Goal: Information Seeking & Learning: Learn about a topic

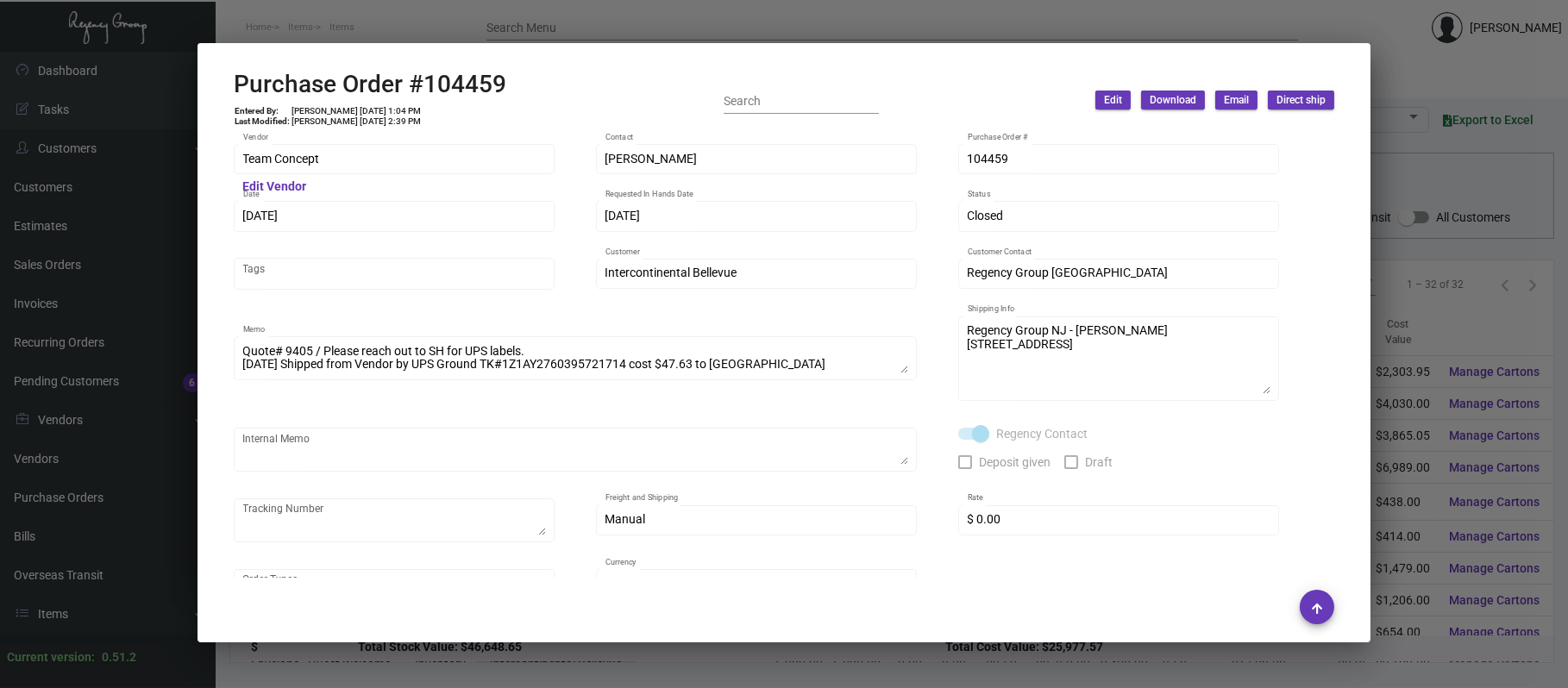
scroll to position [123, 0]
click at [1413, 292] on div at bounding box center [784, 344] width 1568 height 688
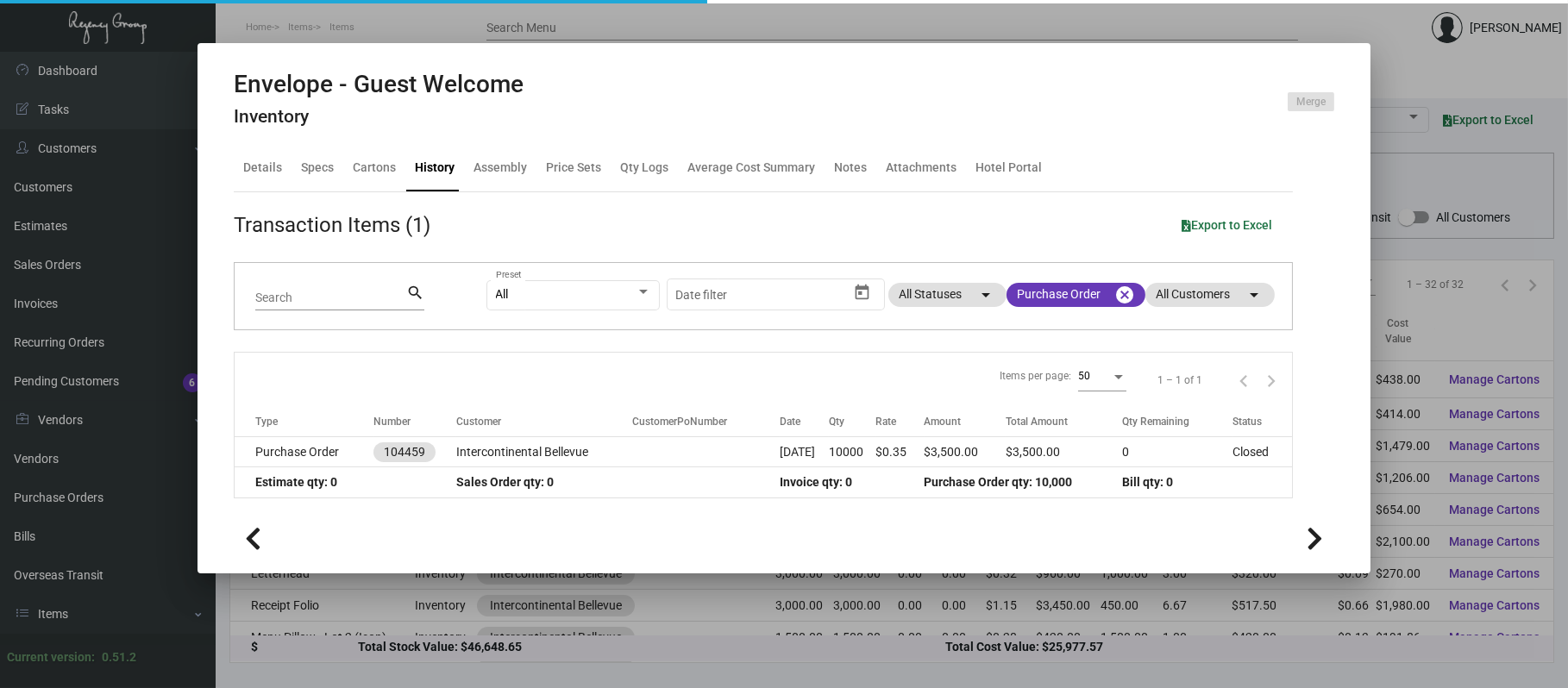
click at [1417, 159] on div at bounding box center [784, 344] width 1568 height 688
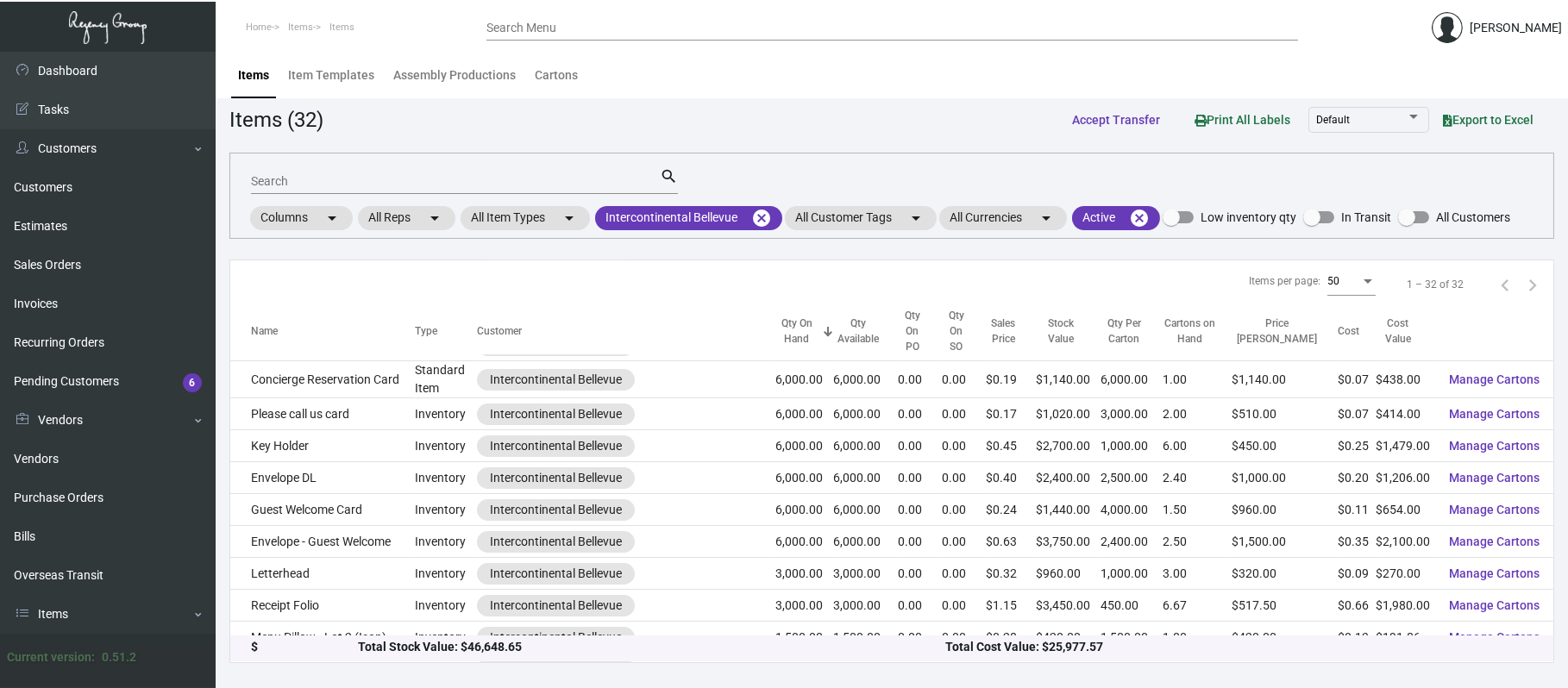
drag, startPoint x: 720, startPoint y: 94, endPoint x: 883, endPoint y: 101, distance: 163.2
click at [883, 101] on main "Items Item Templates Assembly Productions Cartons Items (32) Accept Transfer Pr…" at bounding box center [891, 370] width 1352 height 636
click at [441, 126] on div "Items (32) Accept Transfer Print All Labels Default Export to Excel" at bounding box center [891, 119] width 1324 height 32
click at [99, 235] on link "Estimates" at bounding box center [108, 227] width 215 height 39
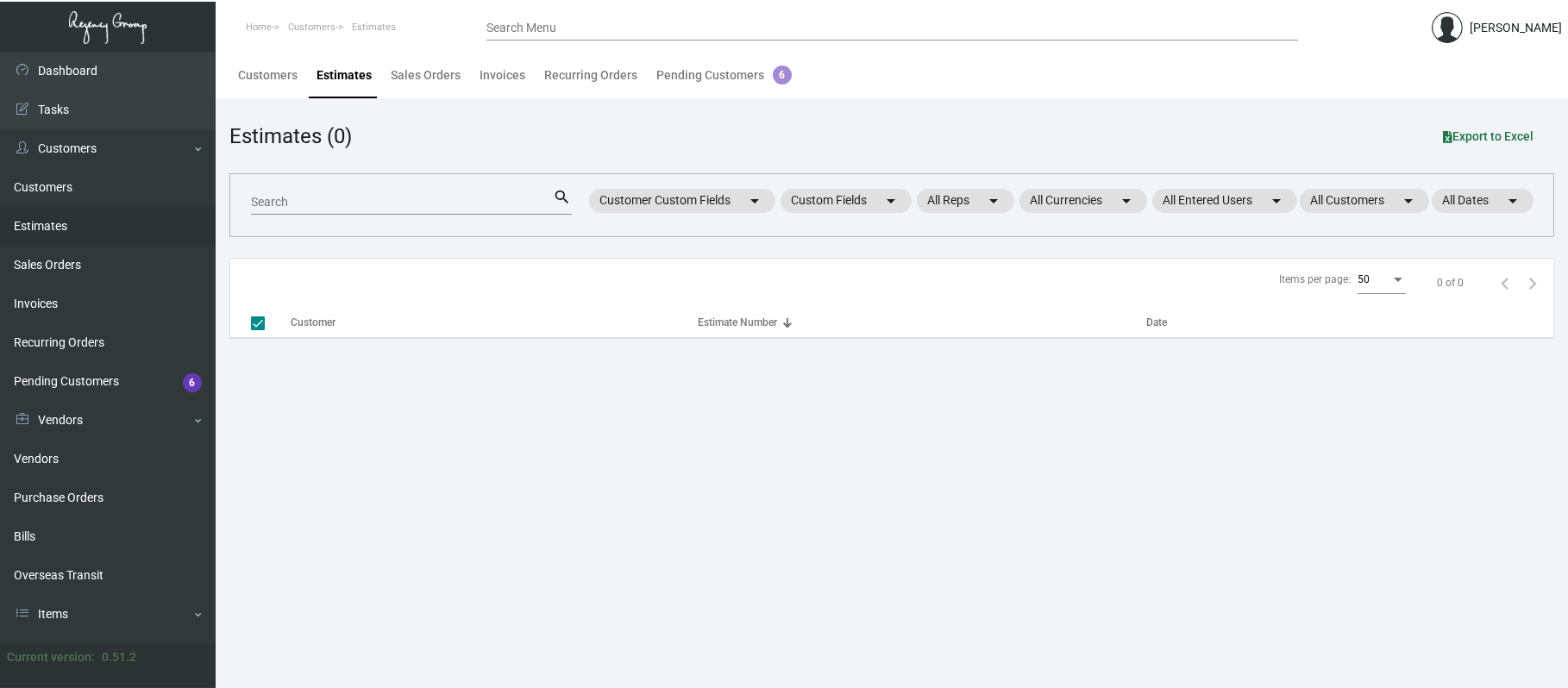
click at [321, 204] on input "Search" at bounding box center [402, 203] width 302 height 14
type input "10179"
checkbox input "false"
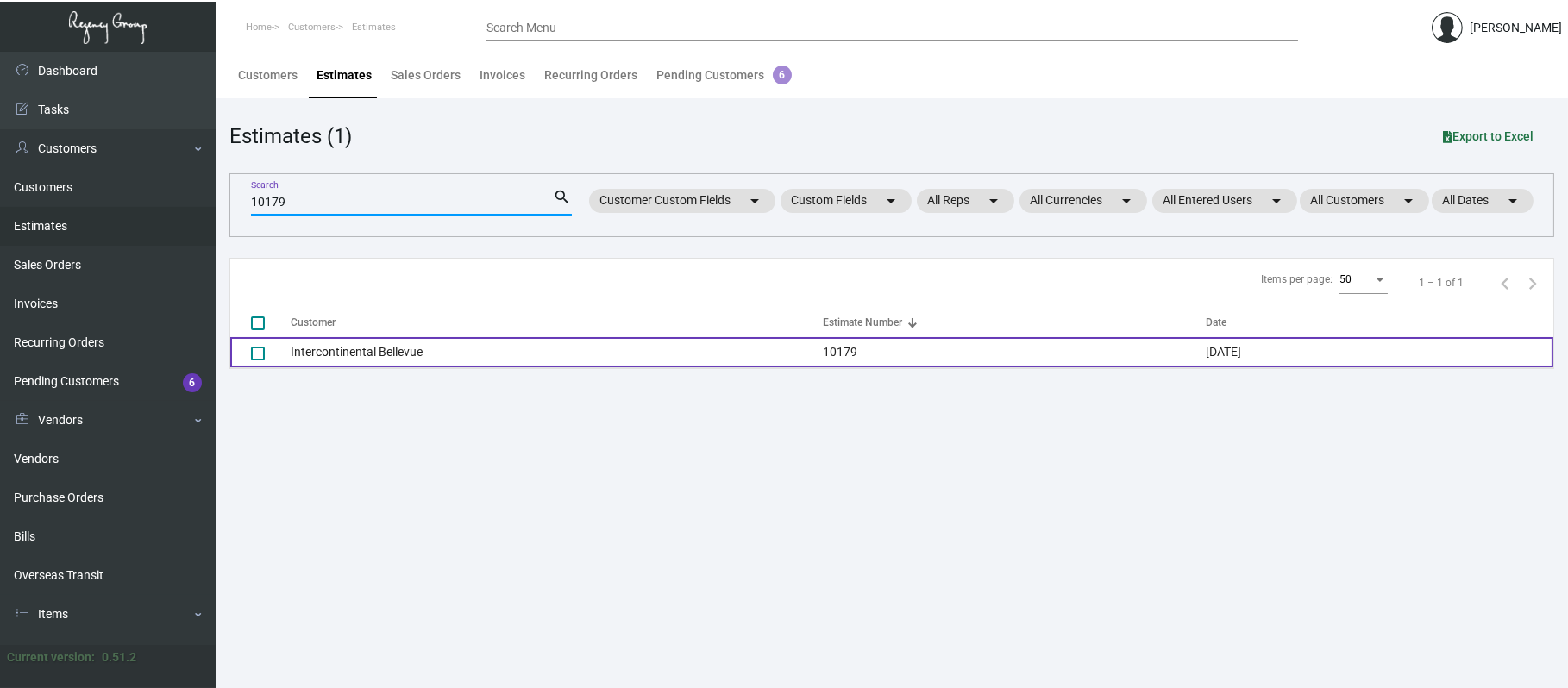
type input "10179"
click at [376, 348] on td "Intercontinental Bellevue" at bounding box center [557, 352] width 532 height 30
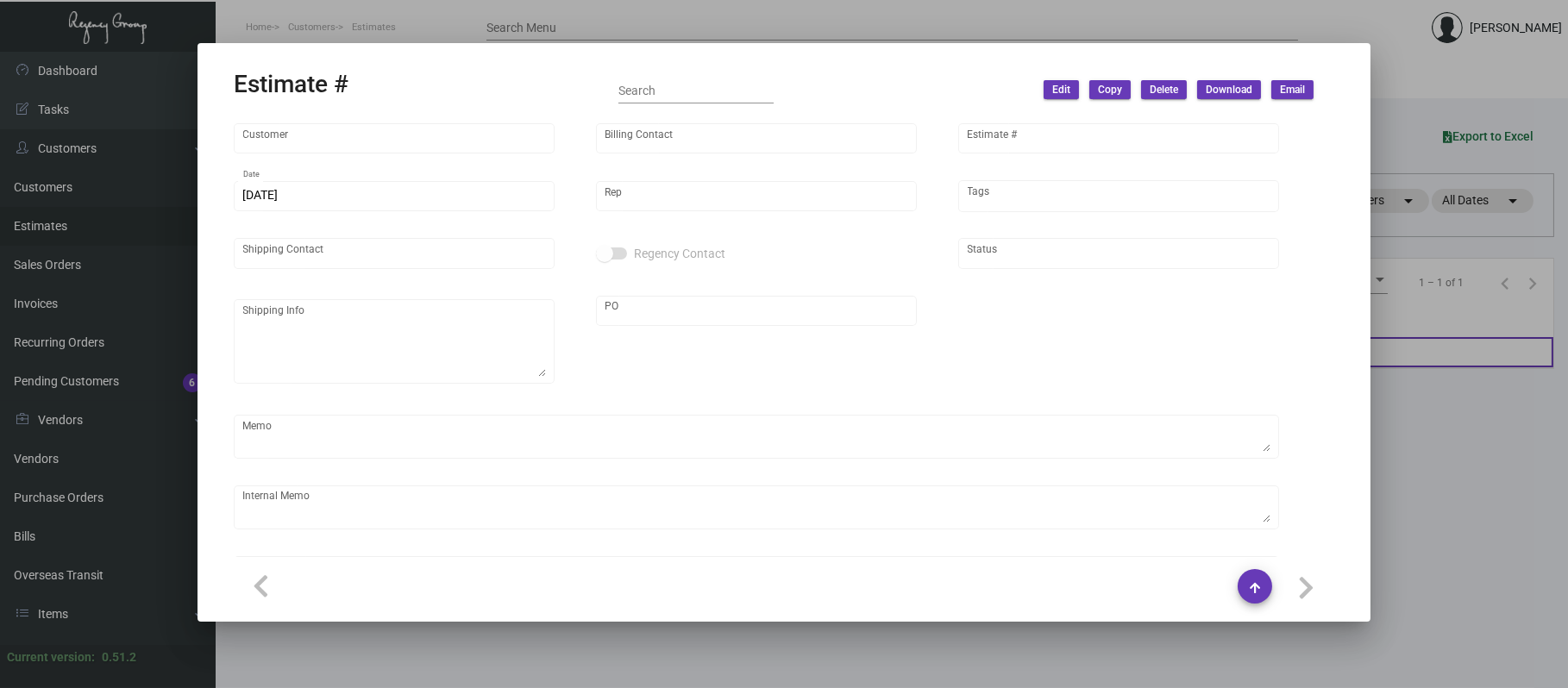
type input "Intercontinental Bellevue"
type input "[PERSON_NAME]"
type input "10179"
type input "[DATE]"
type input "[PERSON_NAME]"
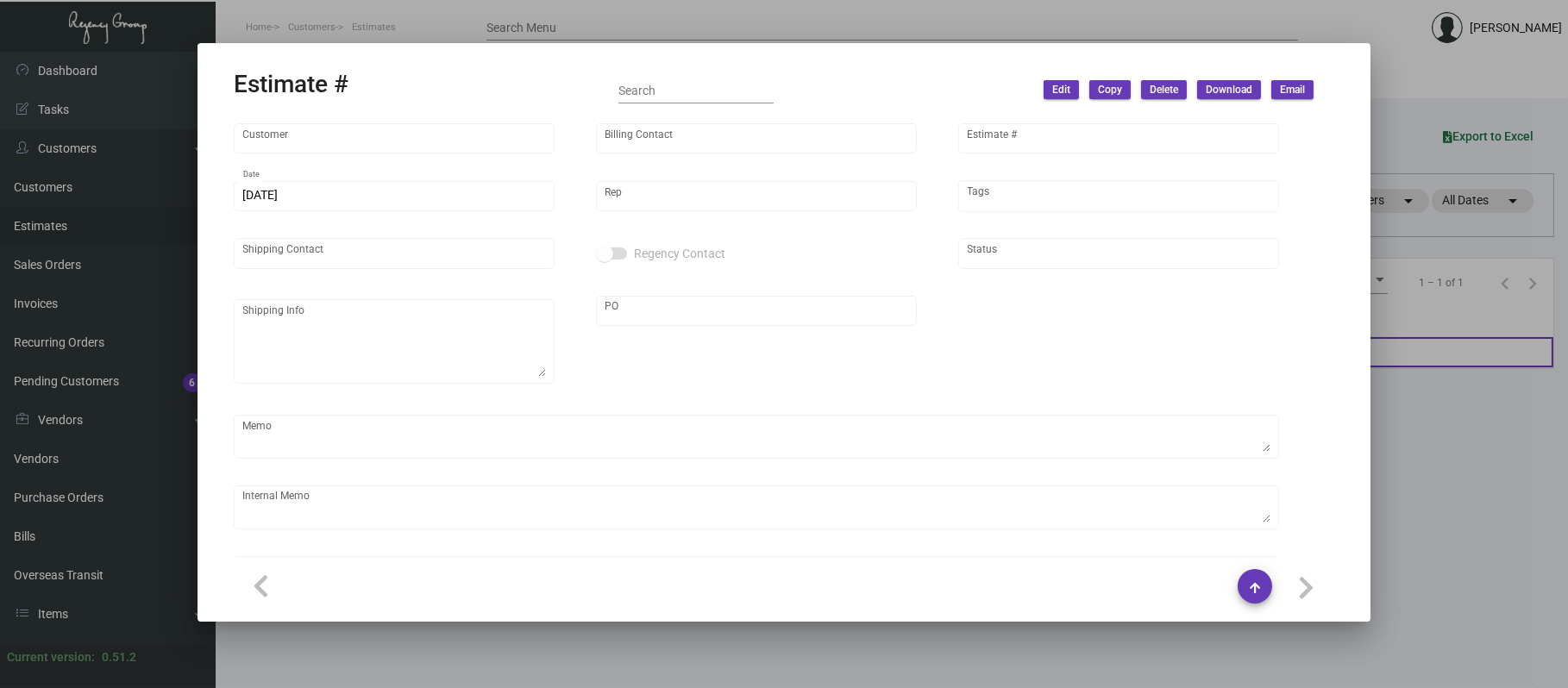
type input "[PERSON_NAME]"
type textarea "Regency [GEOGRAPHIC_DATA]"
type input "United States Dollar $"
type input "$ 0.00"
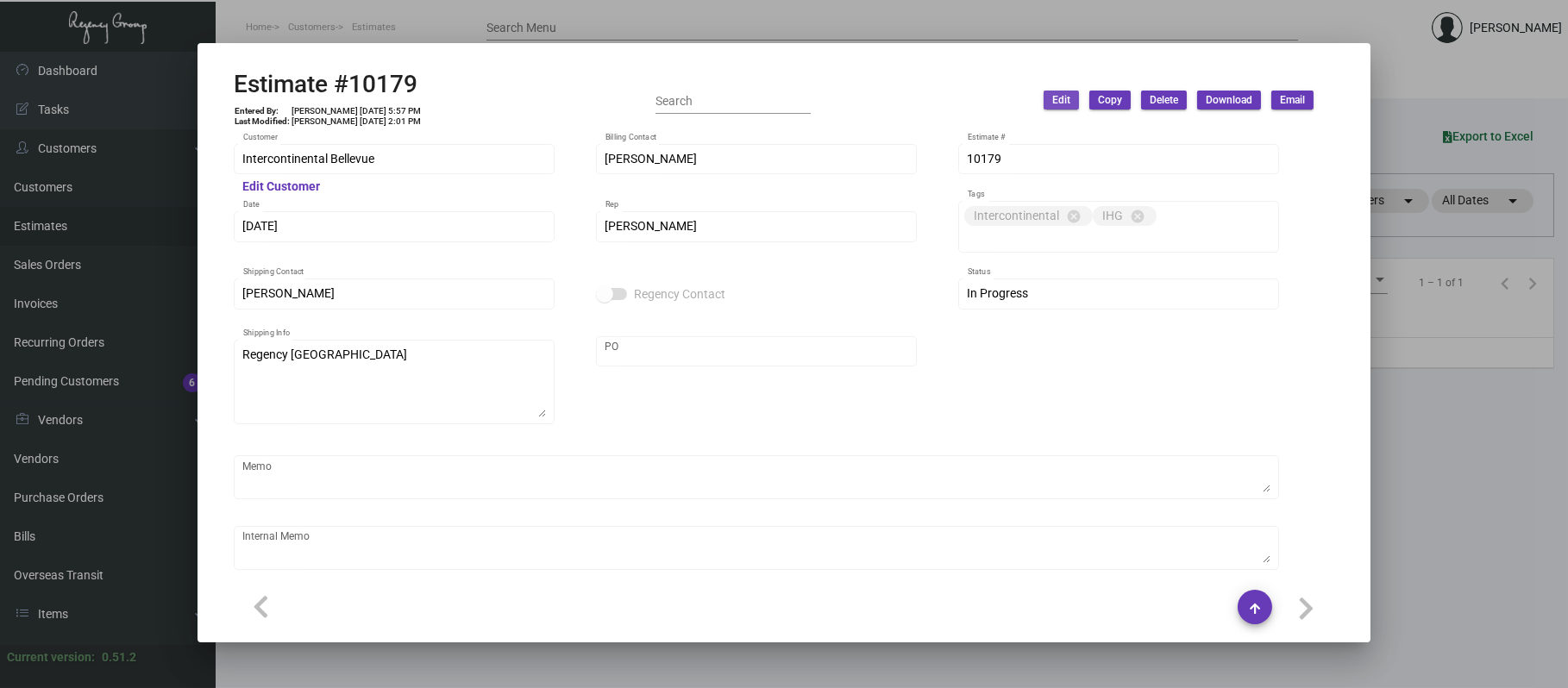
click at [1065, 100] on span "Edit" at bounding box center [1061, 100] width 18 height 14
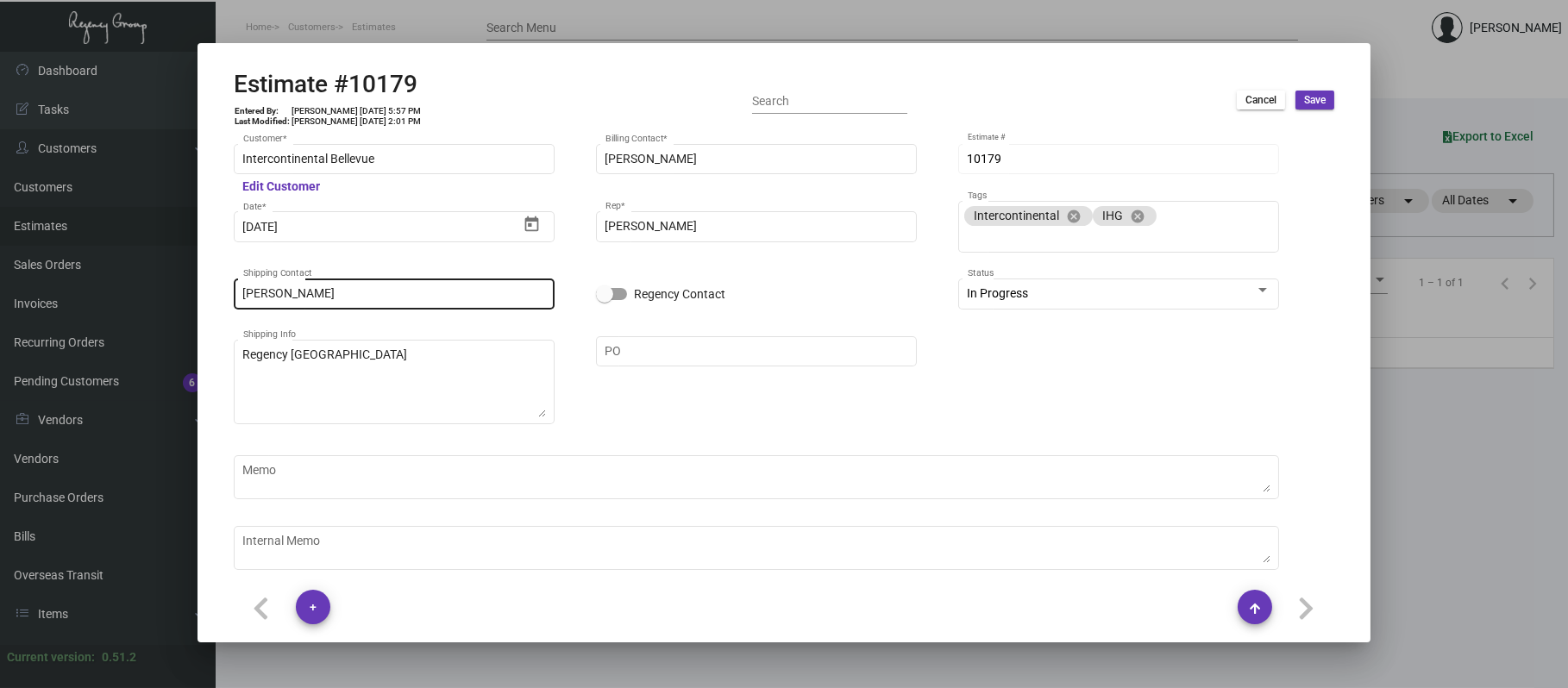
click at [444, 287] on input "[PERSON_NAME]" at bounding box center [394, 294] width 302 height 14
click at [446, 292] on input "[PERSON_NAME]" at bounding box center [394, 294] width 302 height 14
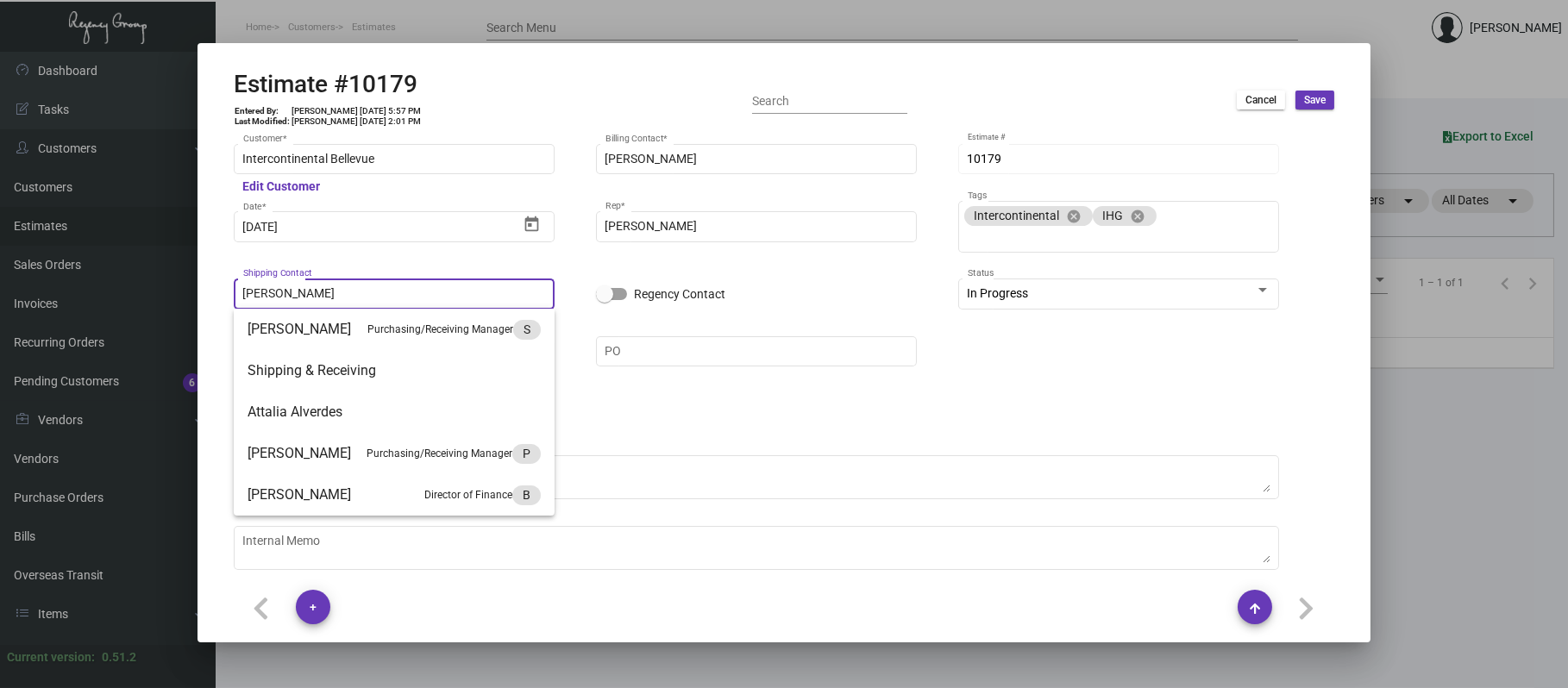
click at [1189, 388] on div "Intercontinental Bellevue Customer * Edit Customer [PERSON_NAME] Billing Contac…" at bounding box center [784, 429] width 1100 height 576
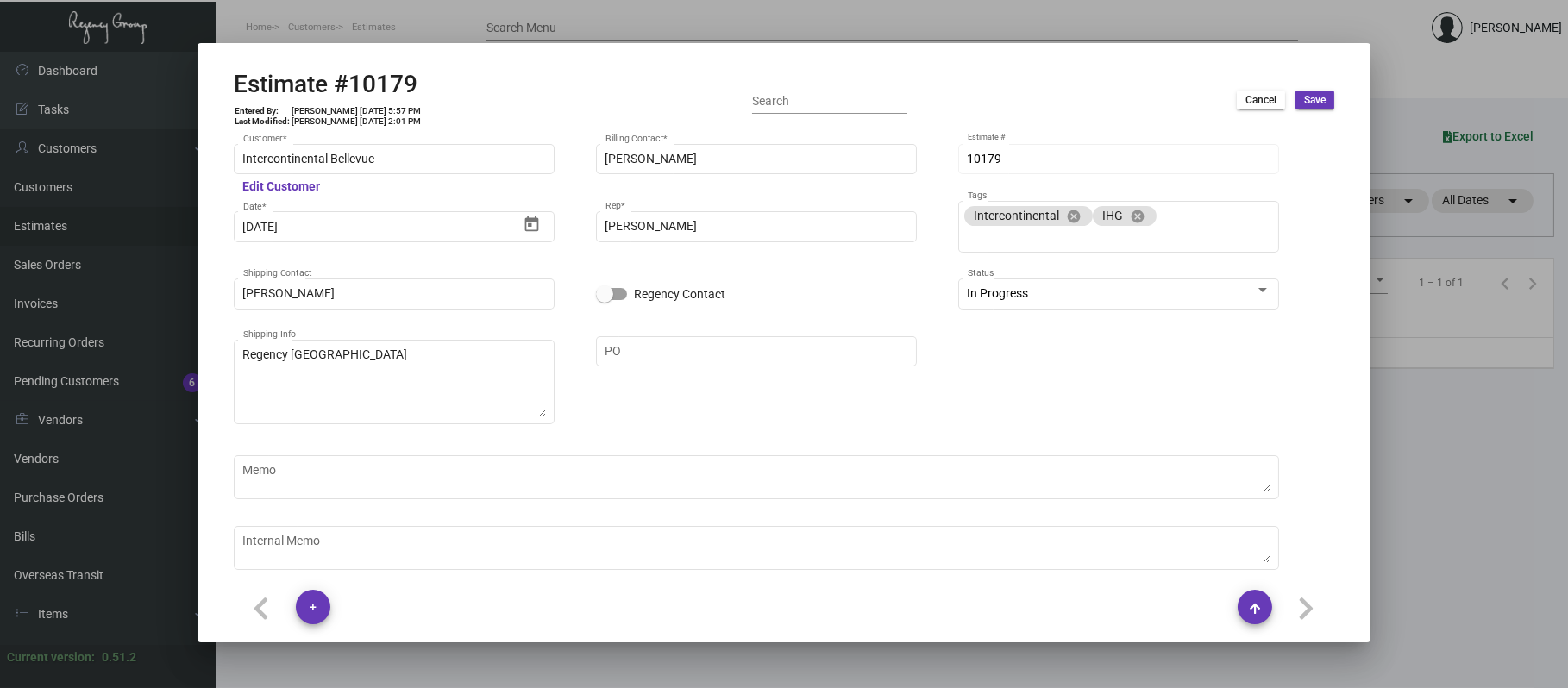
click at [1264, 94] on span "Cancel" at bounding box center [1260, 100] width 31 height 14
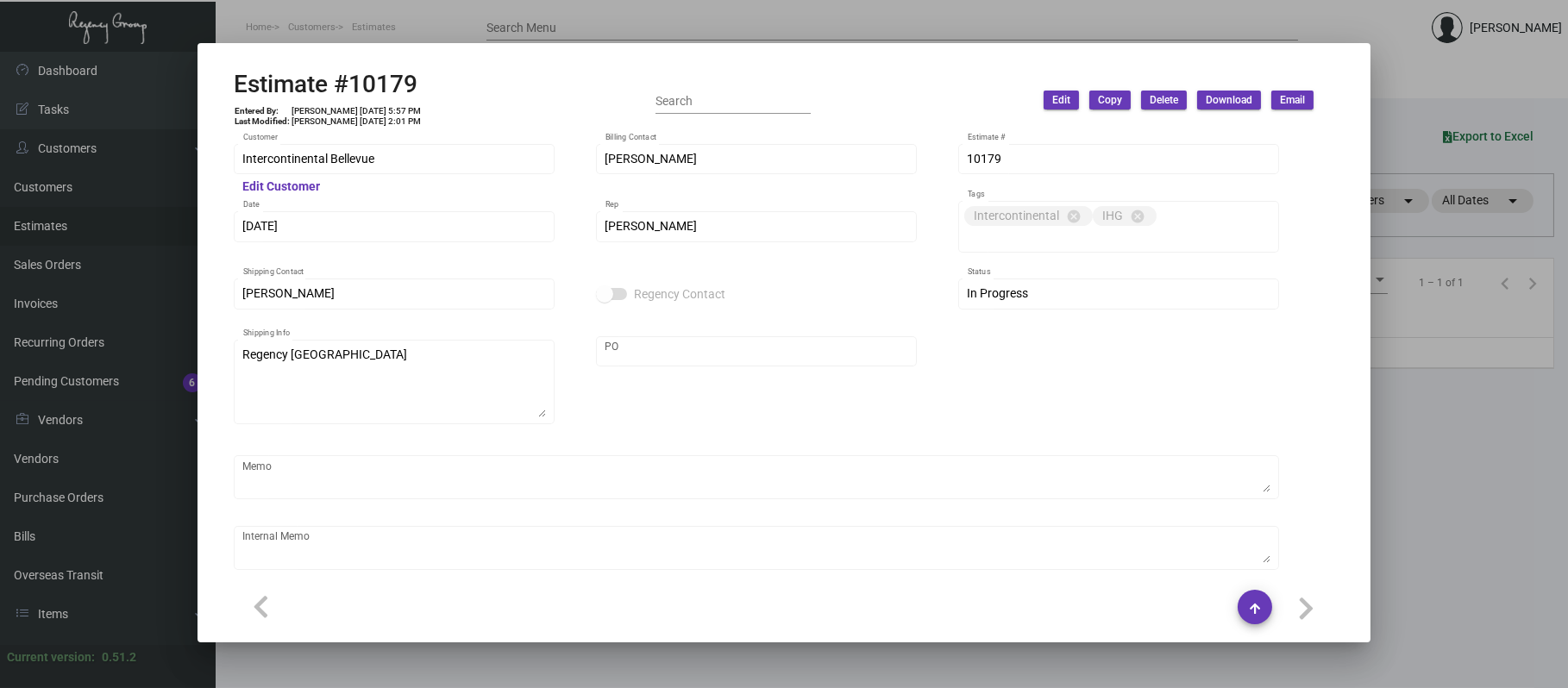
click at [1395, 46] on div at bounding box center [784, 344] width 1568 height 688
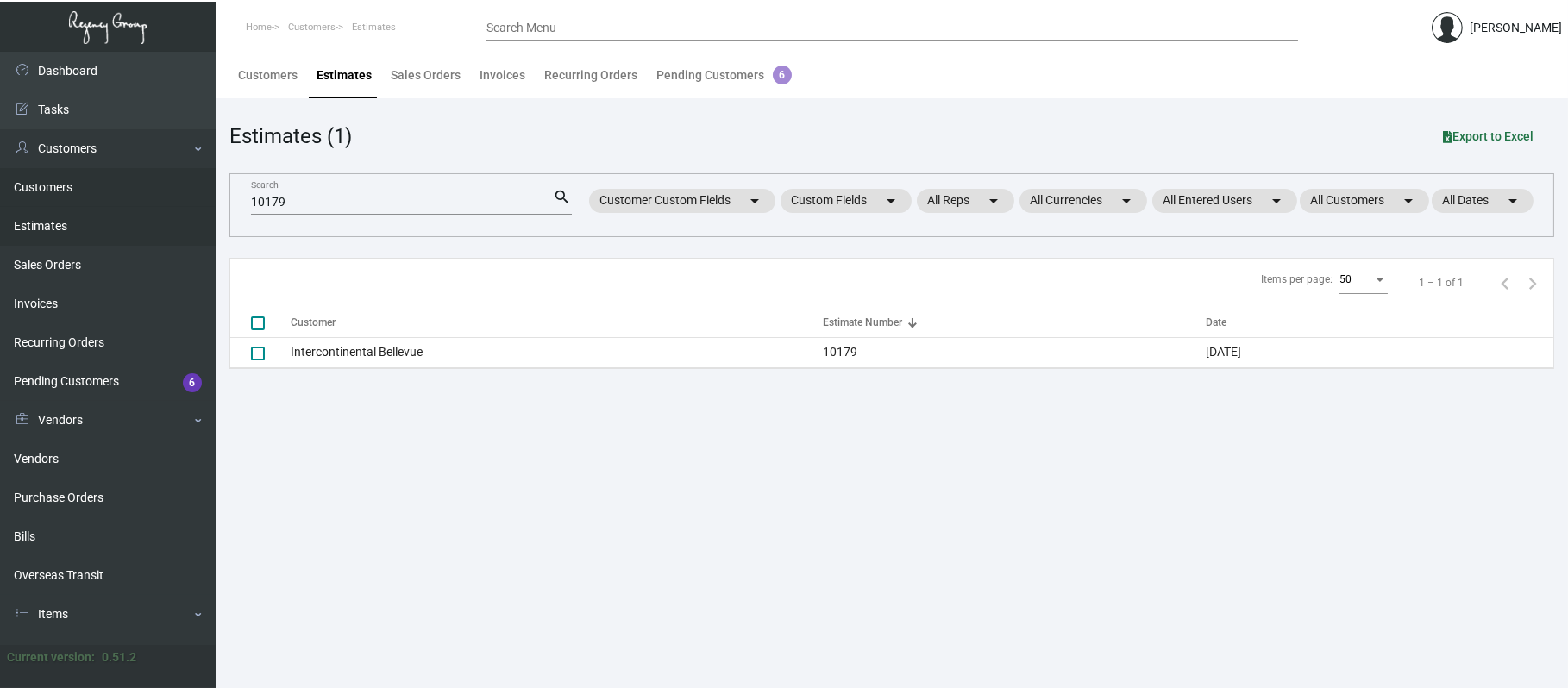
click at [75, 196] on link "Customers" at bounding box center [108, 188] width 215 height 39
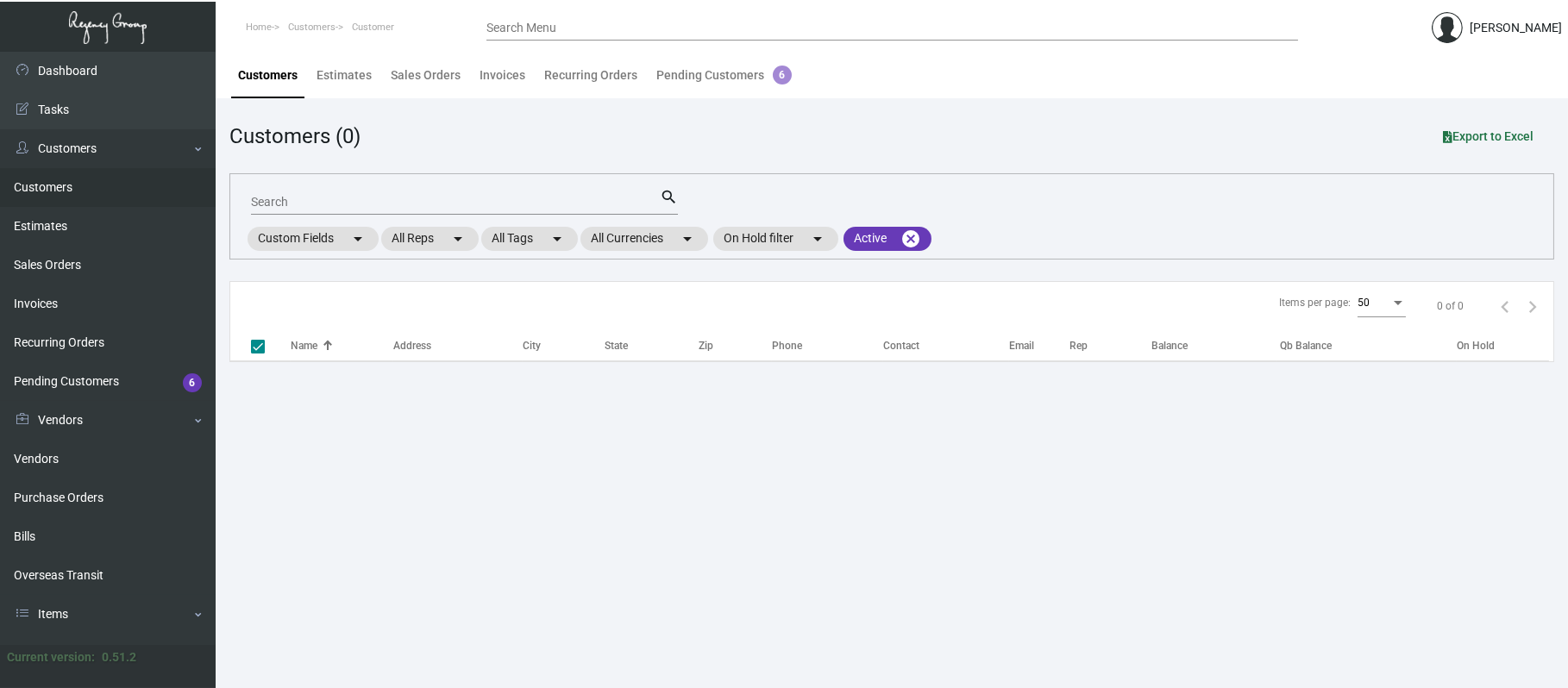
click at [305, 204] on input "Search" at bounding box center [455, 203] width 409 height 14
checkbox input "false"
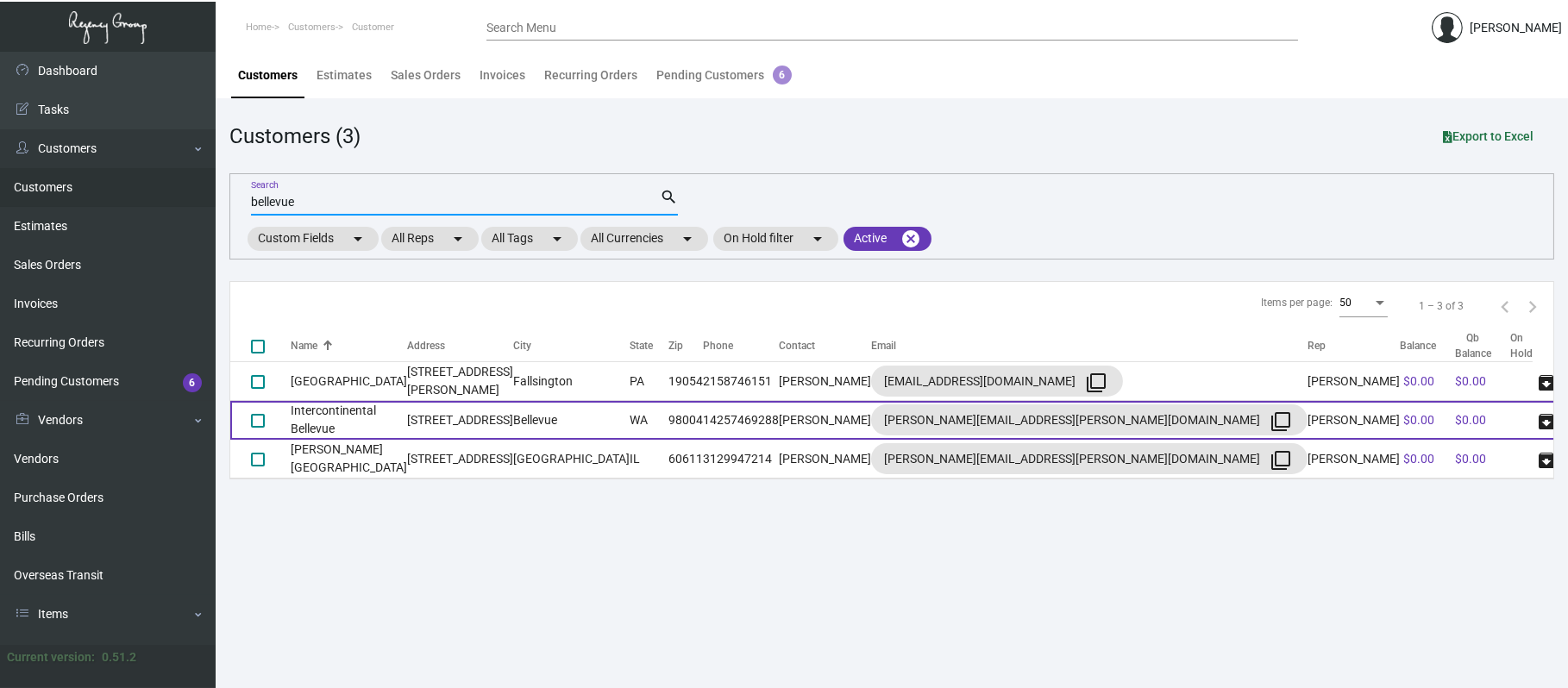
type input "bellevue"
click at [360, 421] on td "Intercontinental Bellevue" at bounding box center [349, 420] width 117 height 39
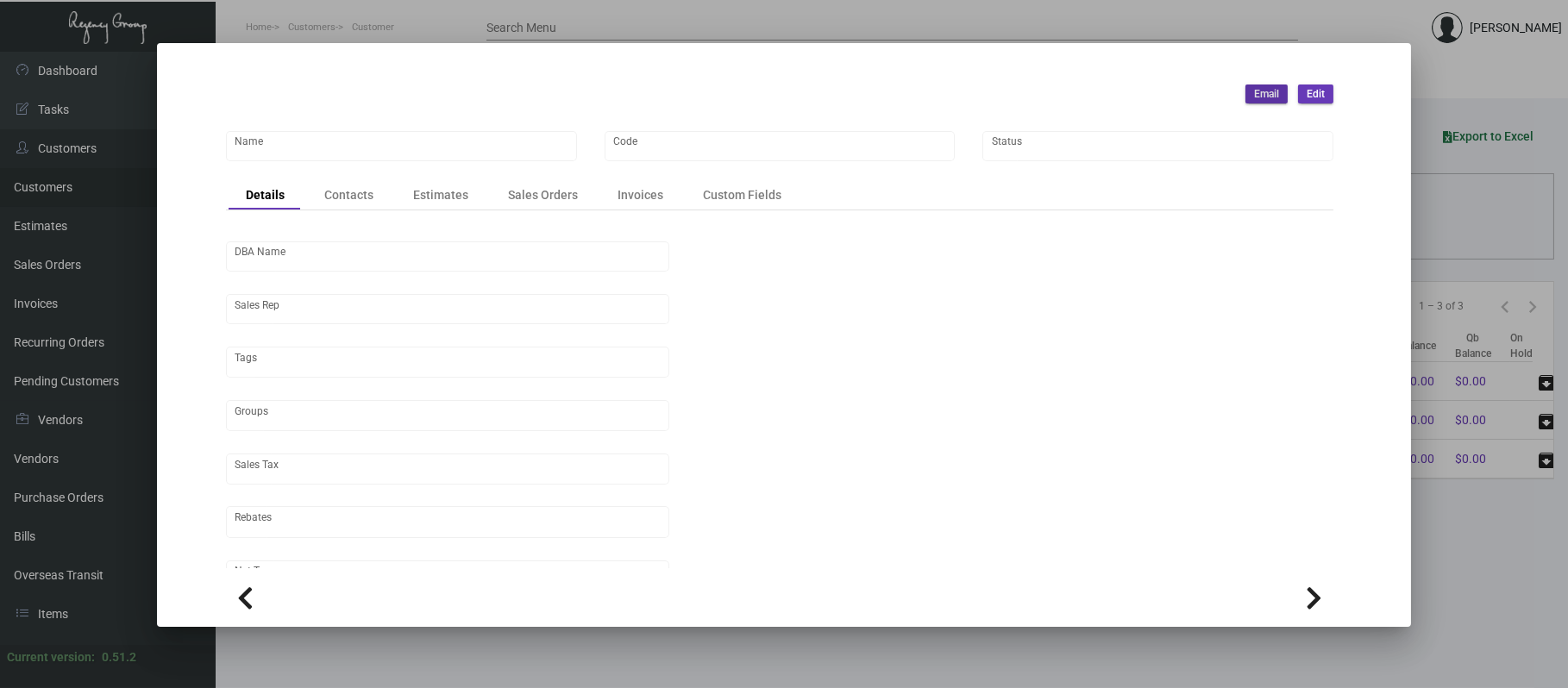
type input "Intercontinental Bellevue"
type input "INTBELL"
type input "[PERSON_NAME]"
type input "Out of State"
type input "Net 30"
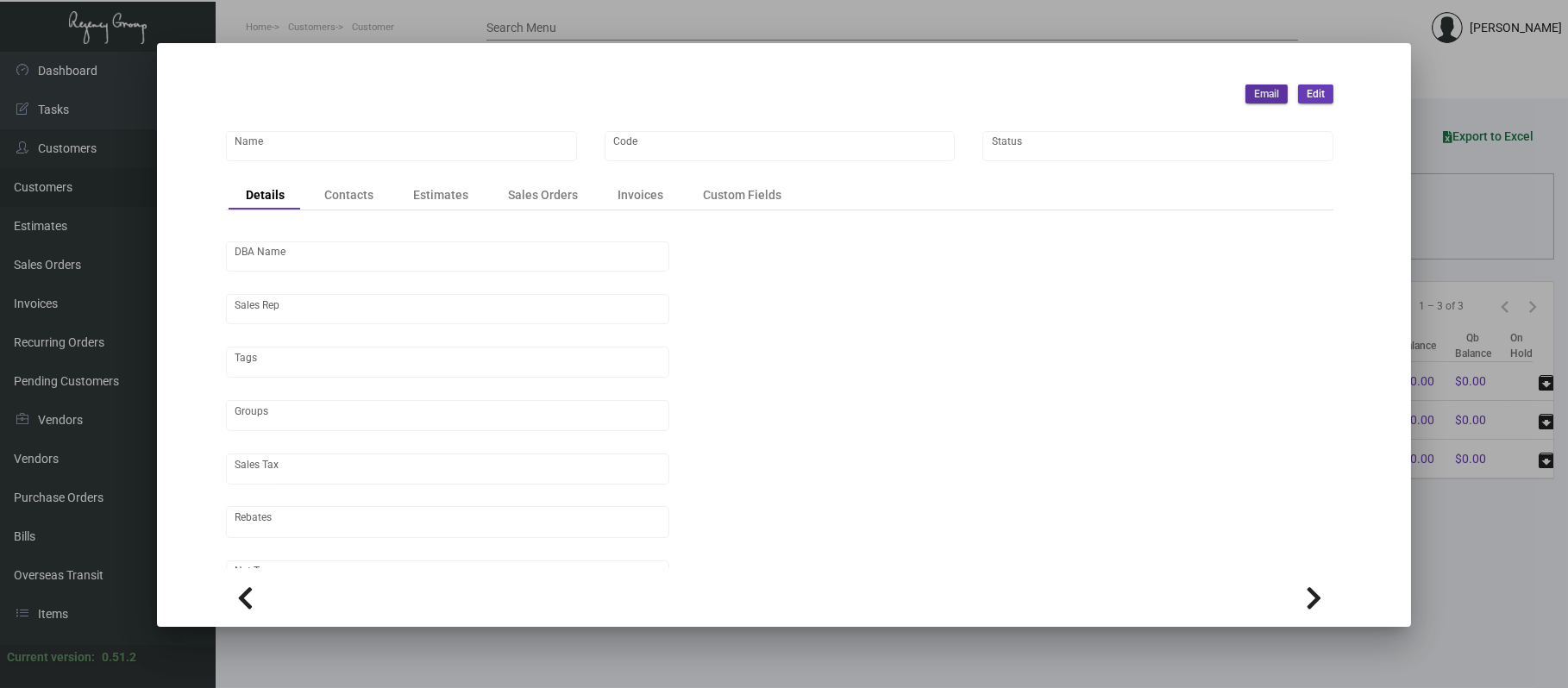
type input "United States Dollar $"
type input "$ 0.00"
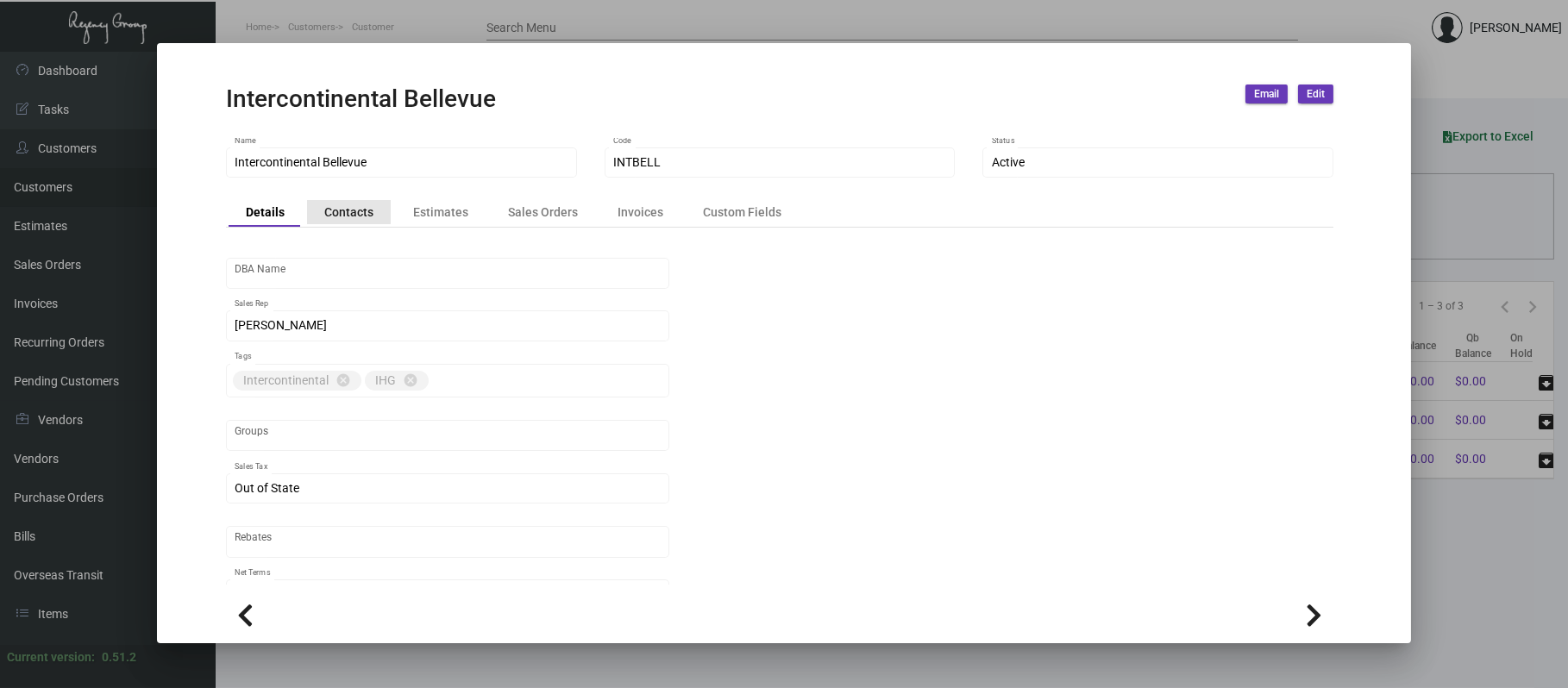
click at [358, 204] on div "Contacts" at bounding box center [349, 212] width 49 height 18
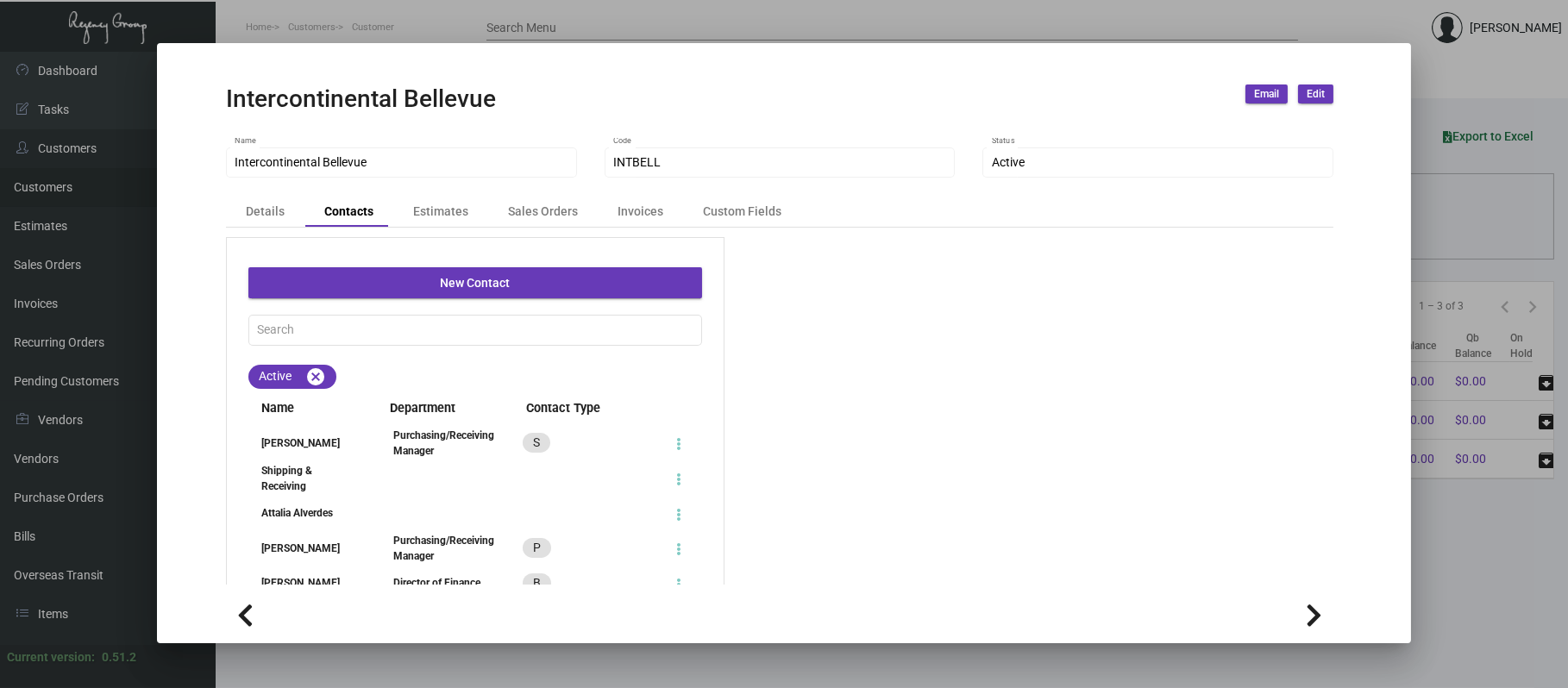
click at [547, 19] on div at bounding box center [784, 344] width 1568 height 688
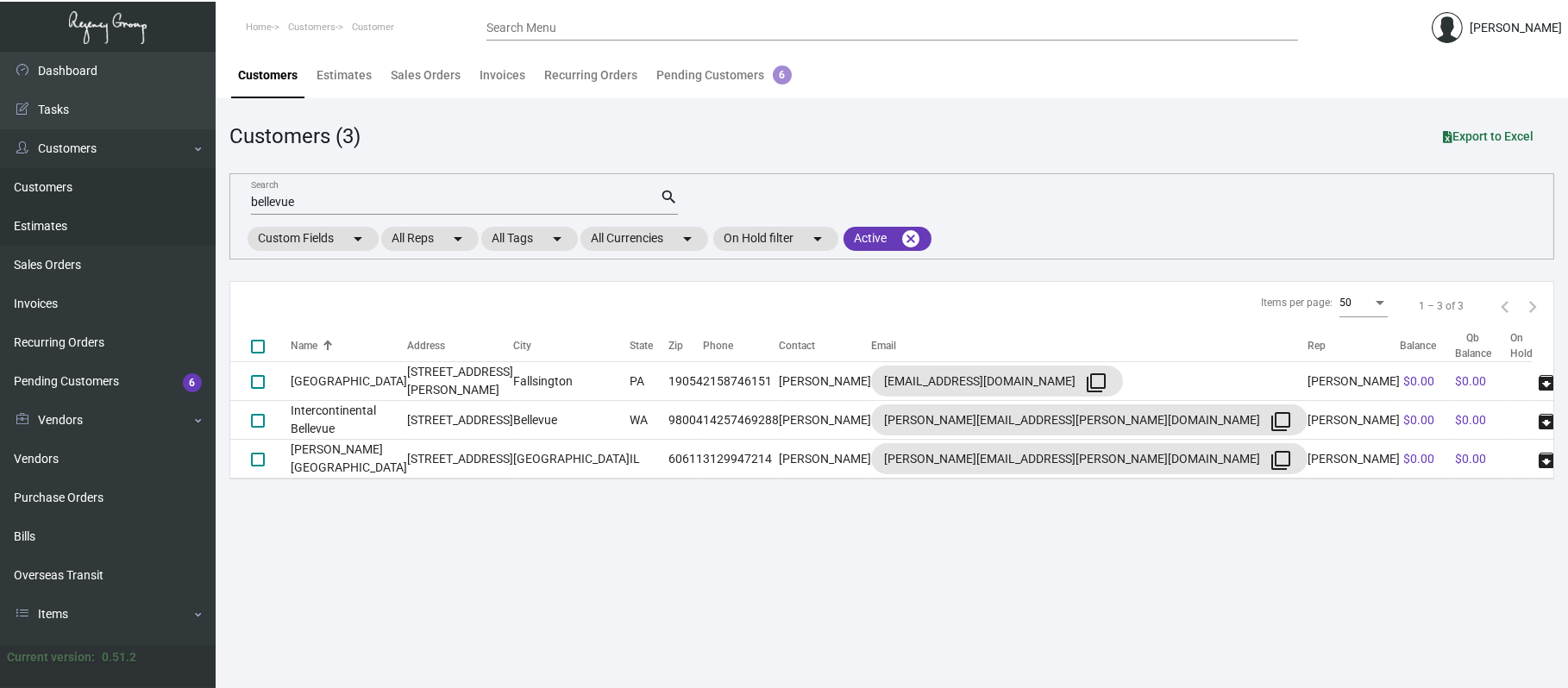
click at [82, 214] on link "Estimates" at bounding box center [108, 227] width 215 height 39
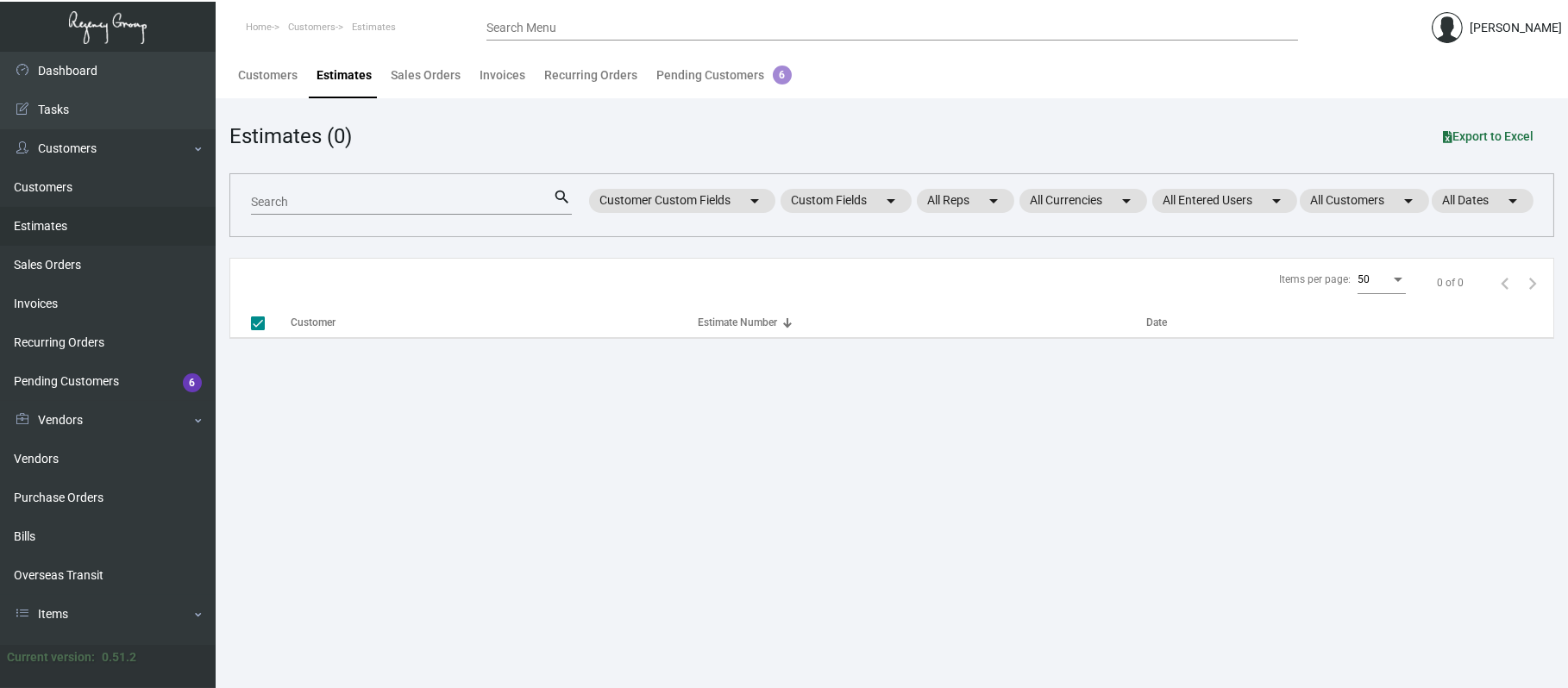
checkbox input "false"
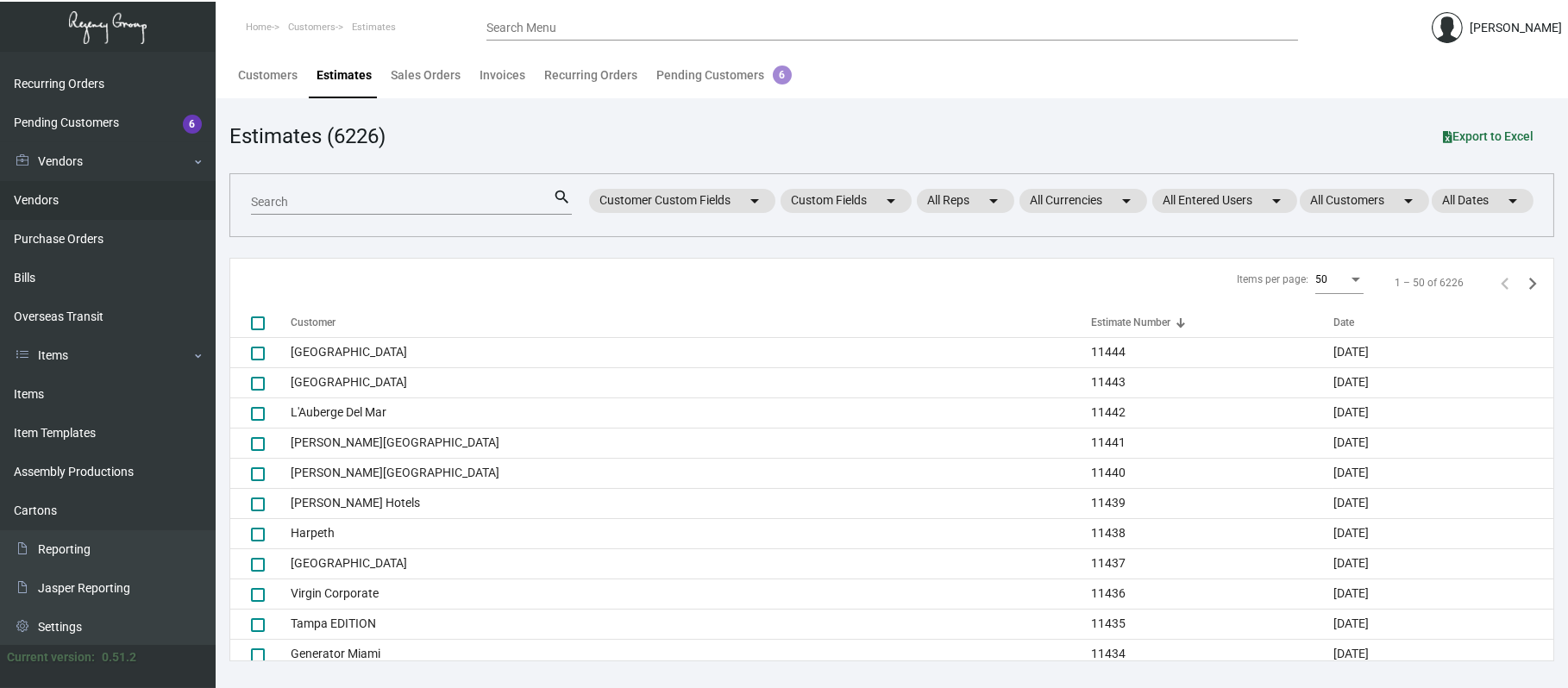
scroll to position [257, 0]
click at [100, 386] on link "Items" at bounding box center [108, 396] width 215 height 39
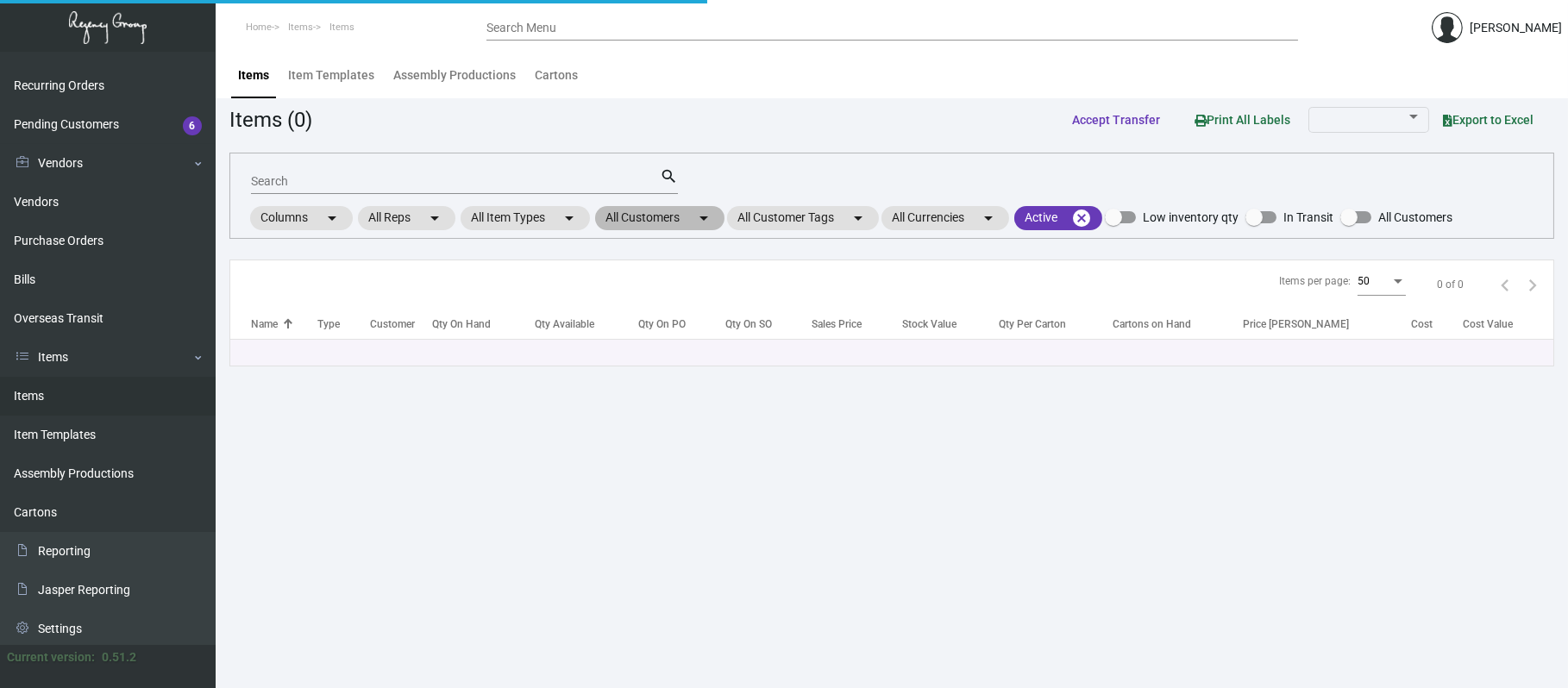
click at [680, 216] on mat-chip "All Customers arrow_drop_down" at bounding box center [659, 218] width 129 height 24
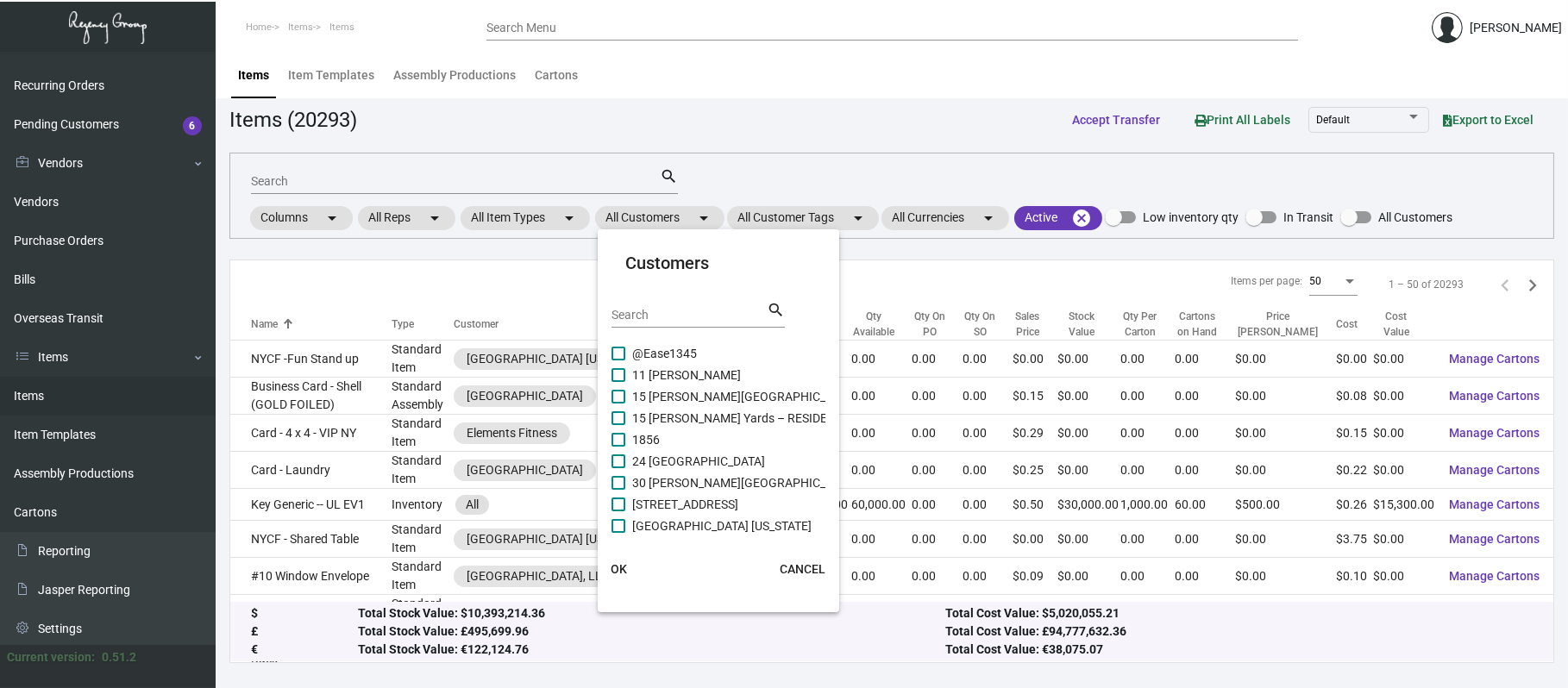
click at [698, 323] on div "Search" at bounding box center [689, 314] width 156 height 27
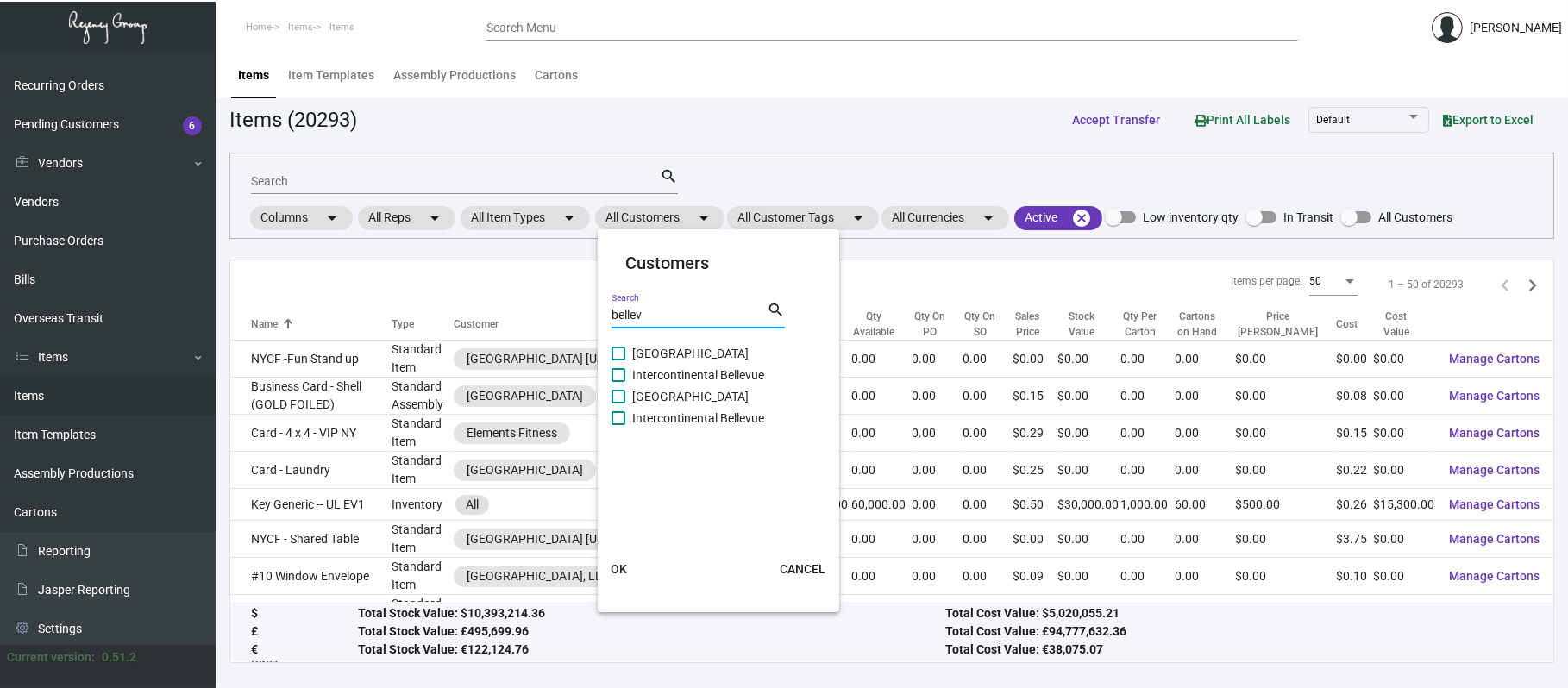
type input "bellev"
click at [711, 367] on span "Intercontinental Bellevue" at bounding box center [698, 374] width 132 height 20
click at [618, 382] on input "Intercontinental Bellevue" at bounding box center [617, 382] width 1 height 1
checkbox input "true"
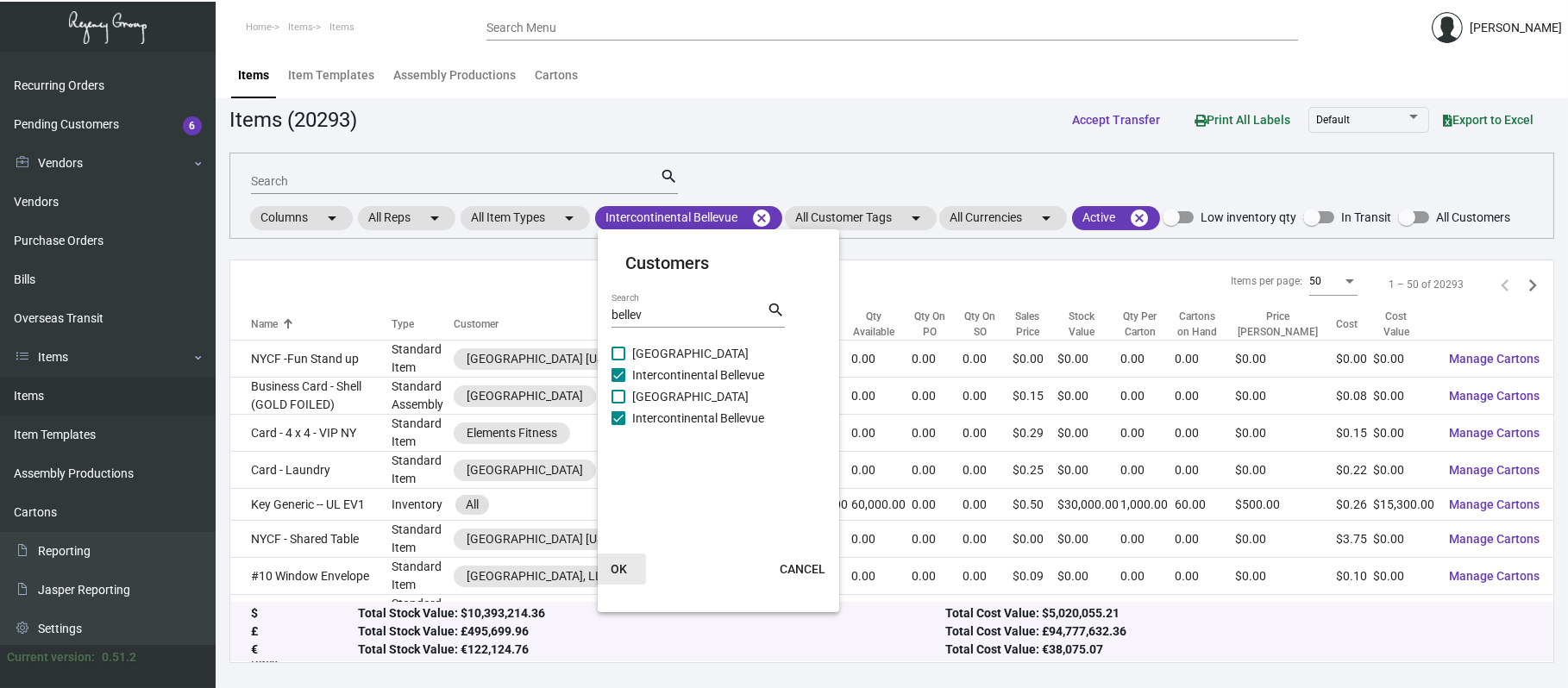
click at [631, 561] on button "OK" at bounding box center [618, 569] width 55 height 31
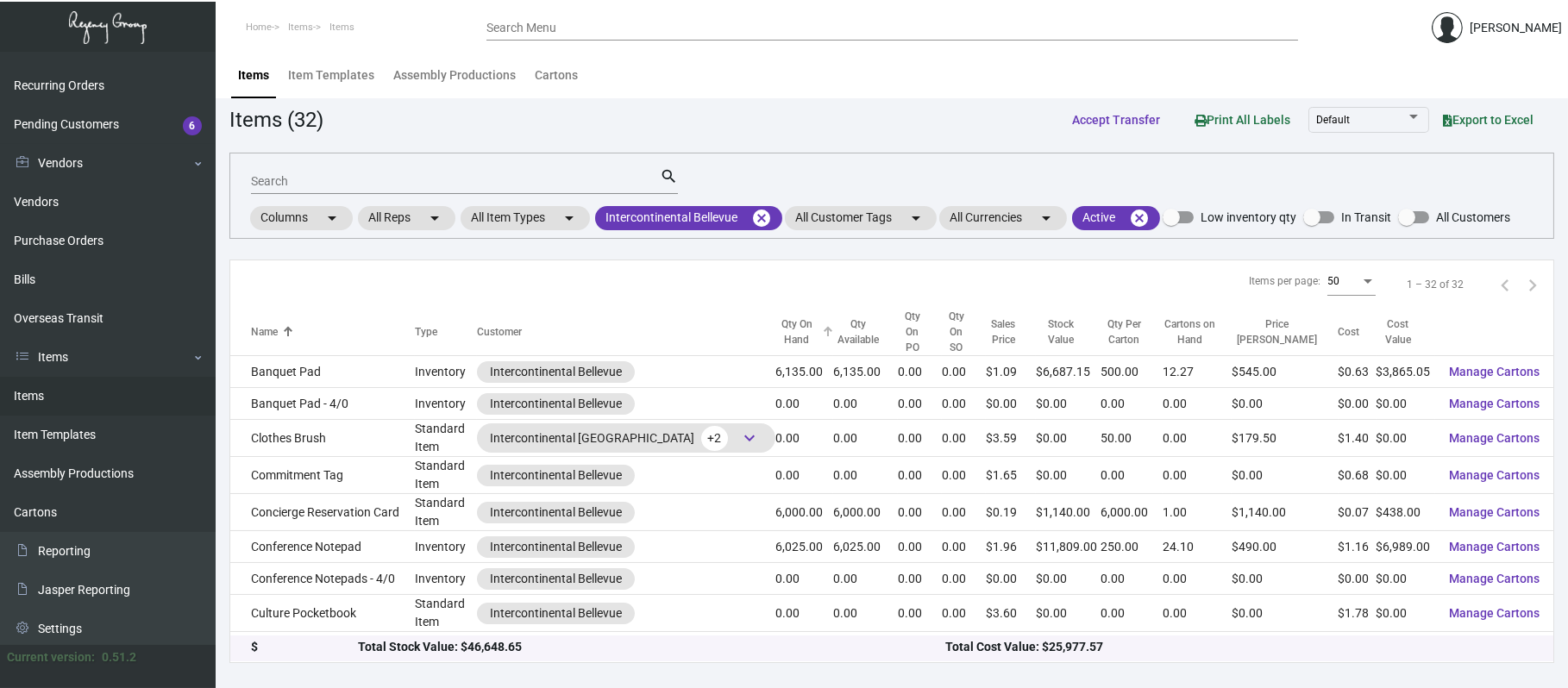
click at [818, 318] on div "Qty On Hand" at bounding box center [805, 332] width 59 height 31
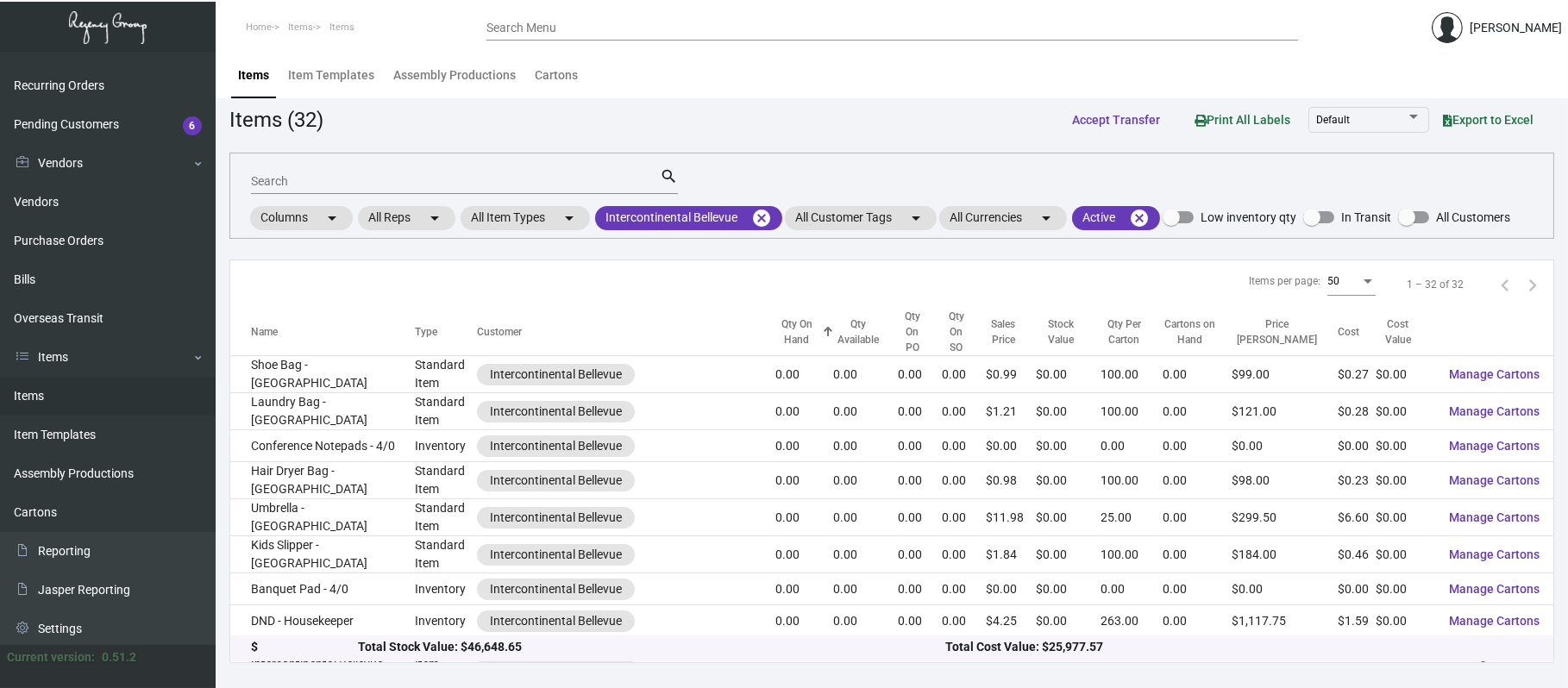
click at [819, 318] on div "Qty On Hand" at bounding box center [805, 332] width 59 height 31
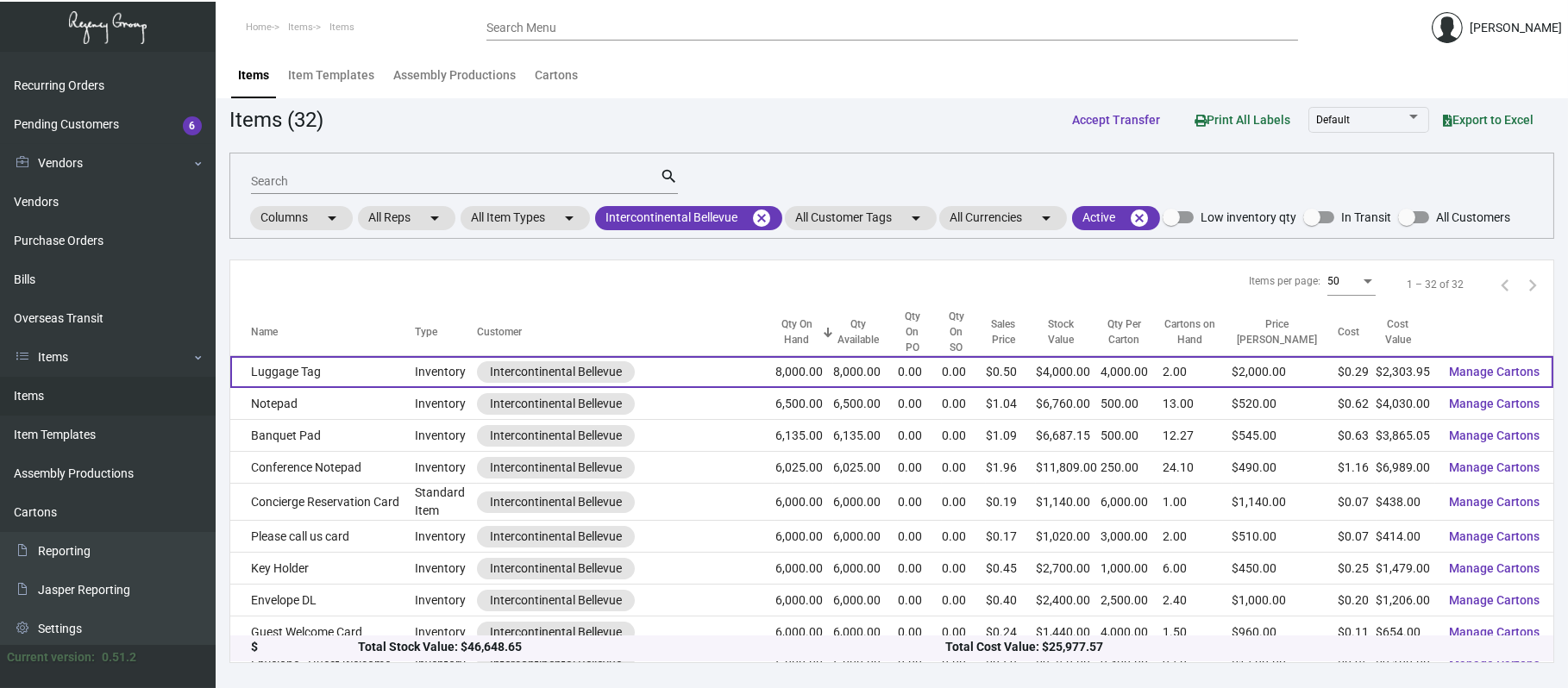
click at [327, 356] on td "Luggage Tag" at bounding box center [323, 372] width 185 height 32
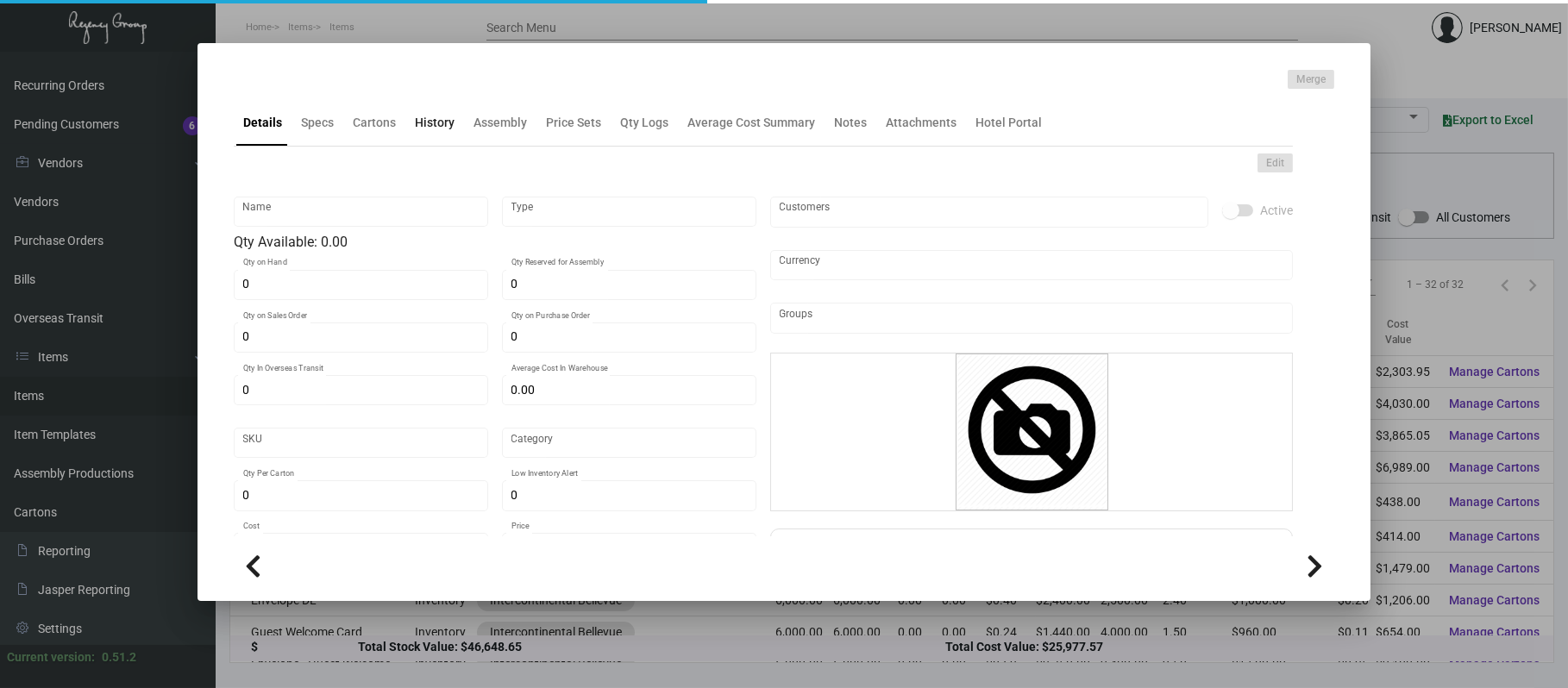
type input "Luggage Tag"
type input "Inventory"
type input "8,000"
type input "$ 0.28799"
type input "Inventory"
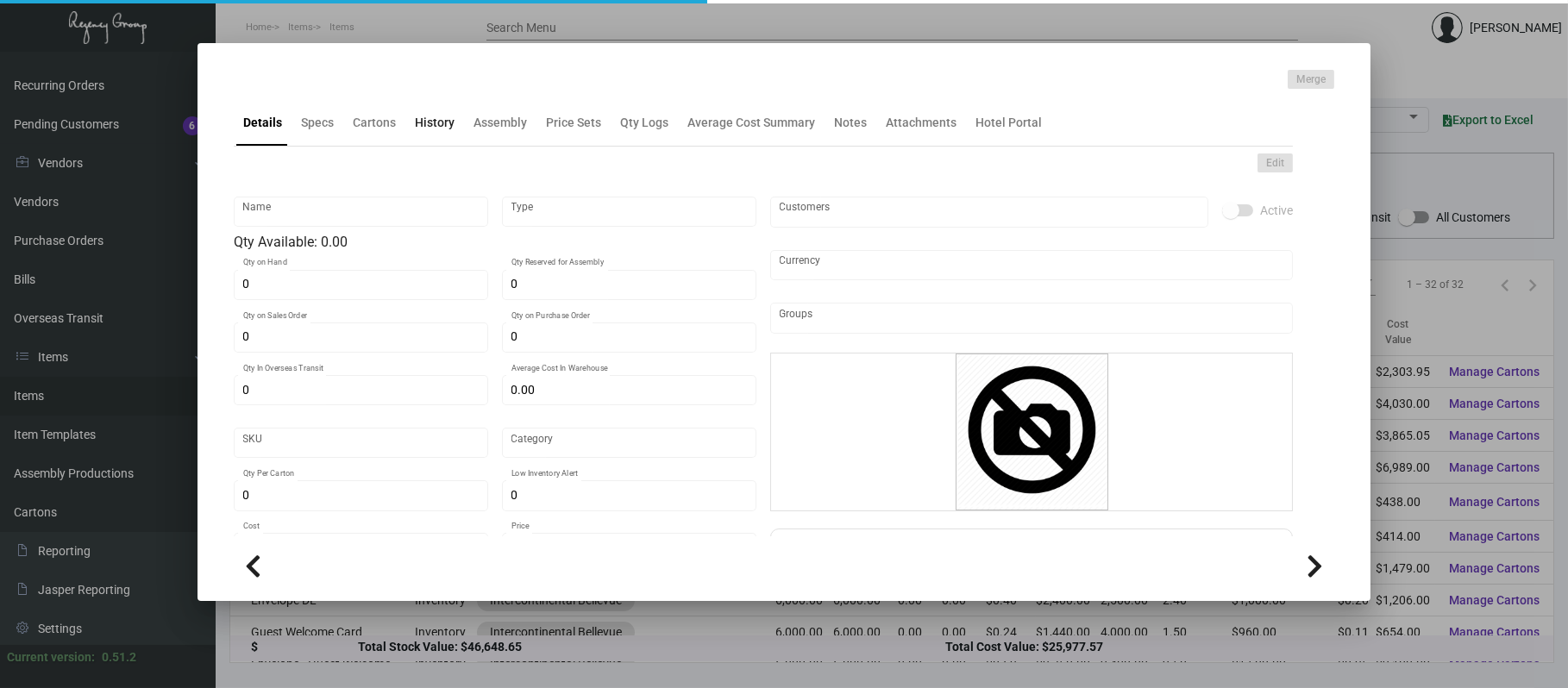
type input "4,000"
type input "$ 0.28799"
type input "$ 0.50"
checkbox input "true"
type input "United States Dollar $"
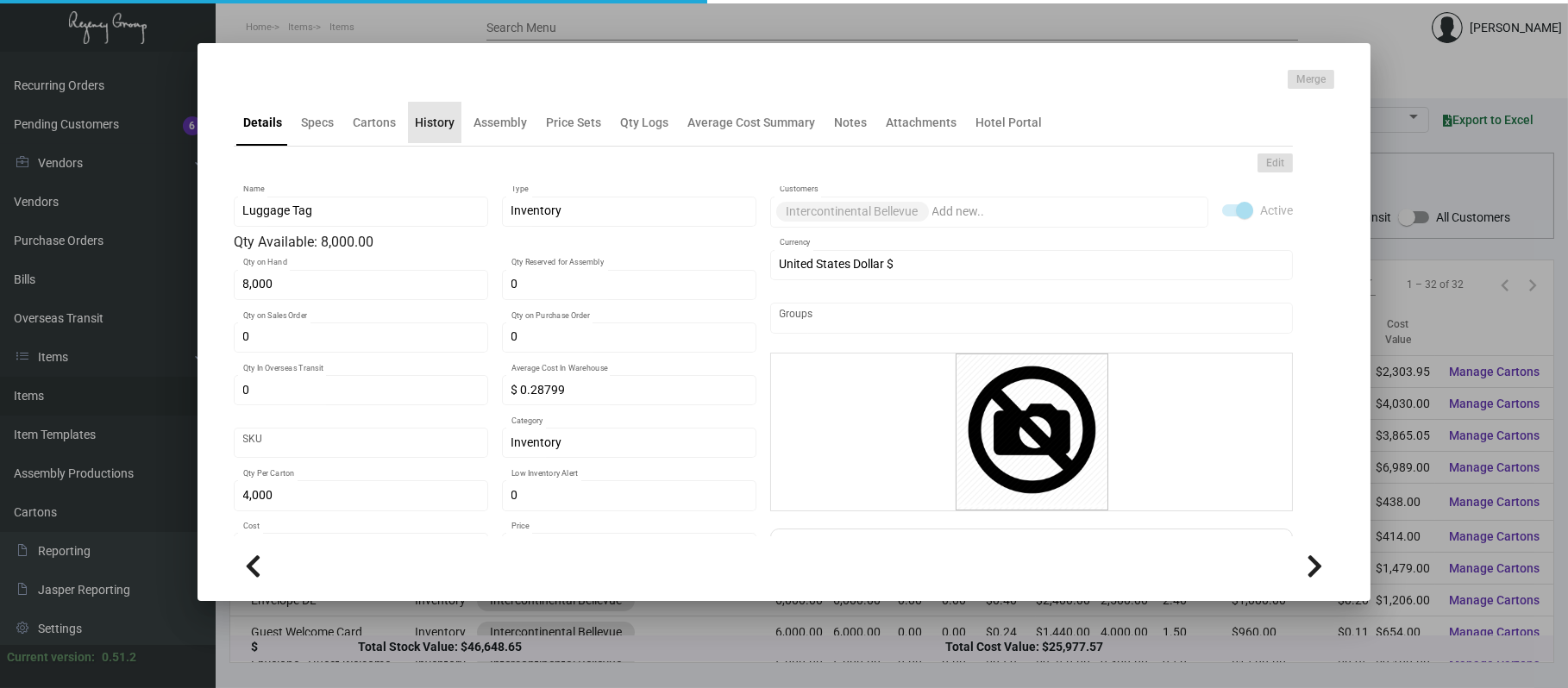
click at [446, 125] on div "History" at bounding box center [434, 123] width 40 height 18
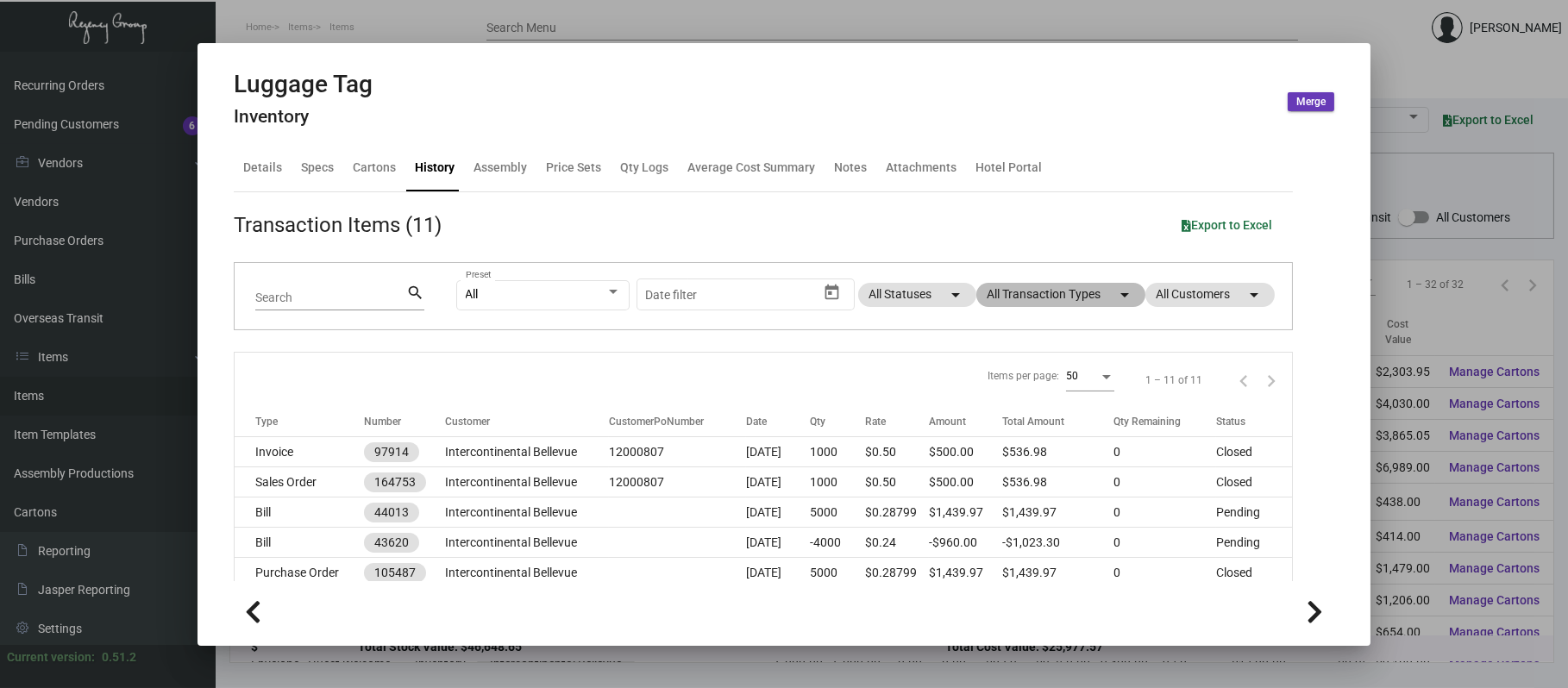
click at [1114, 296] on mat-icon "arrow_drop_down" at bounding box center [1124, 294] width 20 height 20
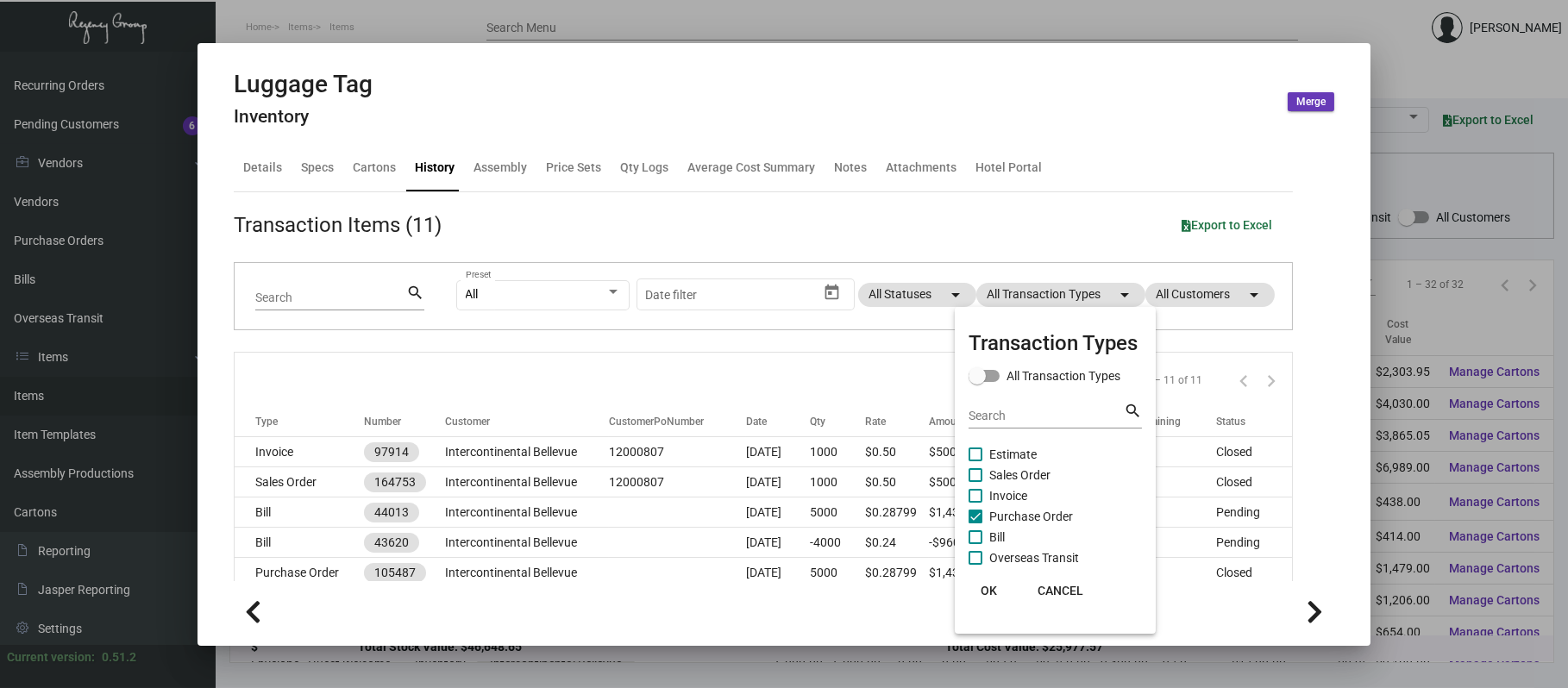
click at [1034, 524] on span "Purchase Order" at bounding box center [1031, 516] width 84 height 20
click at [976, 524] on input "Purchase Order" at bounding box center [975, 524] width 1 height 1
click at [1032, 512] on span "Purchase Order" at bounding box center [1031, 516] width 84 height 20
click at [976, 524] on input "Purchase Order" at bounding box center [975, 524] width 1 height 1
checkbox input "true"
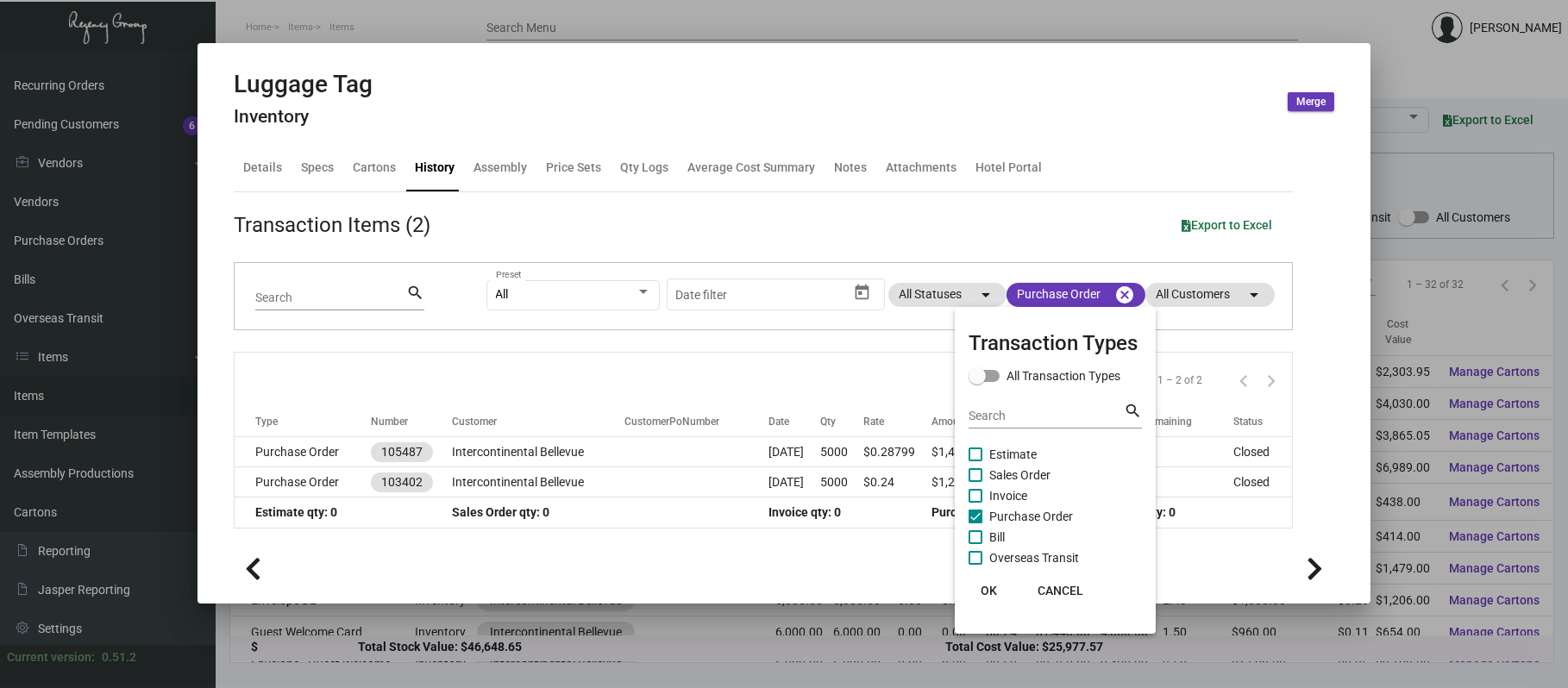
click at [680, 441] on div at bounding box center [784, 344] width 1568 height 688
click at [680, 441] on td at bounding box center [696, 452] width 144 height 30
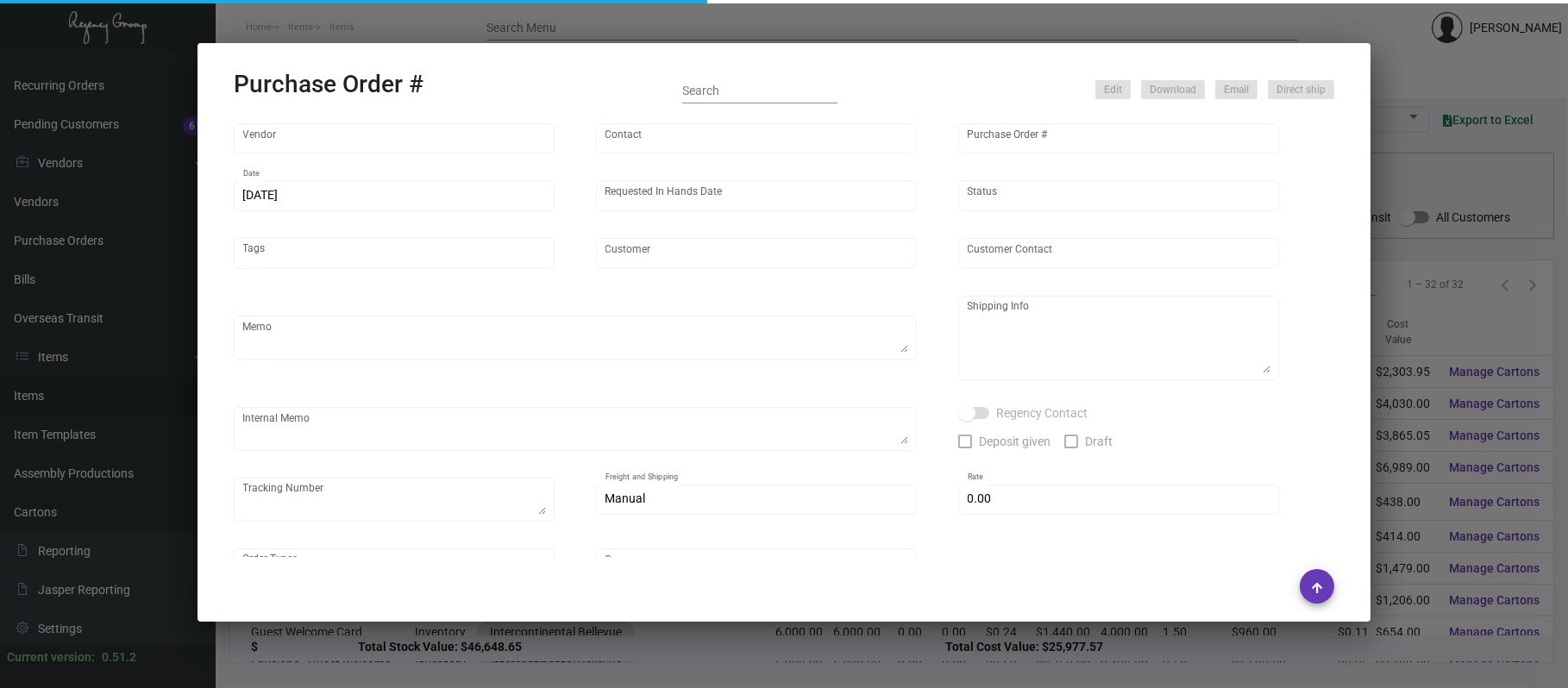
type input "SSP"
type input "[PERSON_NAME]"
type input "105487"
type input "[DATE]"
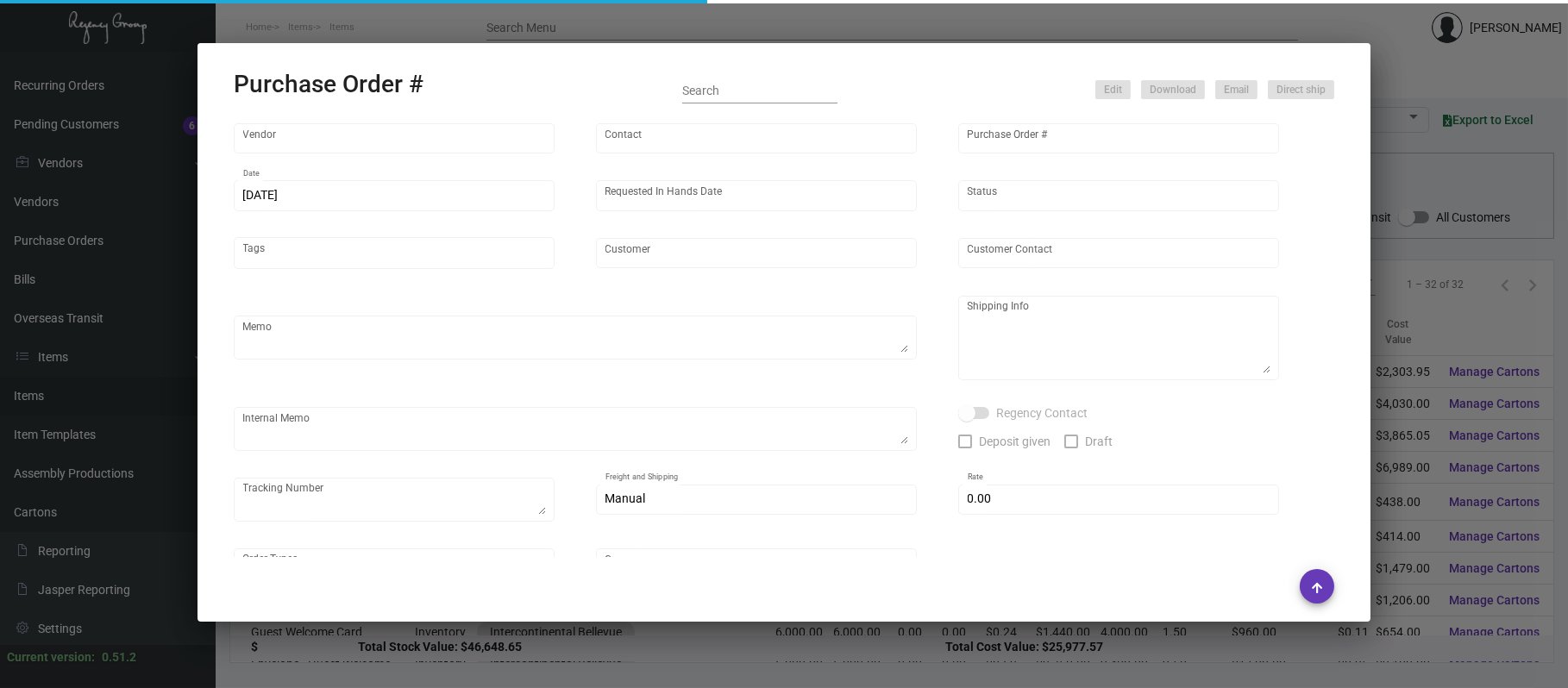
type input "Intercontinental Bellevue"
type textarea "PLEASE SEND PDF PROOFS TO OUR ART TEAM ; [EMAIL_ADDRESS][DOMAIN_NAME] WITH ME I…"
type textarea "Regency Group NJ - [PERSON_NAME] [STREET_ADDRESS]"
type textarea "THIS IS REPRINT ON US (NO ADDITIONAL COSTS TO HOTEL) PER [PERSON_NAME]. THIS VE…"
checkbox input "true"
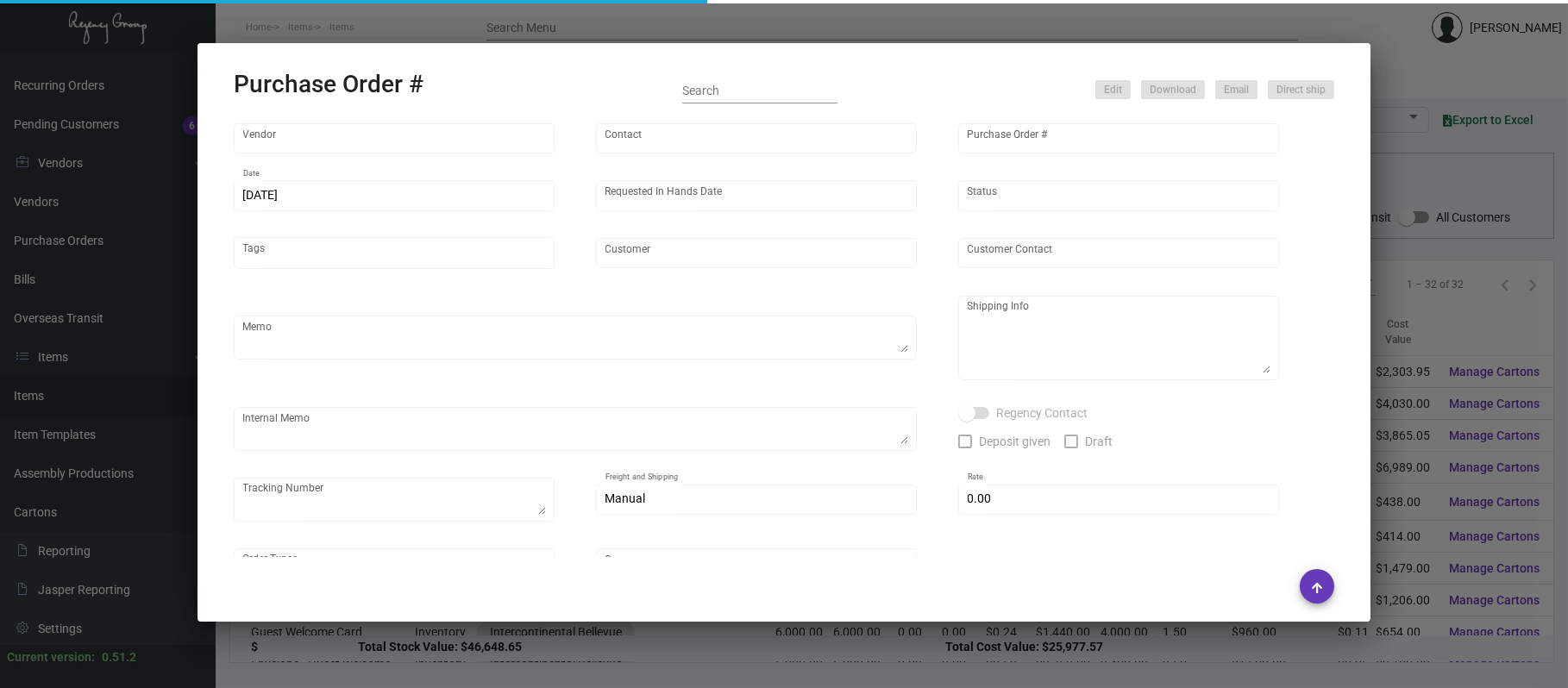
type input "$ 0.00"
type input "United States Dollar $"
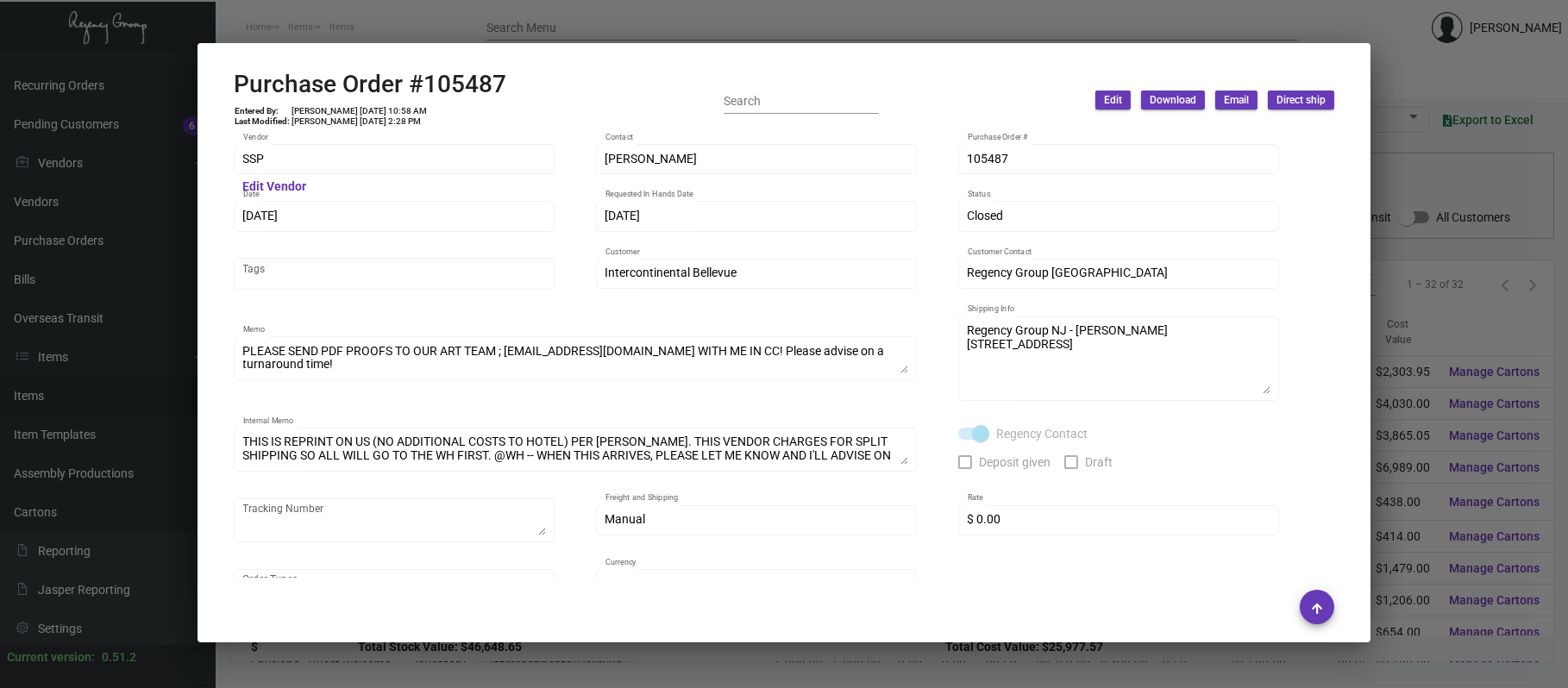
click at [1001, 17] on div at bounding box center [784, 344] width 1568 height 688
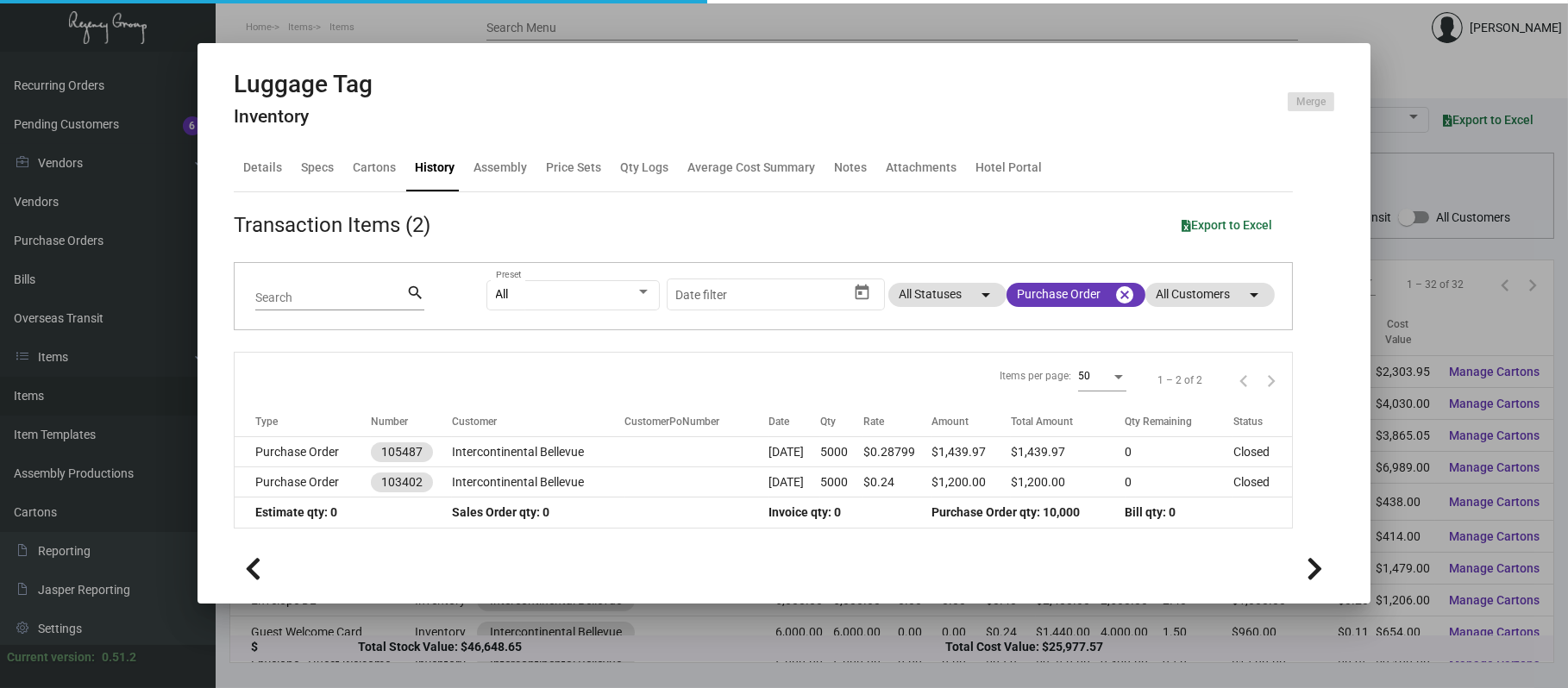
click at [1001, 20] on div at bounding box center [784, 344] width 1568 height 688
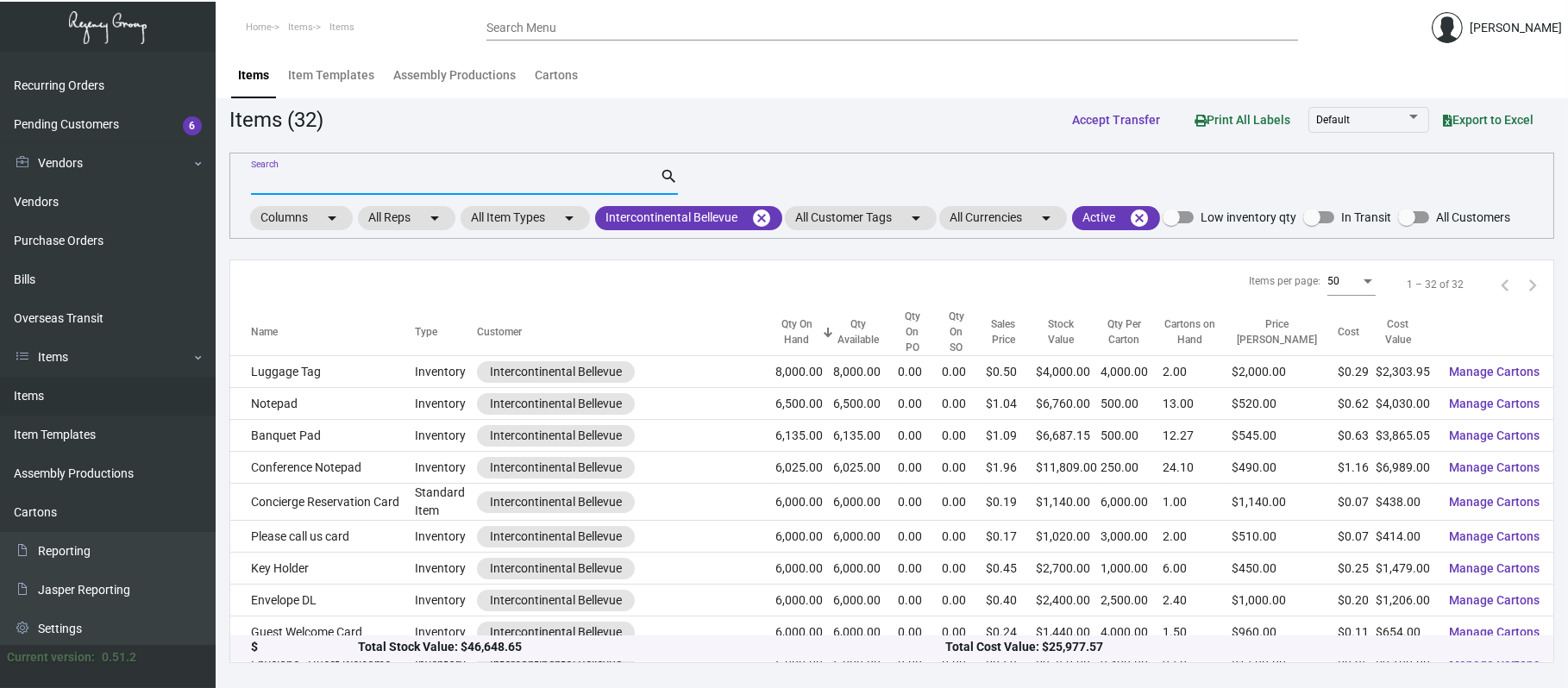
click at [491, 187] on input "Search" at bounding box center [455, 182] width 409 height 14
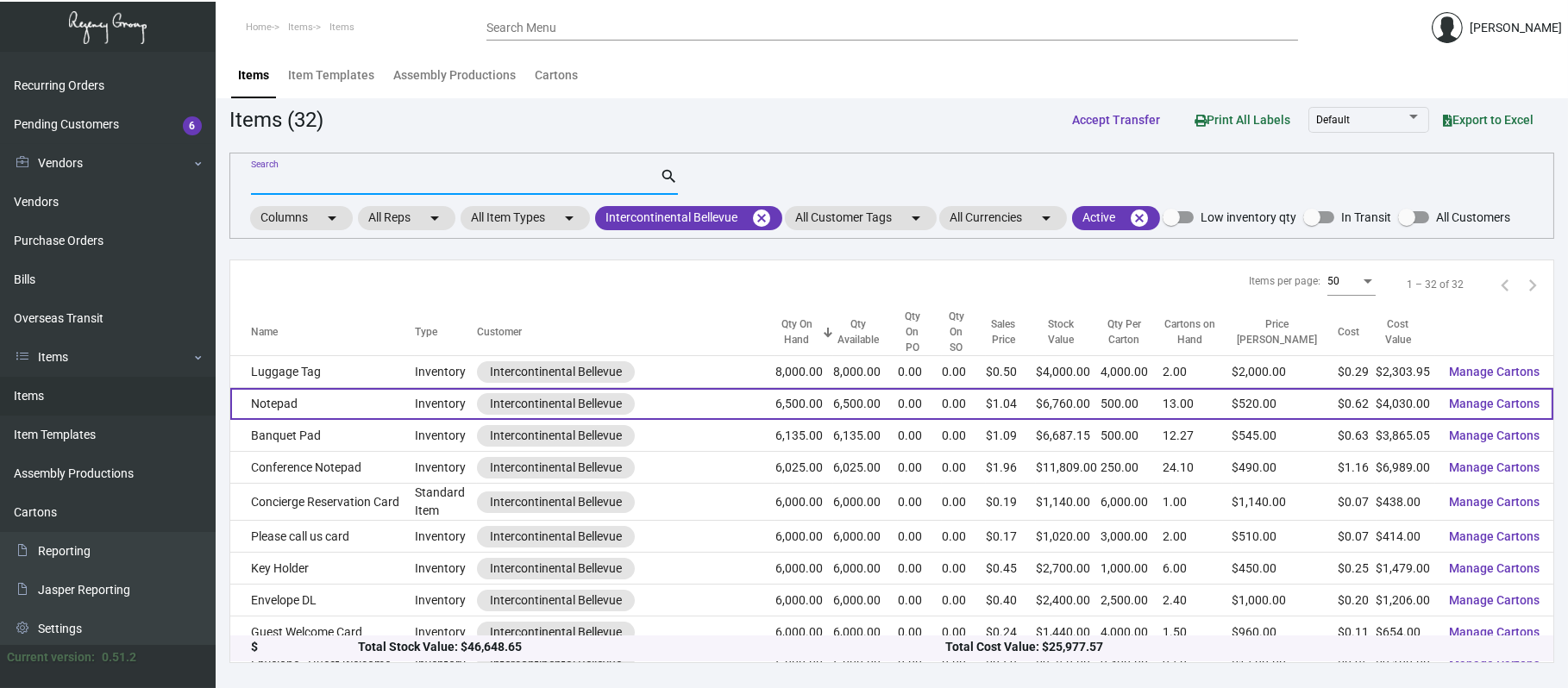
click at [354, 388] on td "Notepad" at bounding box center [323, 404] width 185 height 32
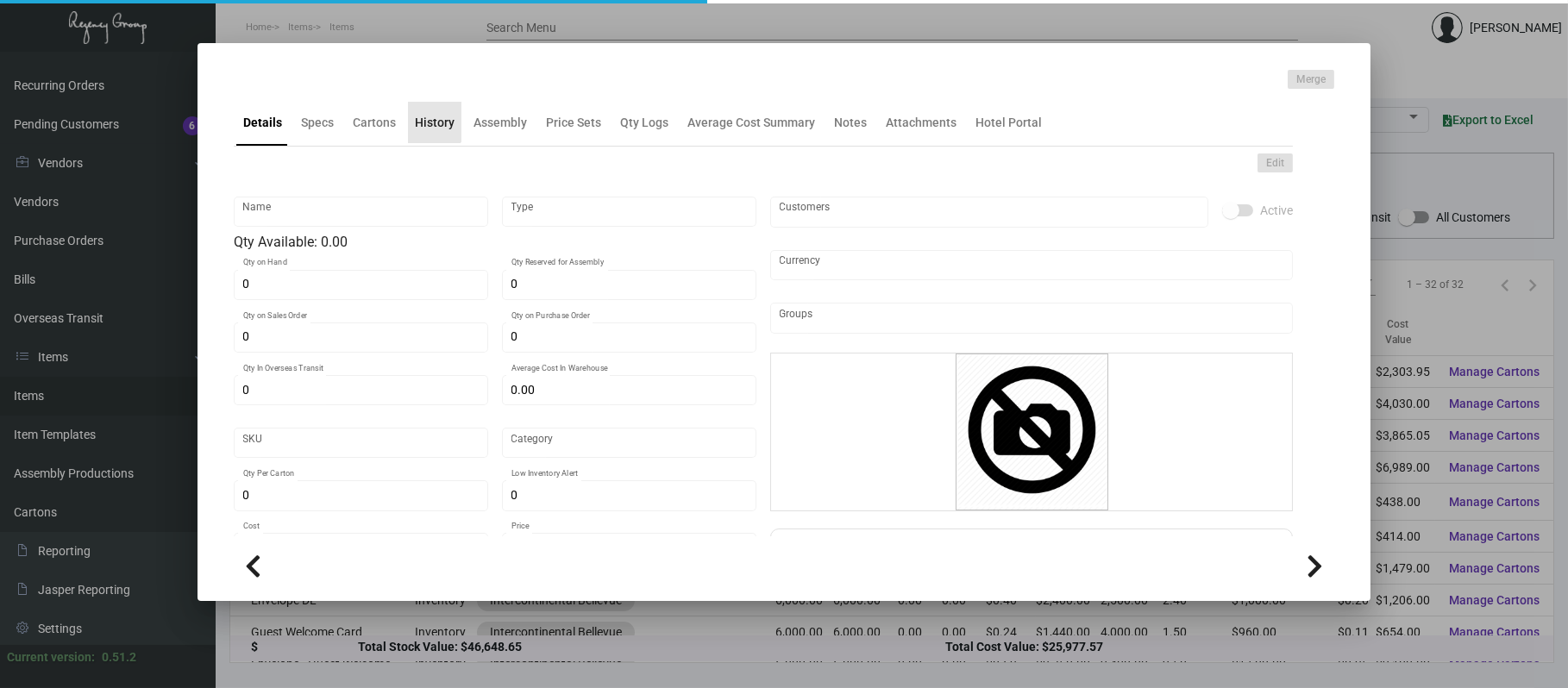
click at [432, 120] on div "History" at bounding box center [434, 123] width 40 height 18
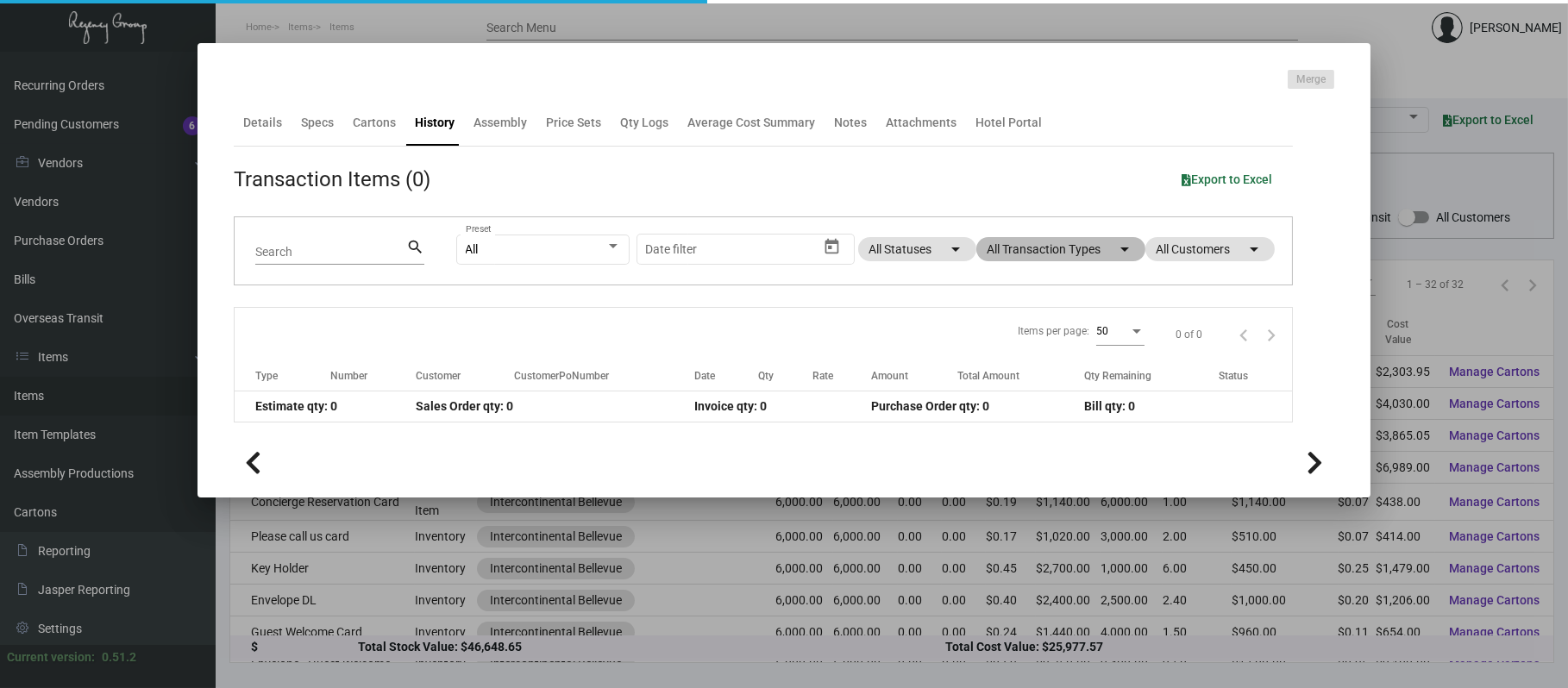
click at [1024, 251] on mat-chip "All Transaction Types arrow_drop_down" at bounding box center [1061, 249] width 169 height 24
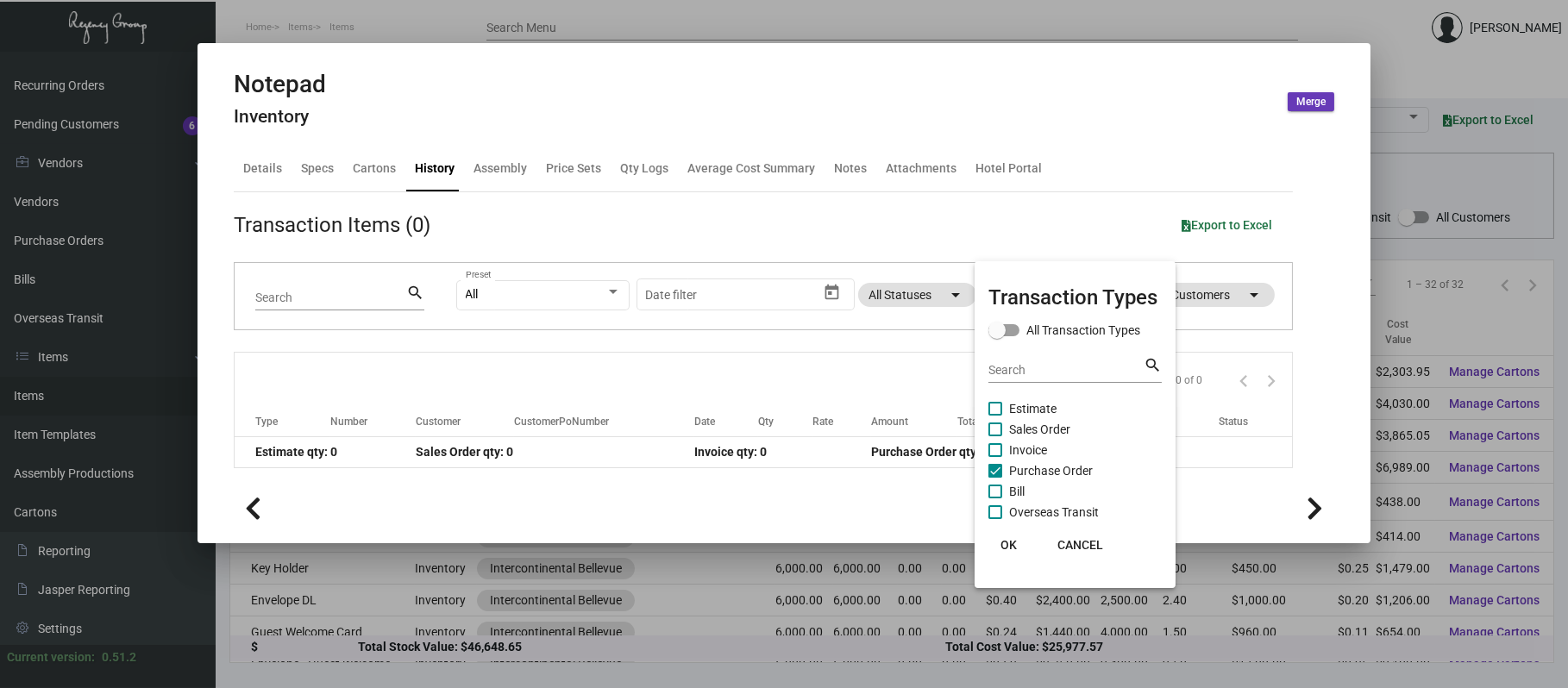
click at [1025, 463] on span "Purchase Order" at bounding box center [1051, 470] width 84 height 20
click at [995, 477] on input "Purchase Order" at bounding box center [994, 477] width 1 height 1
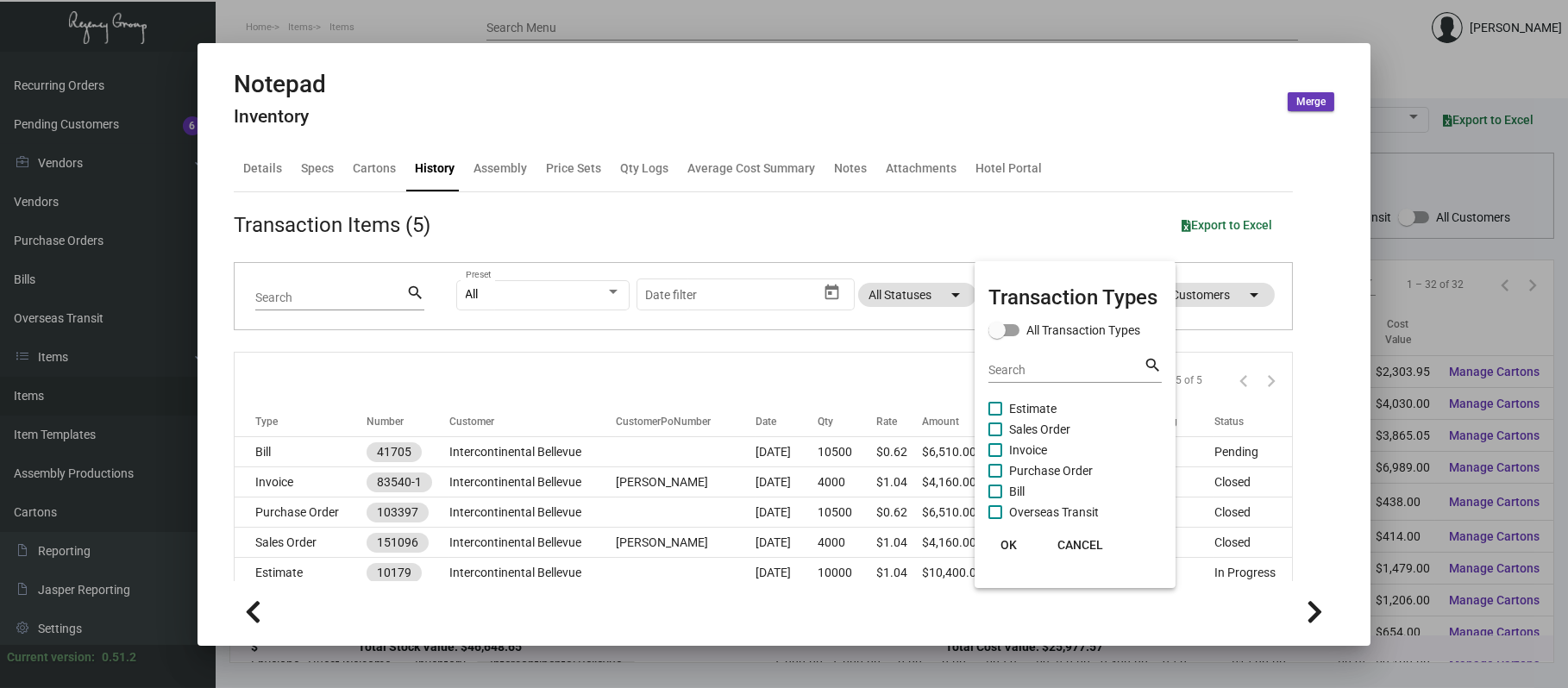
click at [1030, 467] on span "Purchase Order" at bounding box center [1051, 470] width 84 height 20
click at [995, 477] on input "Purchase Order" at bounding box center [994, 477] width 1 height 1
checkbox input "true"
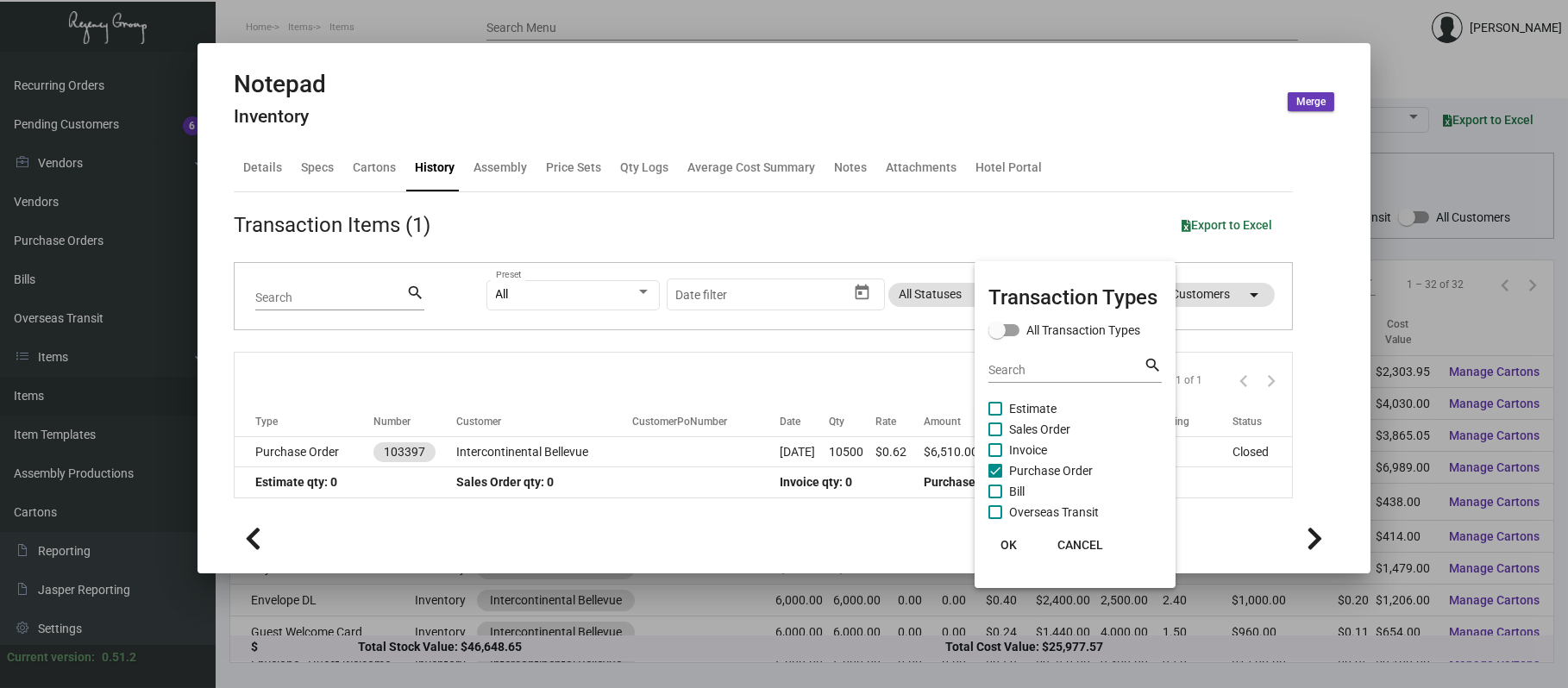
click at [494, 435] on div at bounding box center [784, 344] width 1568 height 688
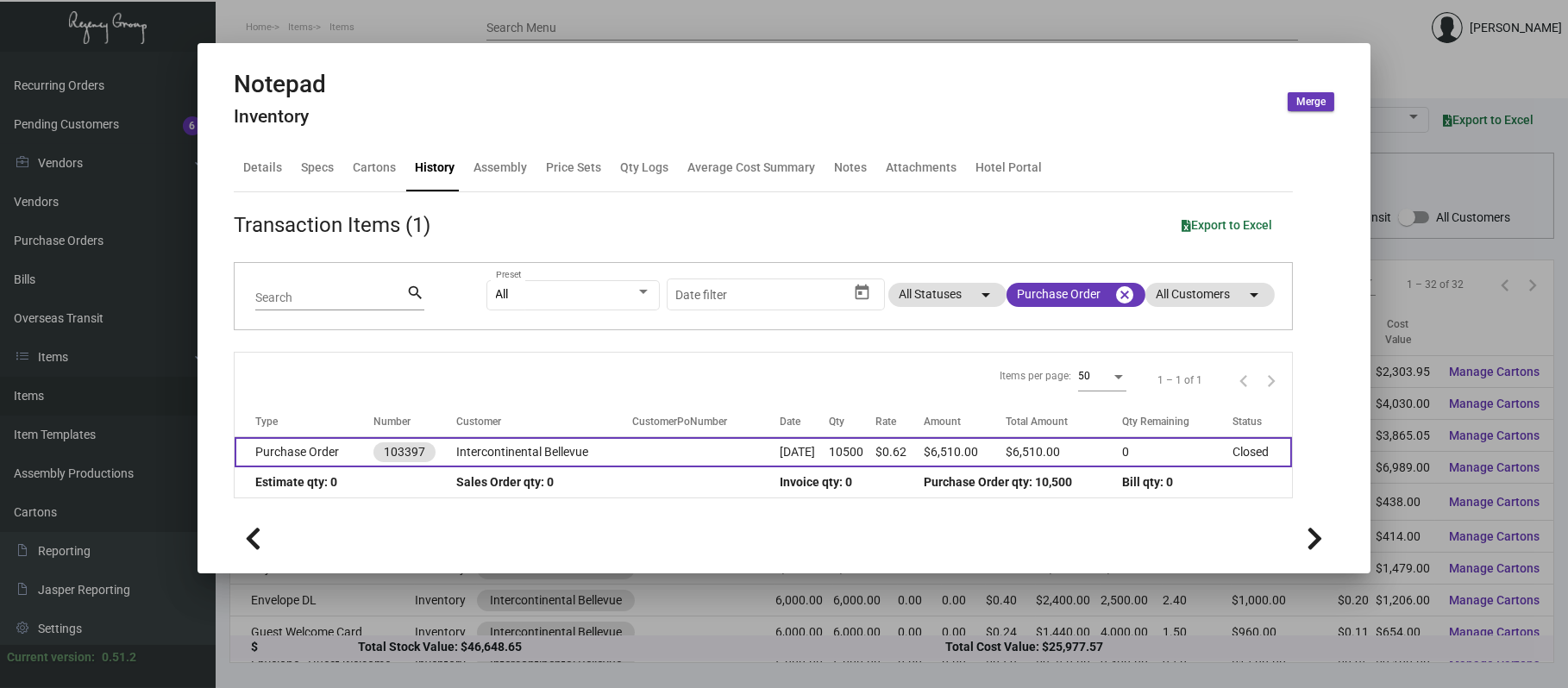
click at [496, 442] on td "Intercontinental Bellevue" at bounding box center [544, 452] width 176 height 30
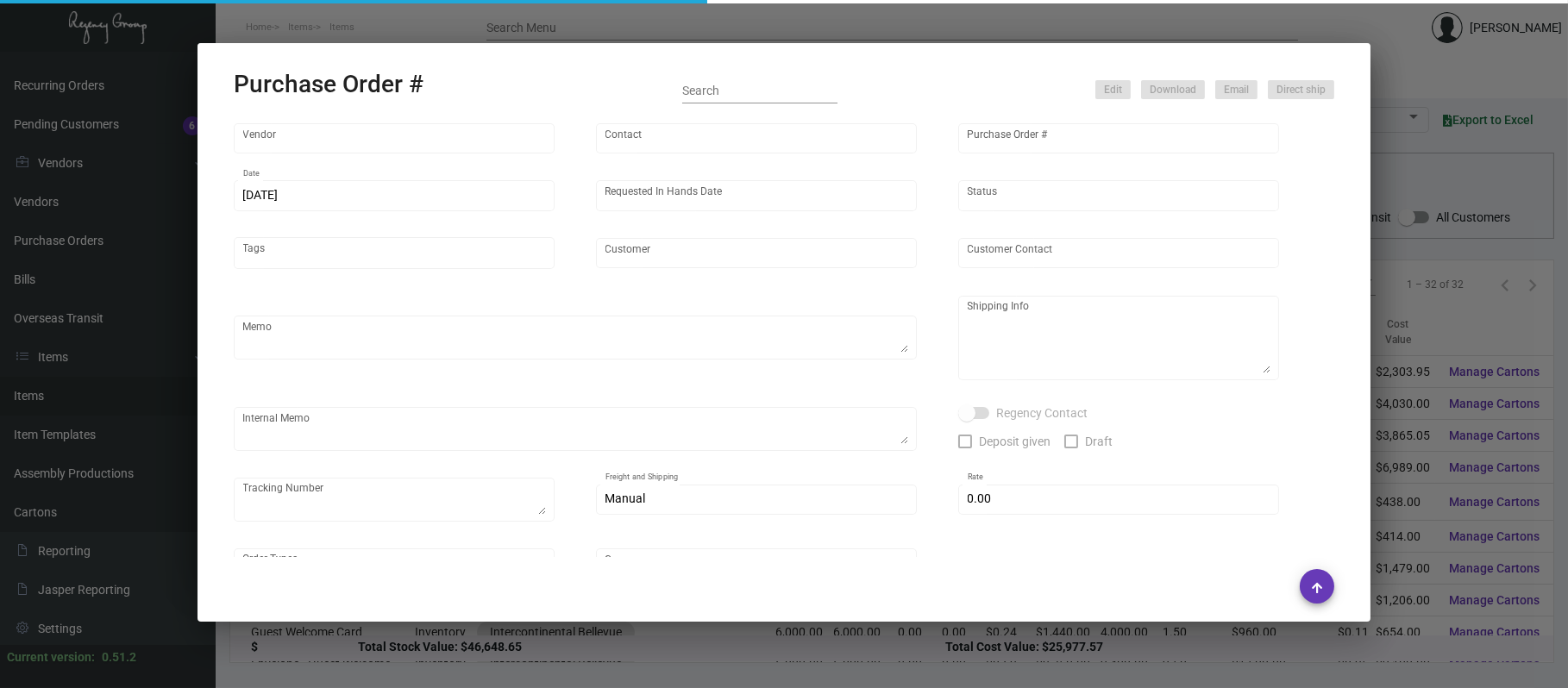
type input "[PERSON_NAME] Printing"
type input "[PERSON_NAME]"
type input "103397"
type input "[DATE]"
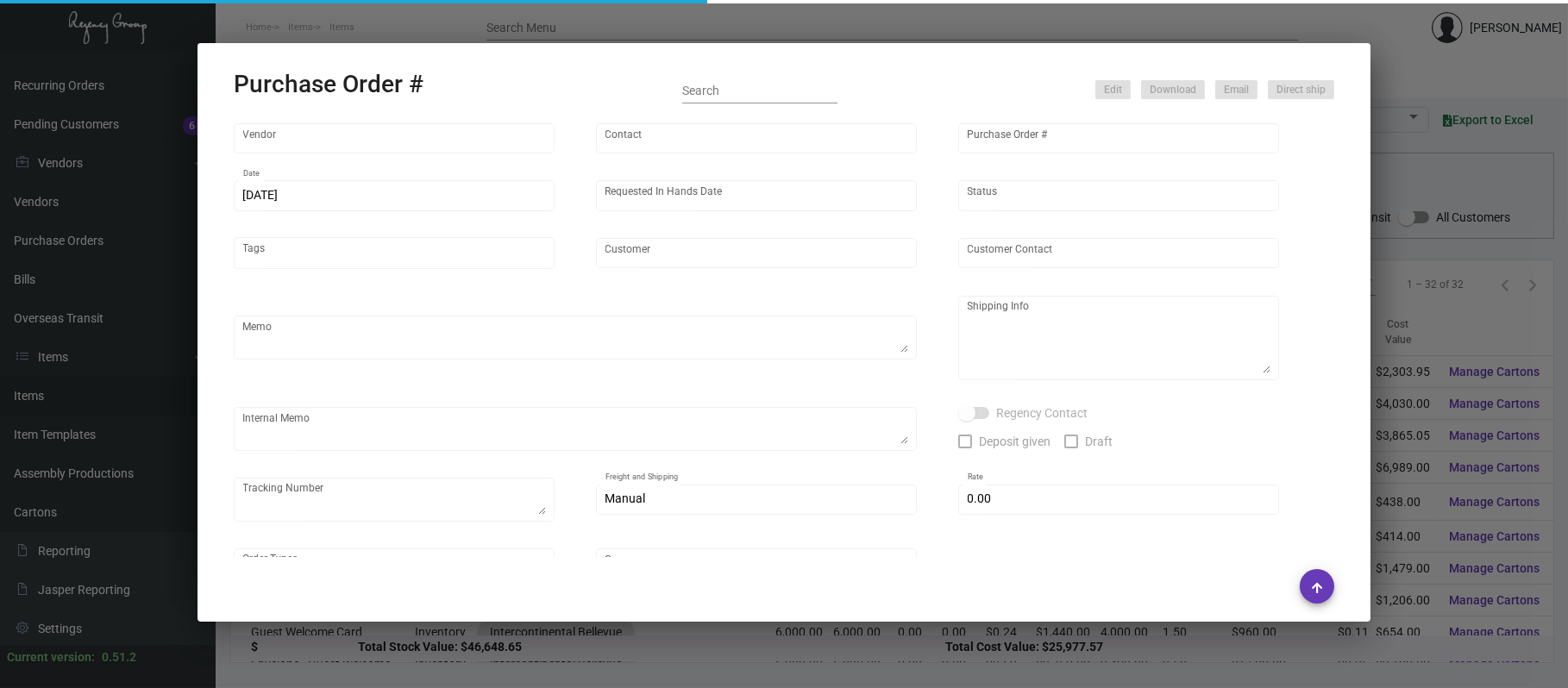
type input "Intercontinental Bellevue"
type textarea "Please reach out to SH for UPS labels."
type textarea "Qty - 6000 Regency Group NJ - [PERSON_NAME] [STREET_ADDRESS] Qty - 4000 Interco…"
type textarea "@SH - Please split ship. 2/7 - Followed up for an ESD. [DATE] Shipped direct 4K…"
checkbox input "true"
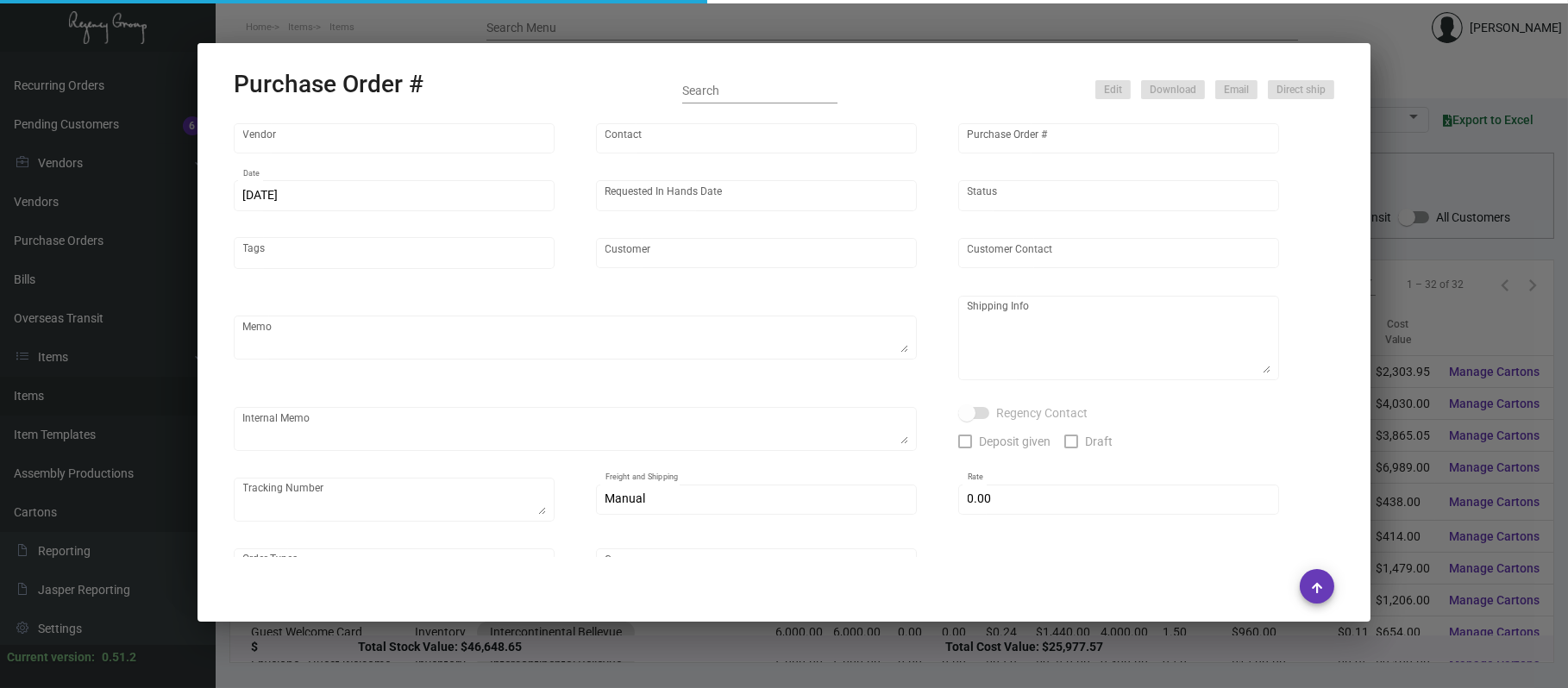
type input "$ 0.00"
type input "United States Dollar $"
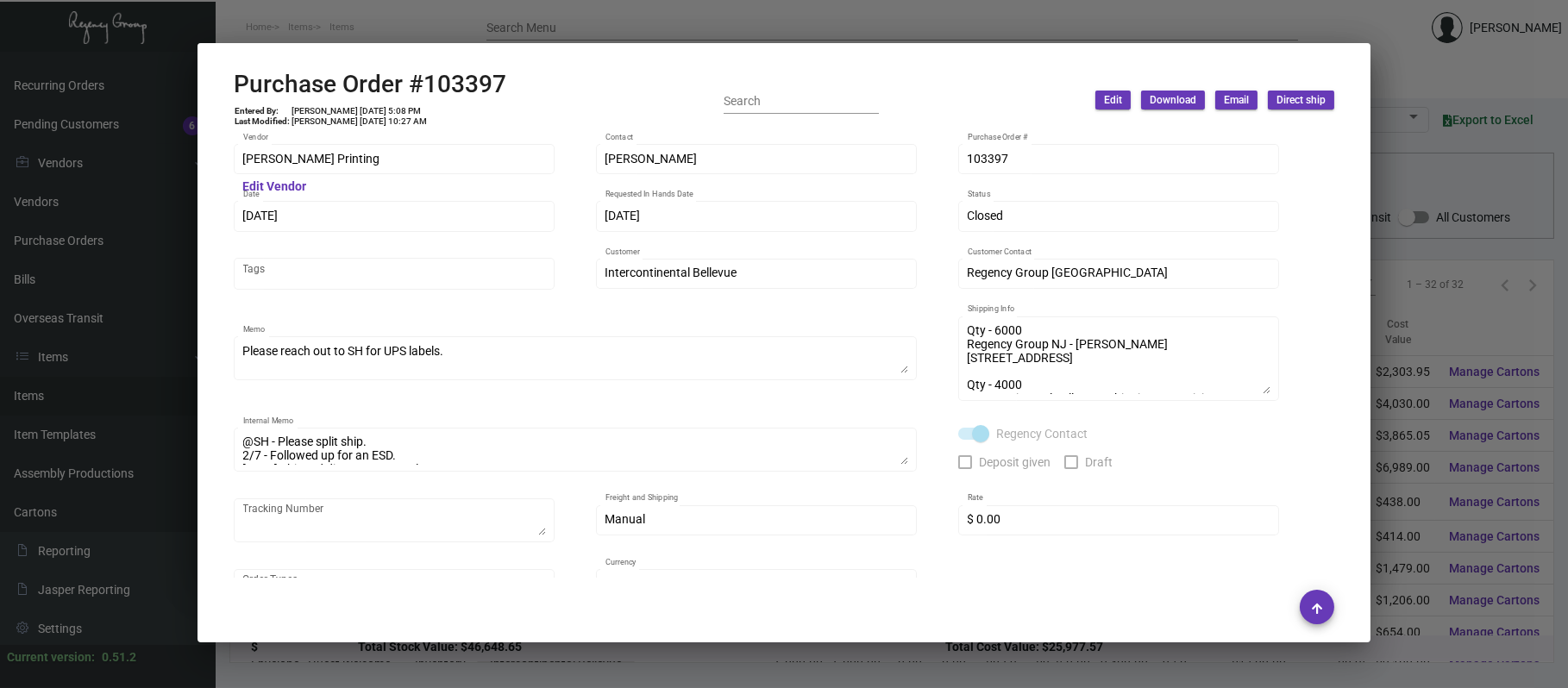
click at [433, 35] on div at bounding box center [784, 344] width 1568 height 688
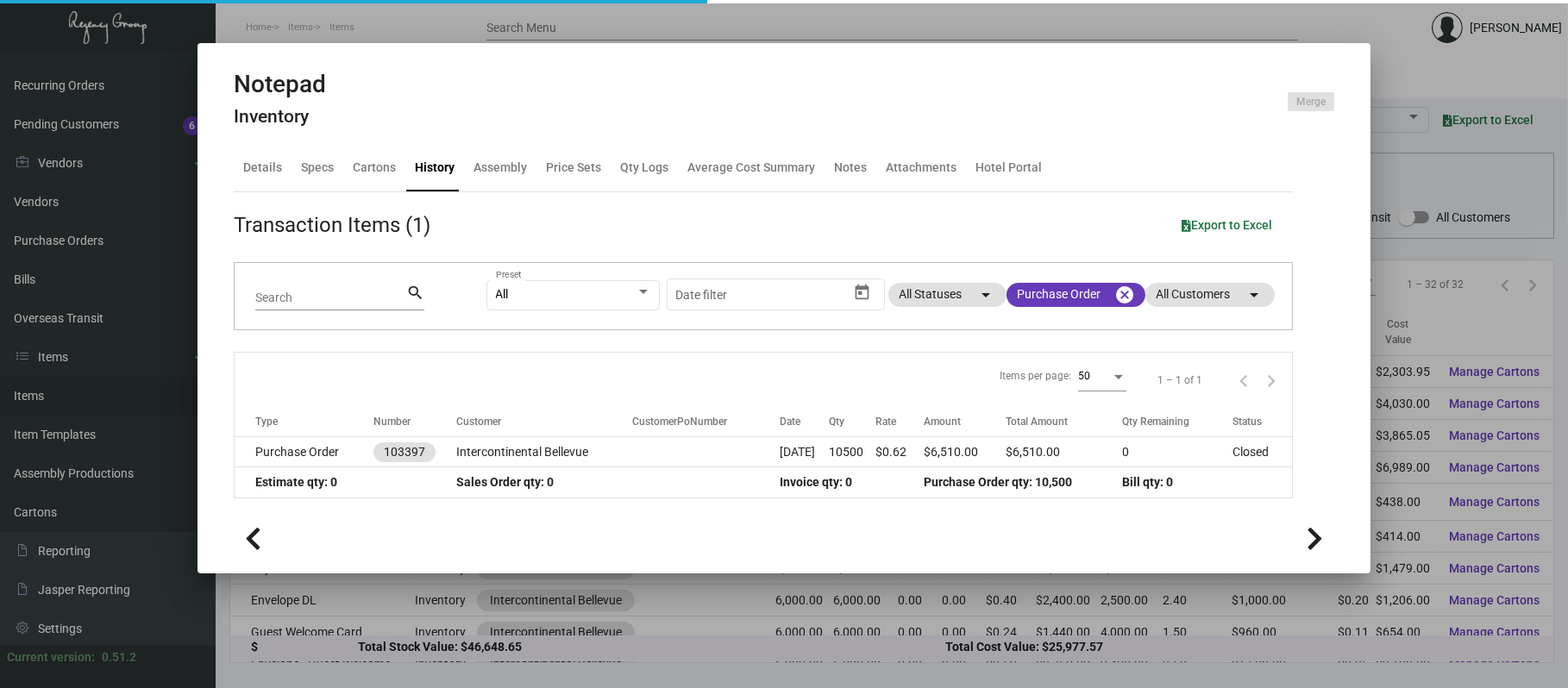
click at [428, 18] on div at bounding box center [784, 344] width 1568 height 688
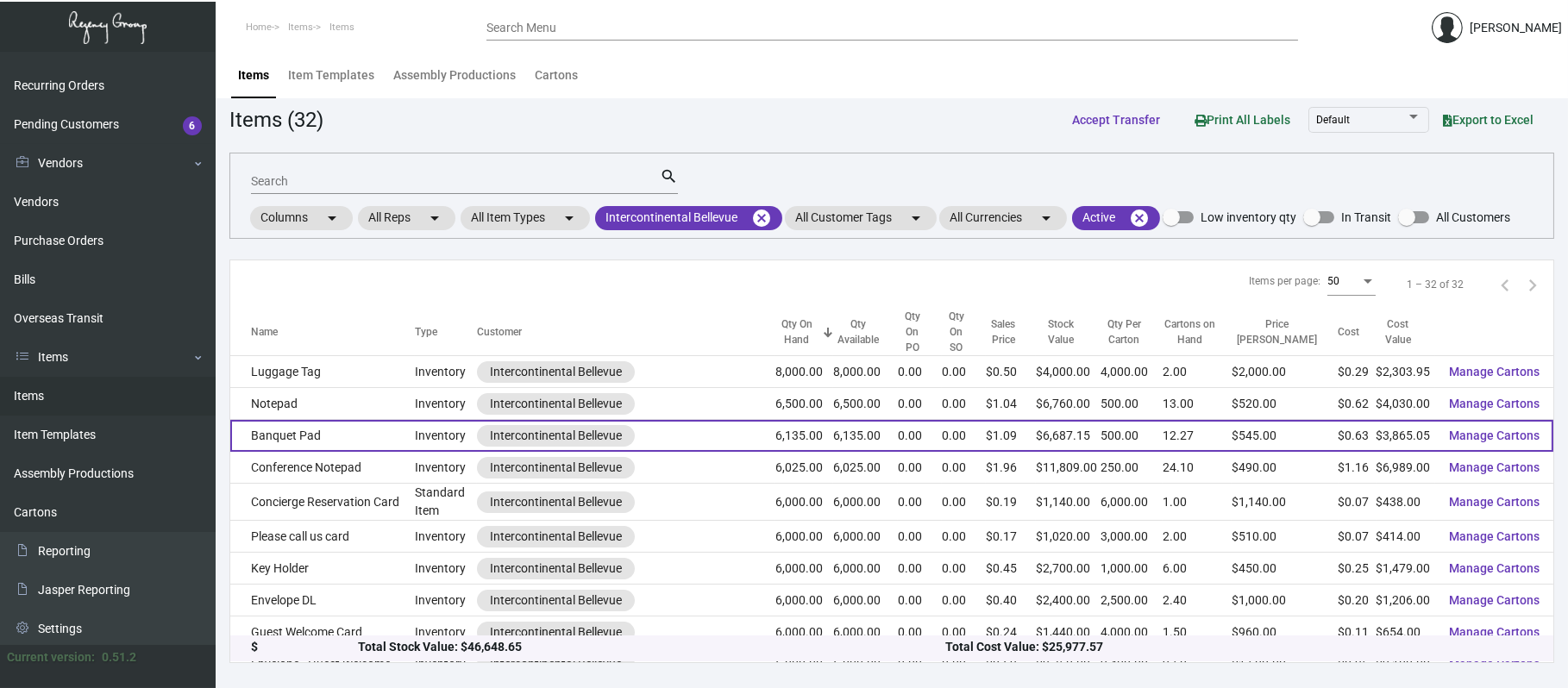
click at [305, 420] on td "Banquet Pad" at bounding box center [323, 436] width 185 height 32
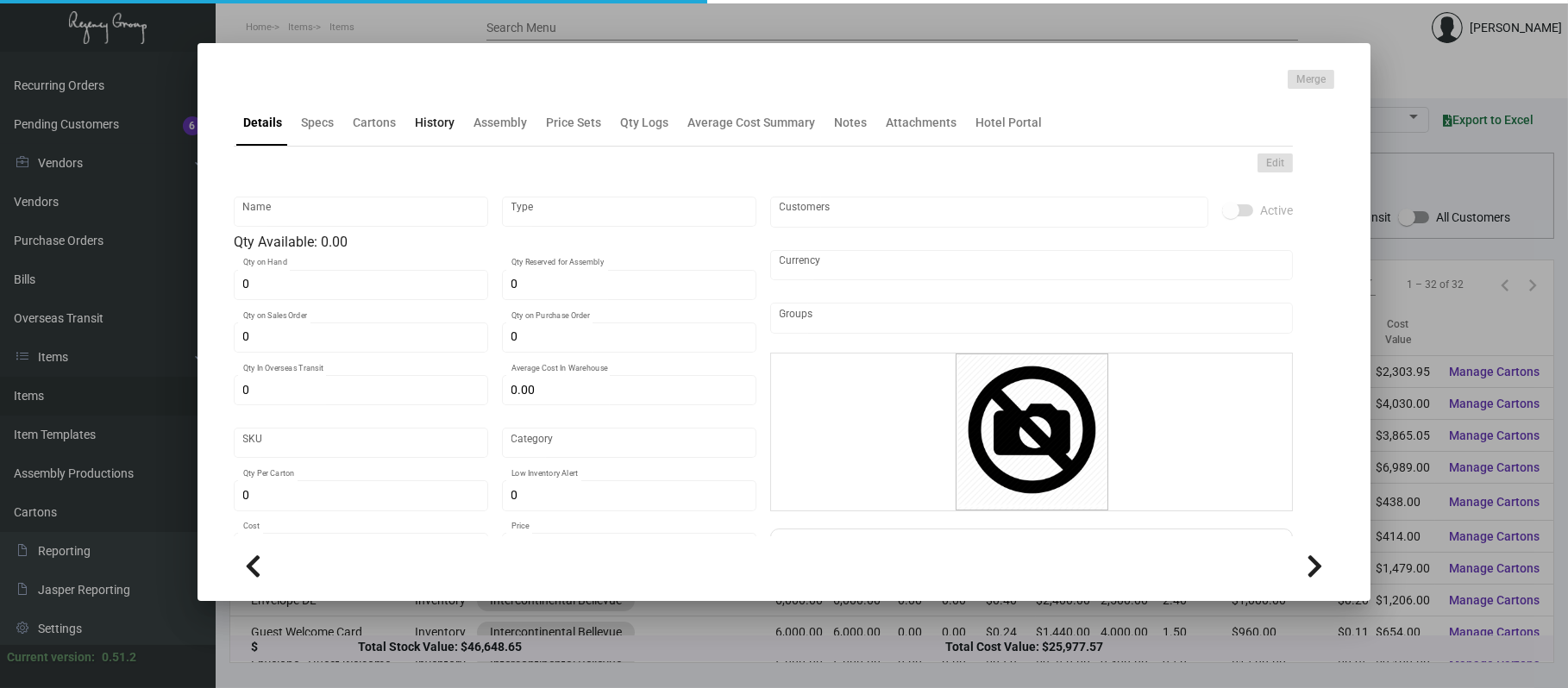
click at [438, 110] on div "History" at bounding box center [435, 122] width 53 height 42
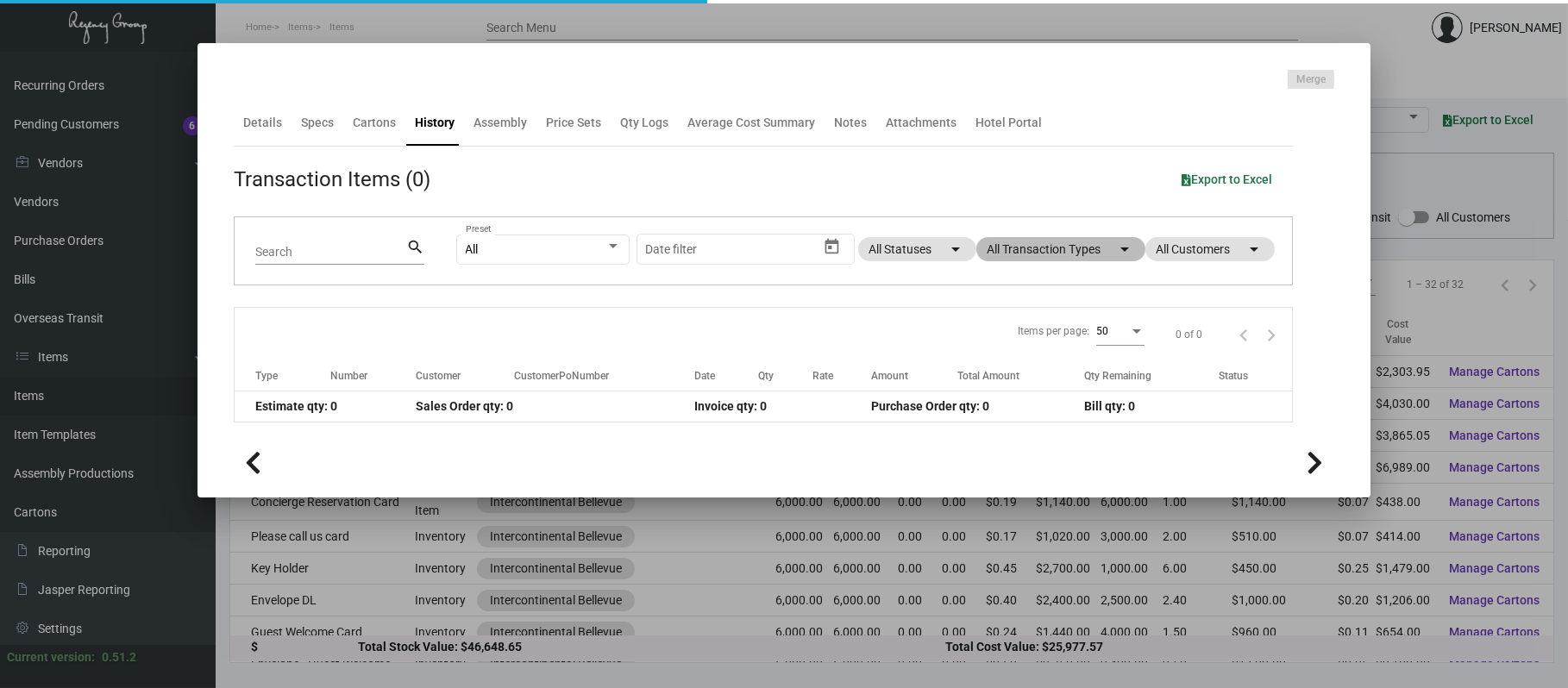
click at [1097, 256] on mat-chip "All Transaction Types arrow_drop_down" at bounding box center [1061, 249] width 169 height 24
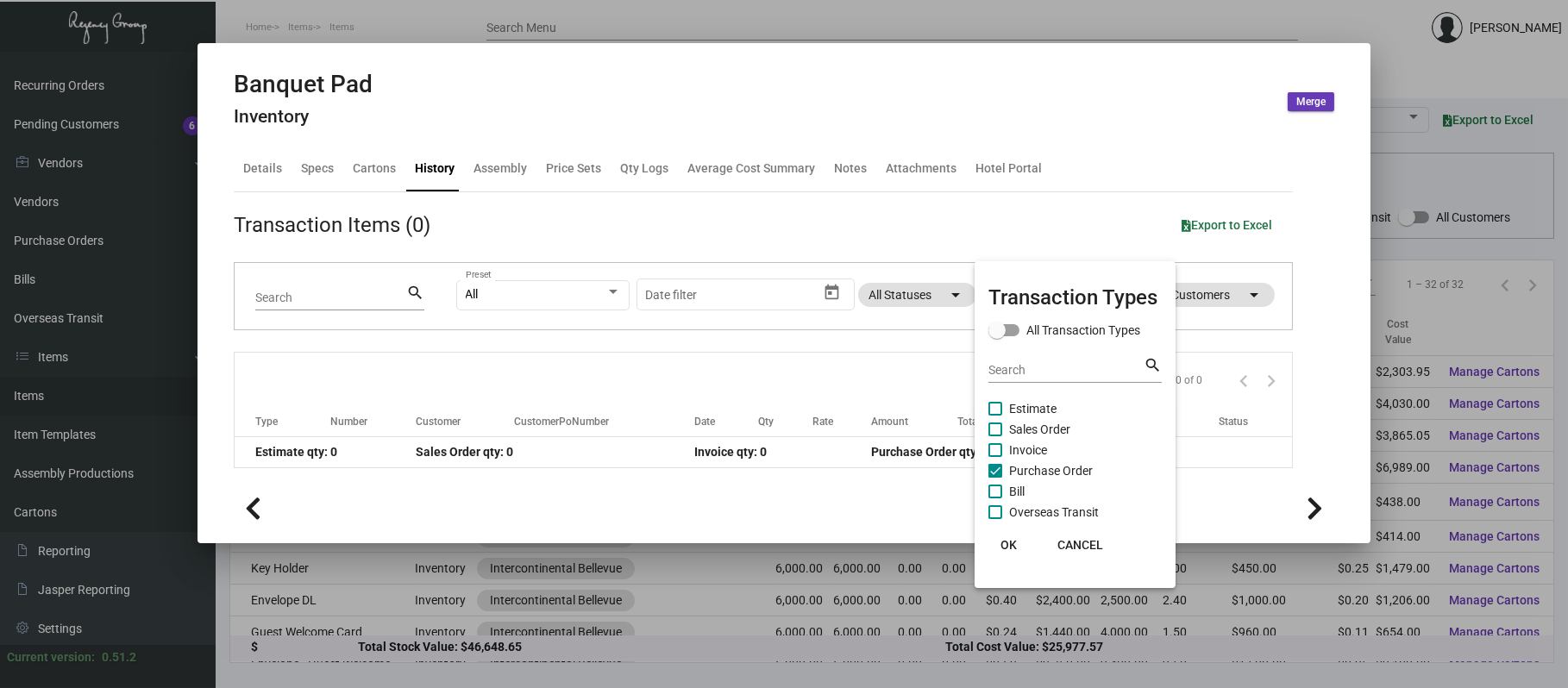
click at [1017, 476] on span "Purchase Order" at bounding box center [1051, 470] width 84 height 20
click at [995, 477] on input "Purchase Order" at bounding box center [994, 477] width 1 height 1
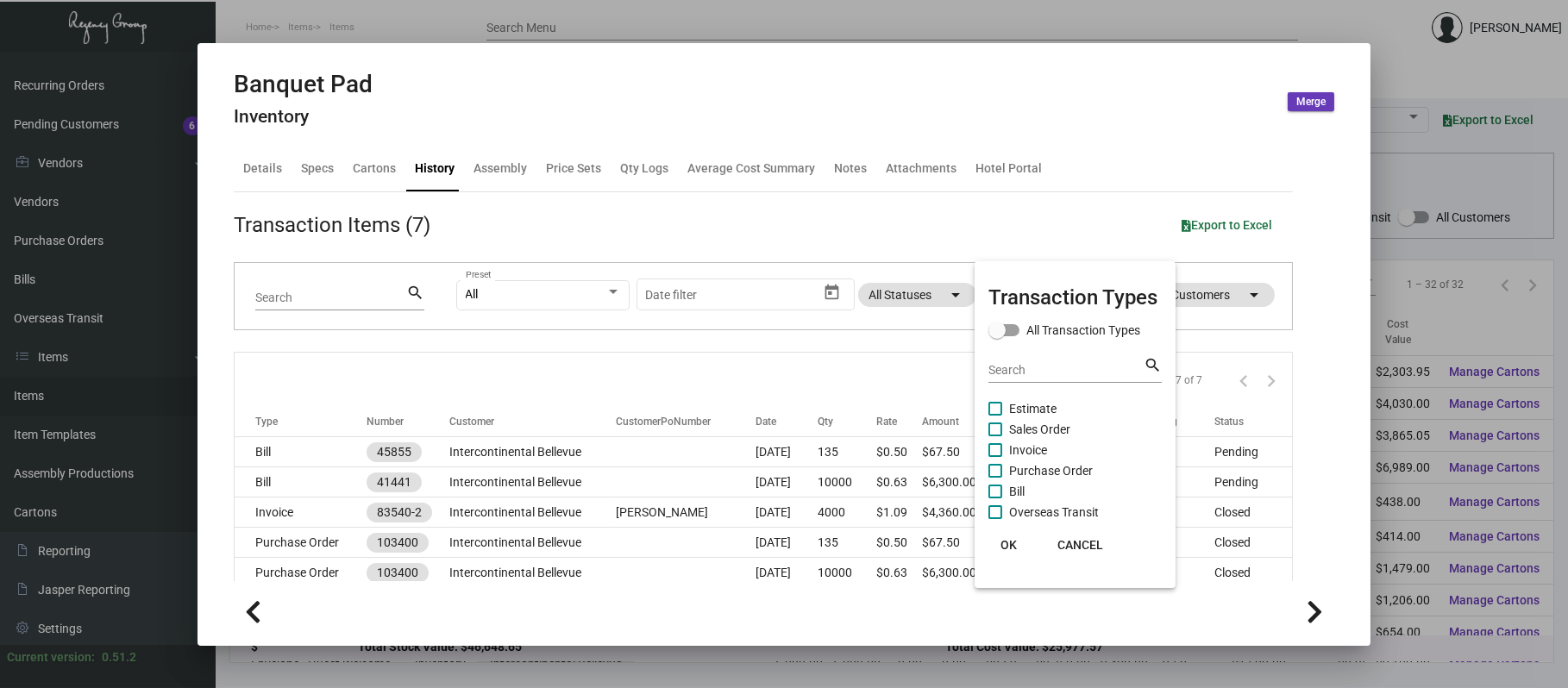
click at [1015, 469] on span "Purchase Order" at bounding box center [1051, 470] width 84 height 20
click at [995, 477] on input "Purchase Order" at bounding box center [994, 477] width 1 height 1
checkbox input "true"
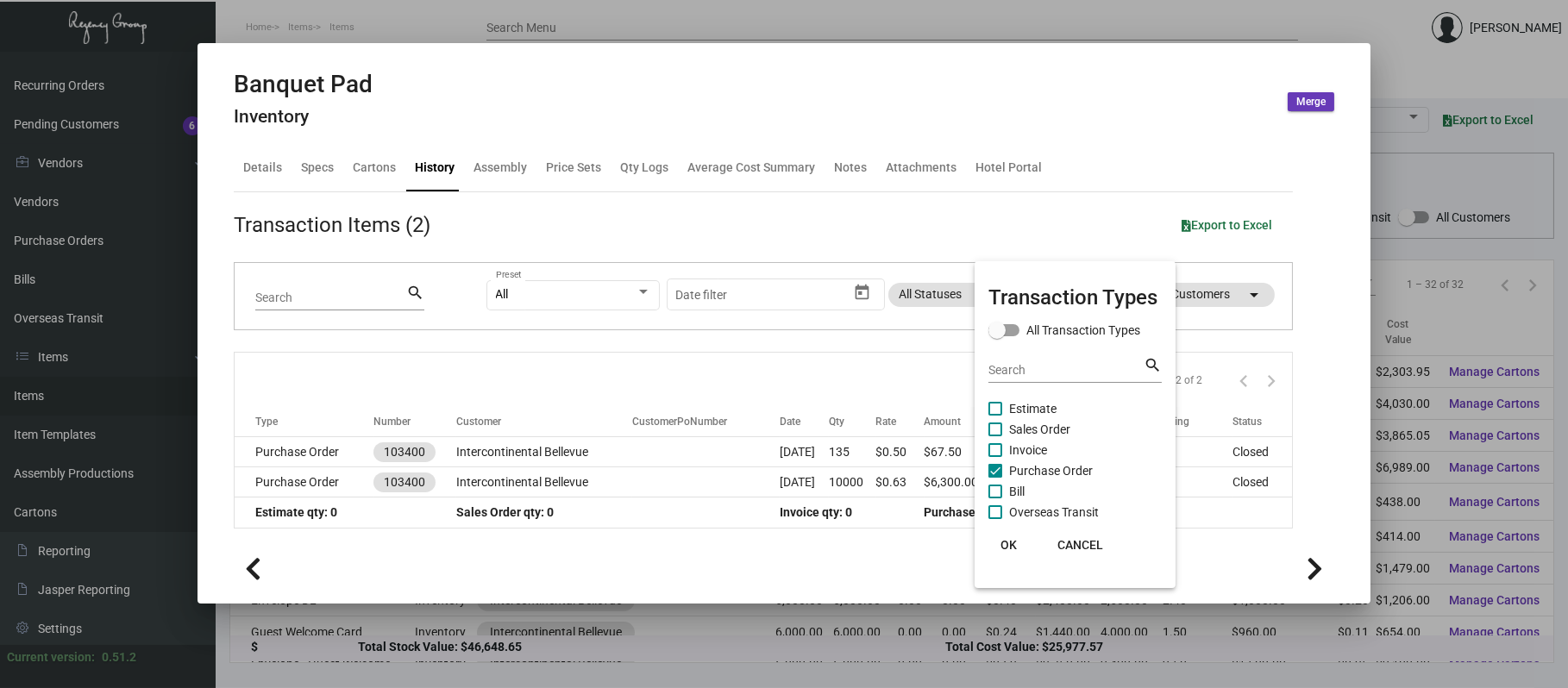
click at [588, 458] on div at bounding box center [784, 344] width 1568 height 688
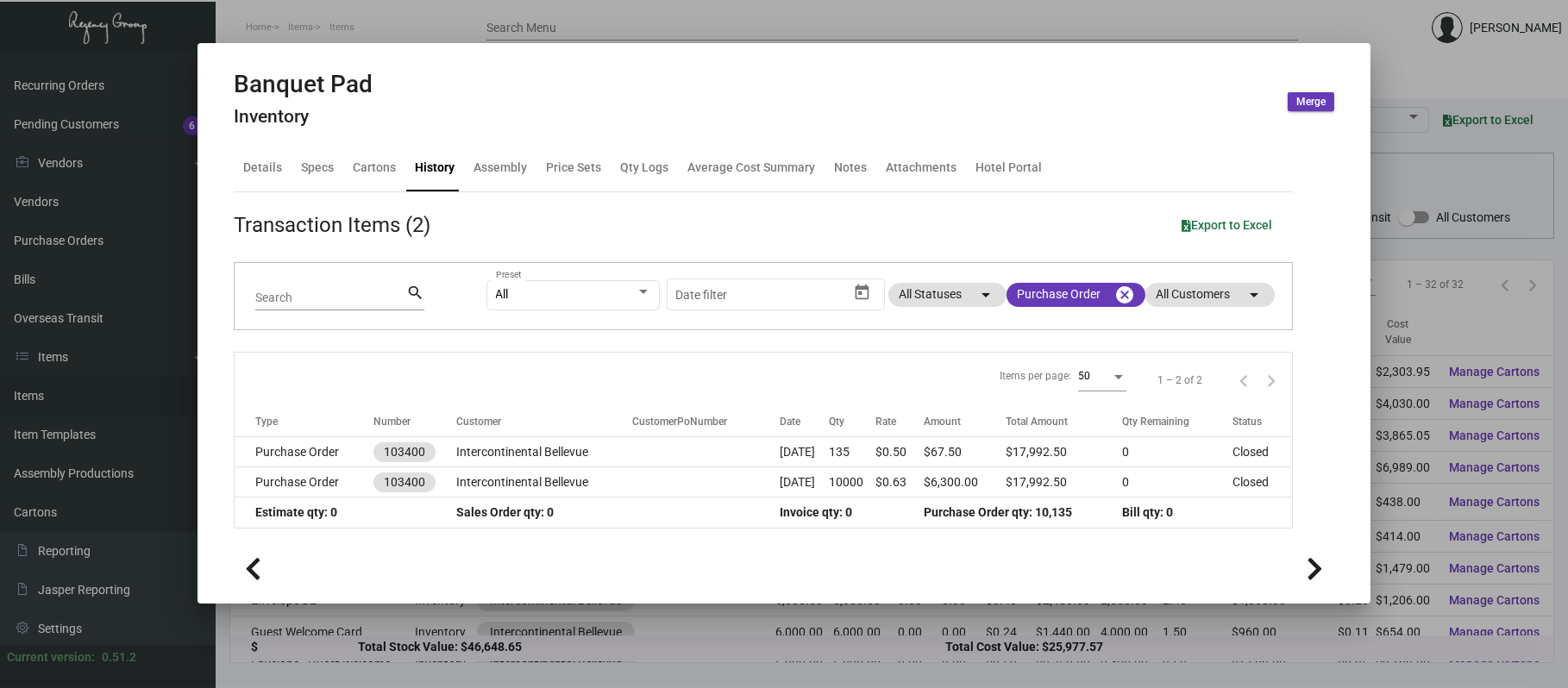
click at [588, 458] on td "Intercontinental Bellevue" at bounding box center [544, 452] width 176 height 30
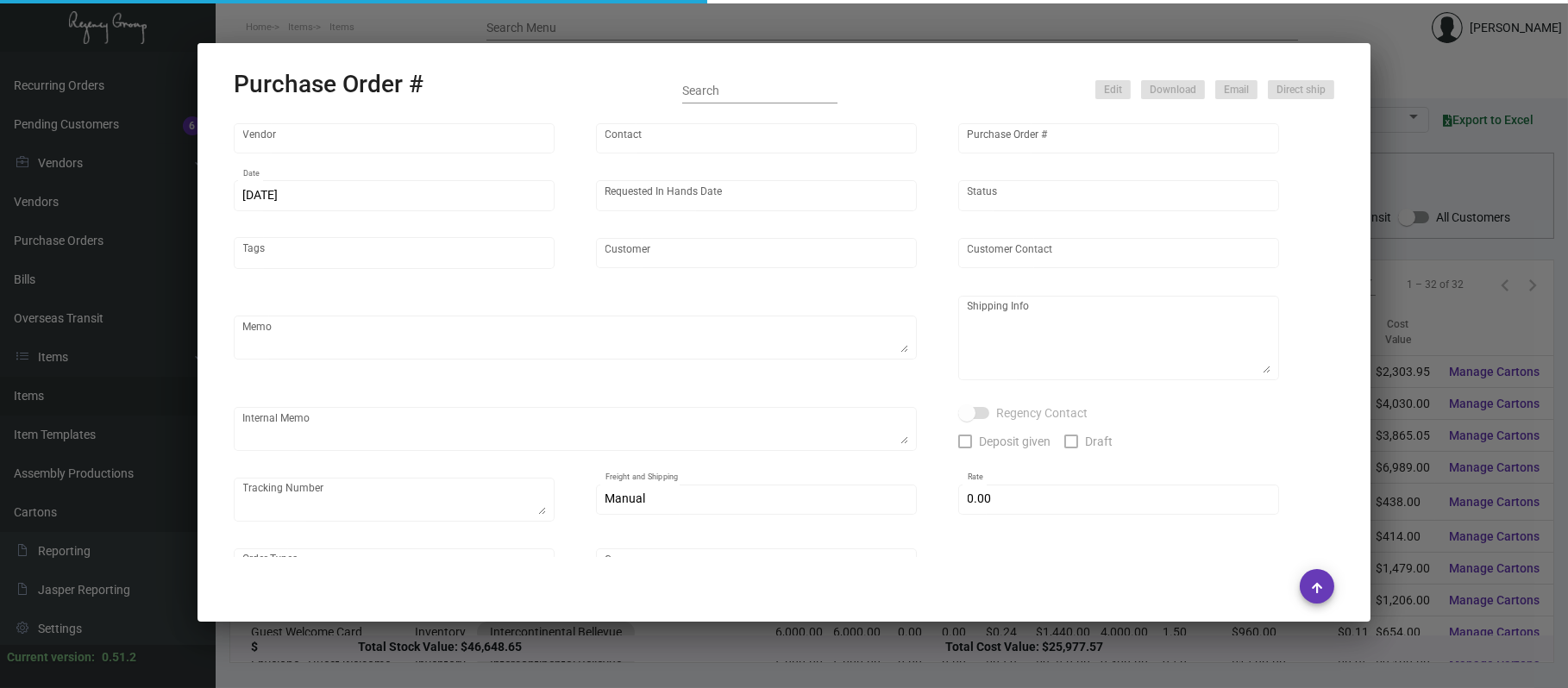
type input "Colonial Redi Record Corp."
type input "[PERSON_NAME]"
type input "103400"
type input "[DATE]"
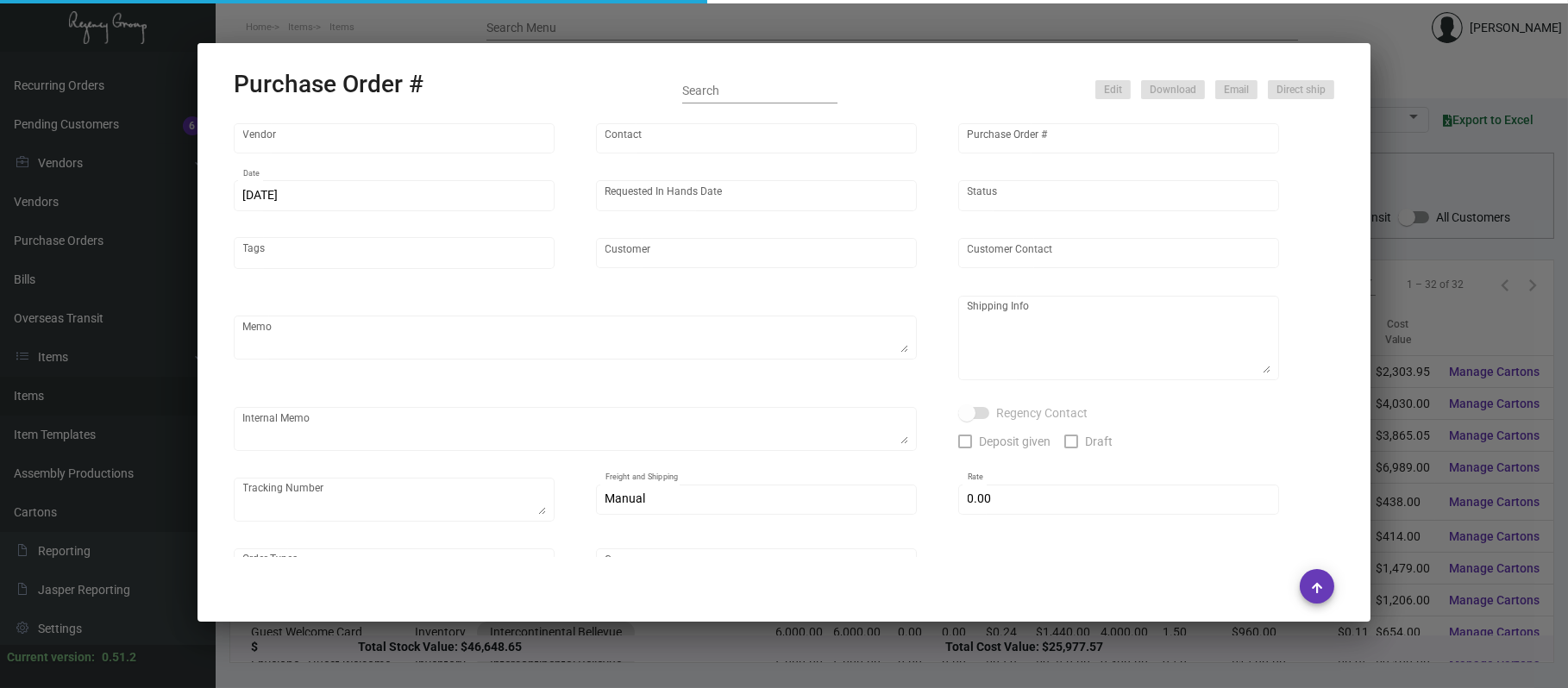
type input "Intercontinental Bellevue"
type textarea "Please reach out to SH for US labels."
type textarea "Qty - 6000 - Banquet Pad Qty - 6000 - Conference Notepad Regency Group NJ - [PE…"
type textarea "@SH - Split ship. 2/26 - 1 PALLET FAST FREIGHT/ROADRUNNER - 623050374 $725.00 D…"
checkbox input "true"
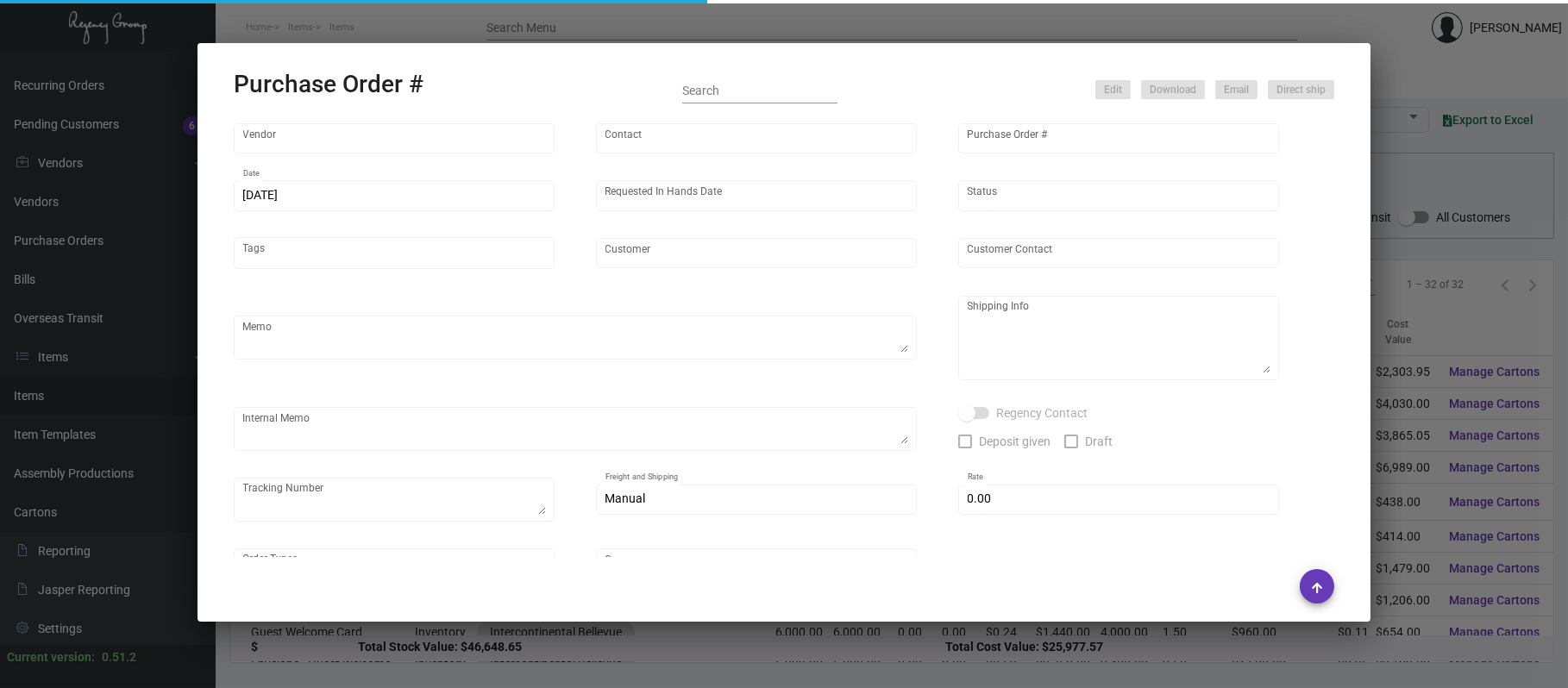
type input "$ 0.00"
type input "United States Dollar $"
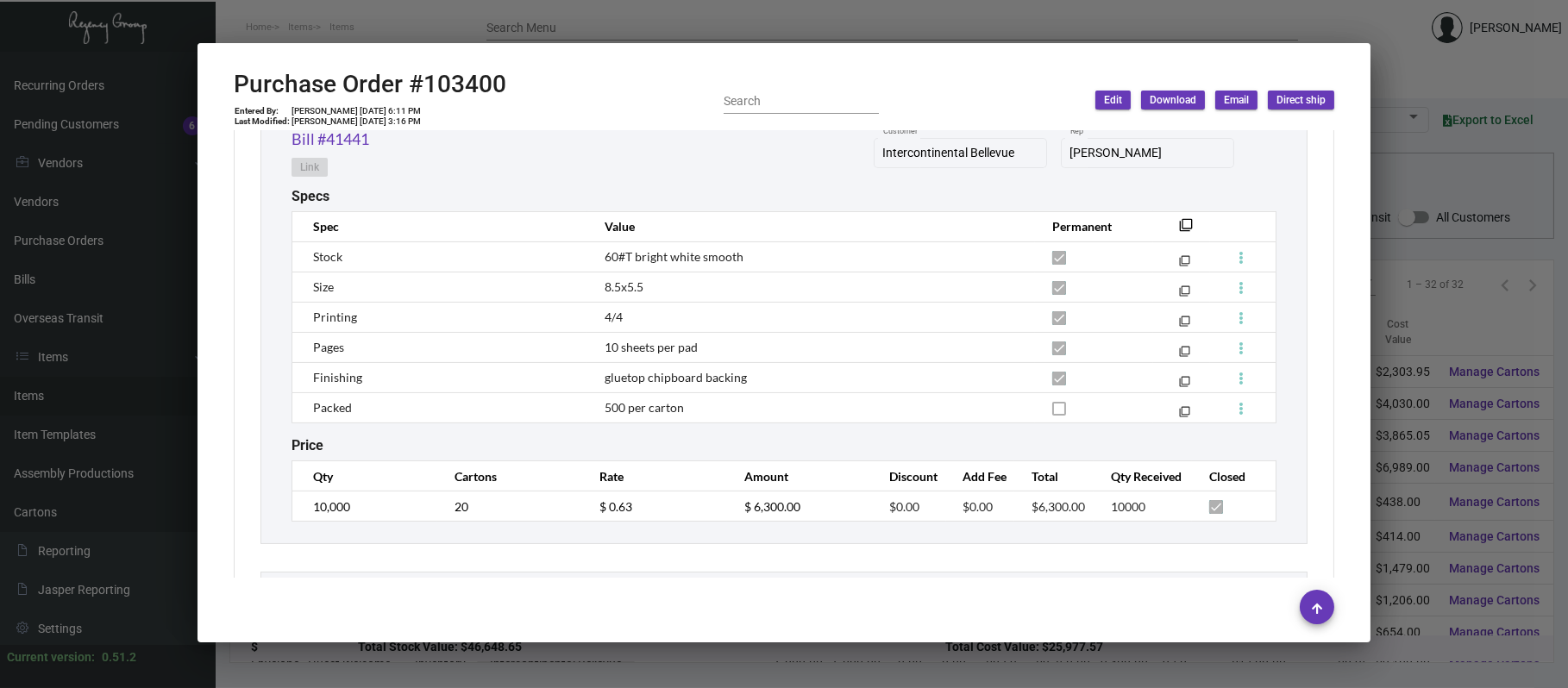
scroll to position [1018, 0]
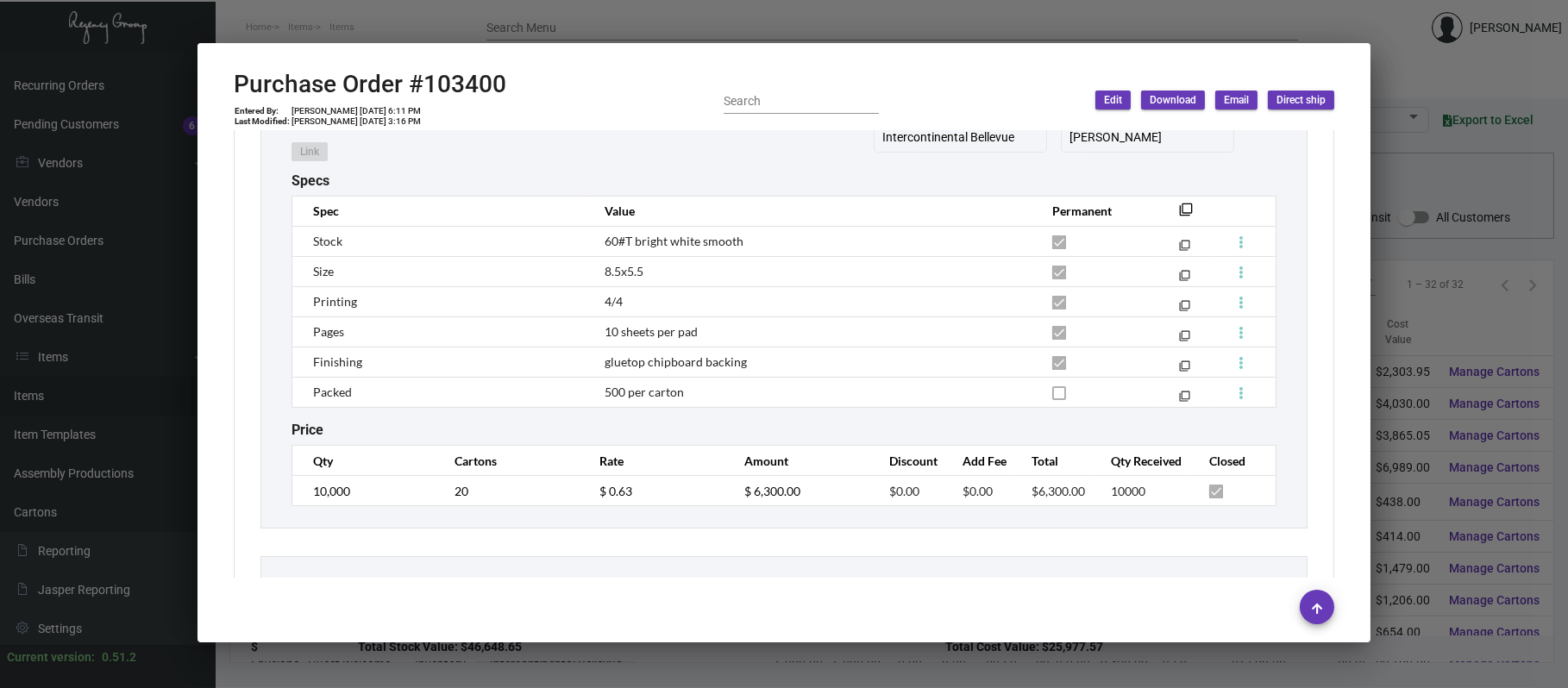
click at [567, 17] on div at bounding box center [784, 344] width 1568 height 688
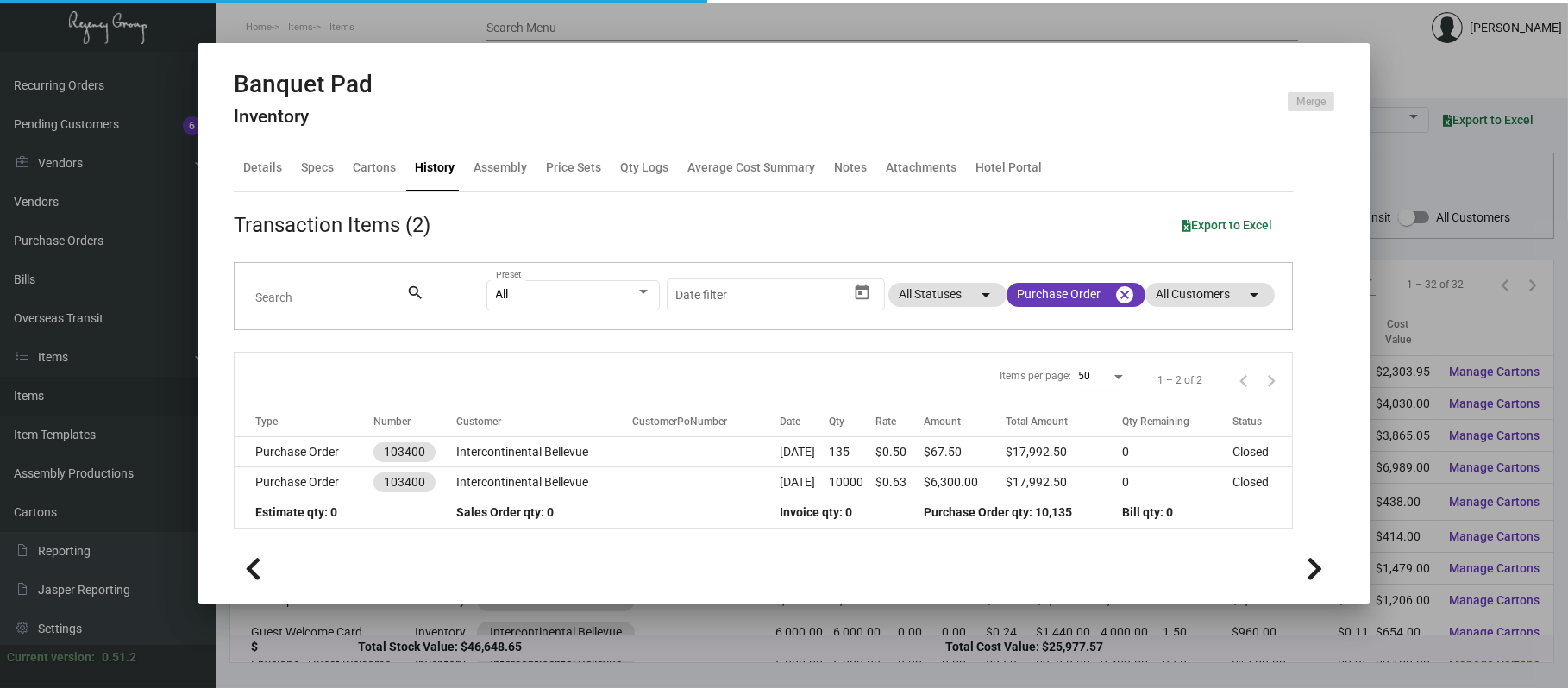
click at [567, 17] on div at bounding box center [784, 344] width 1568 height 688
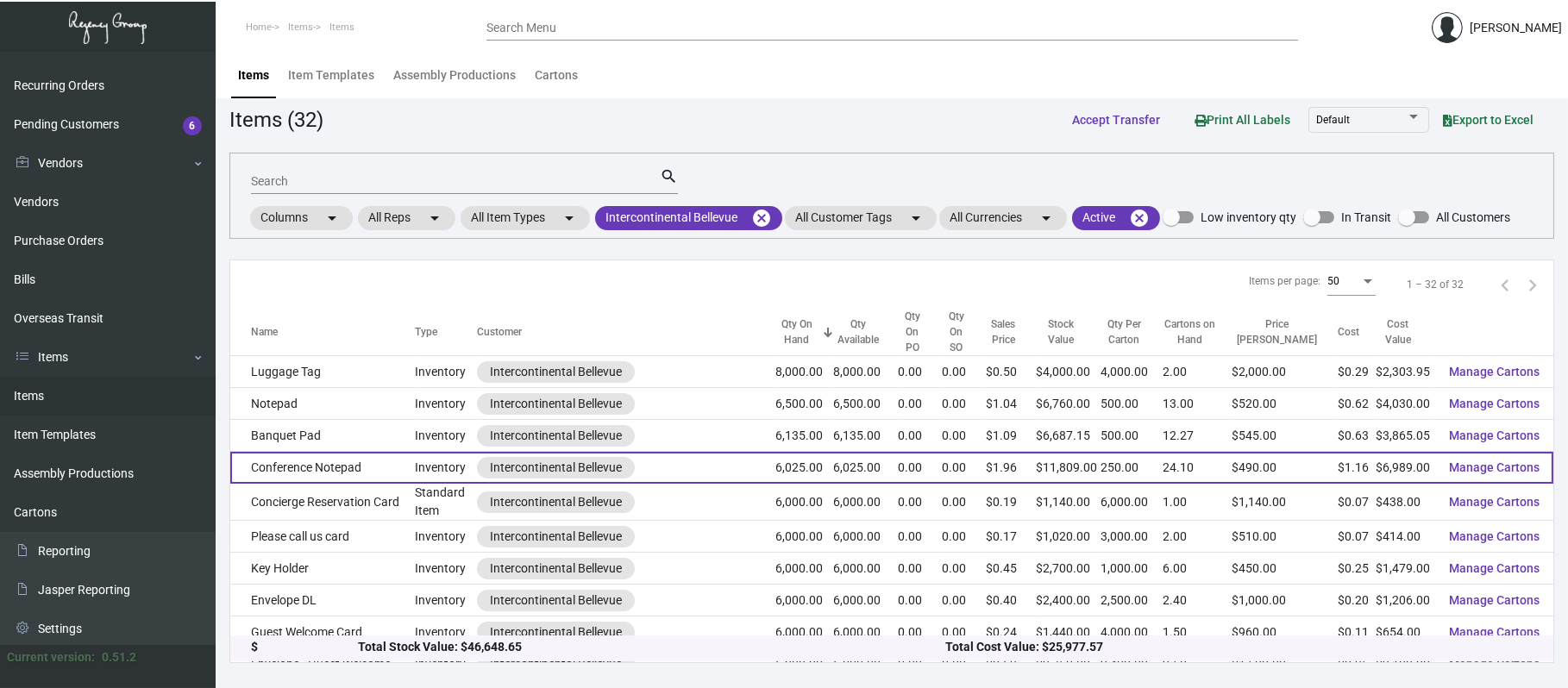
click at [339, 452] on td "Conference Notepad" at bounding box center [323, 468] width 185 height 32
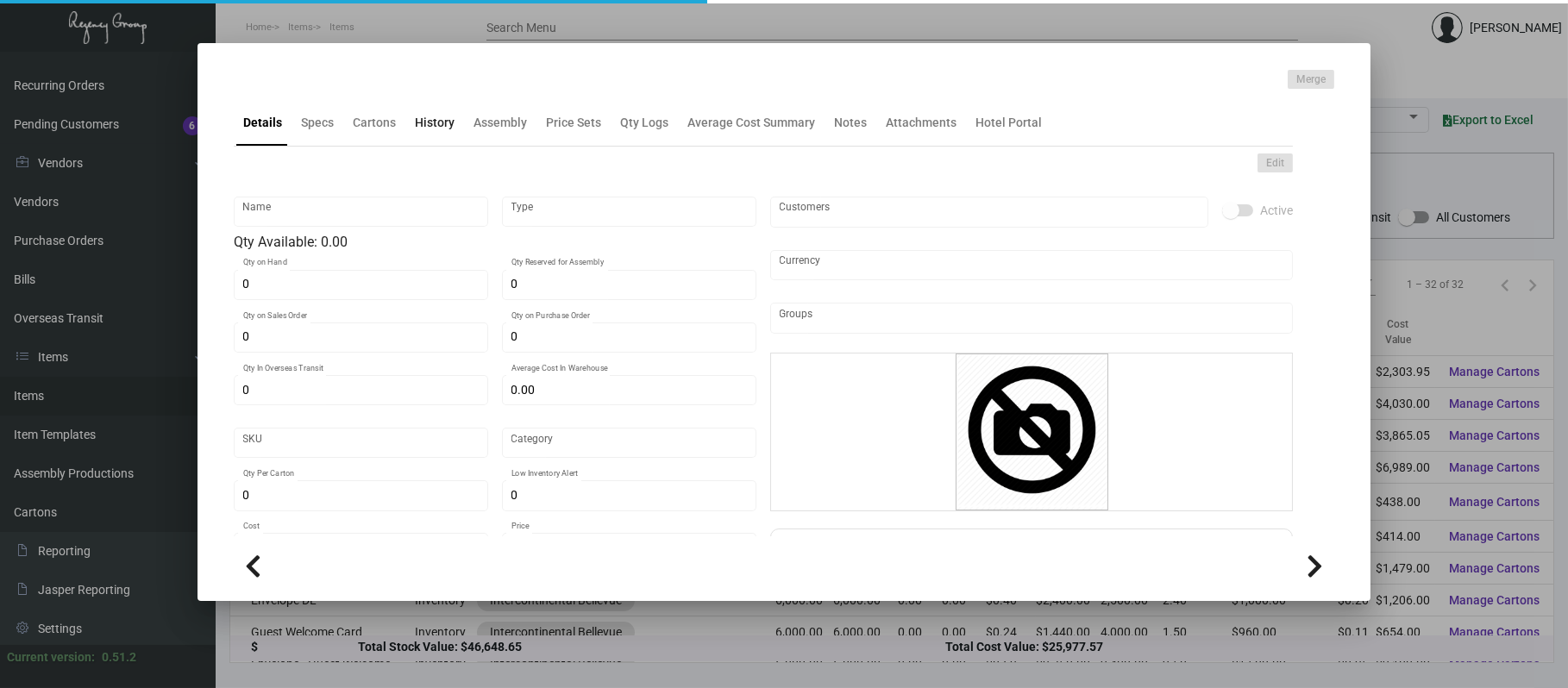
click at [441, 110] on div "History" at bounding box center [435, 122] width 53 height 42
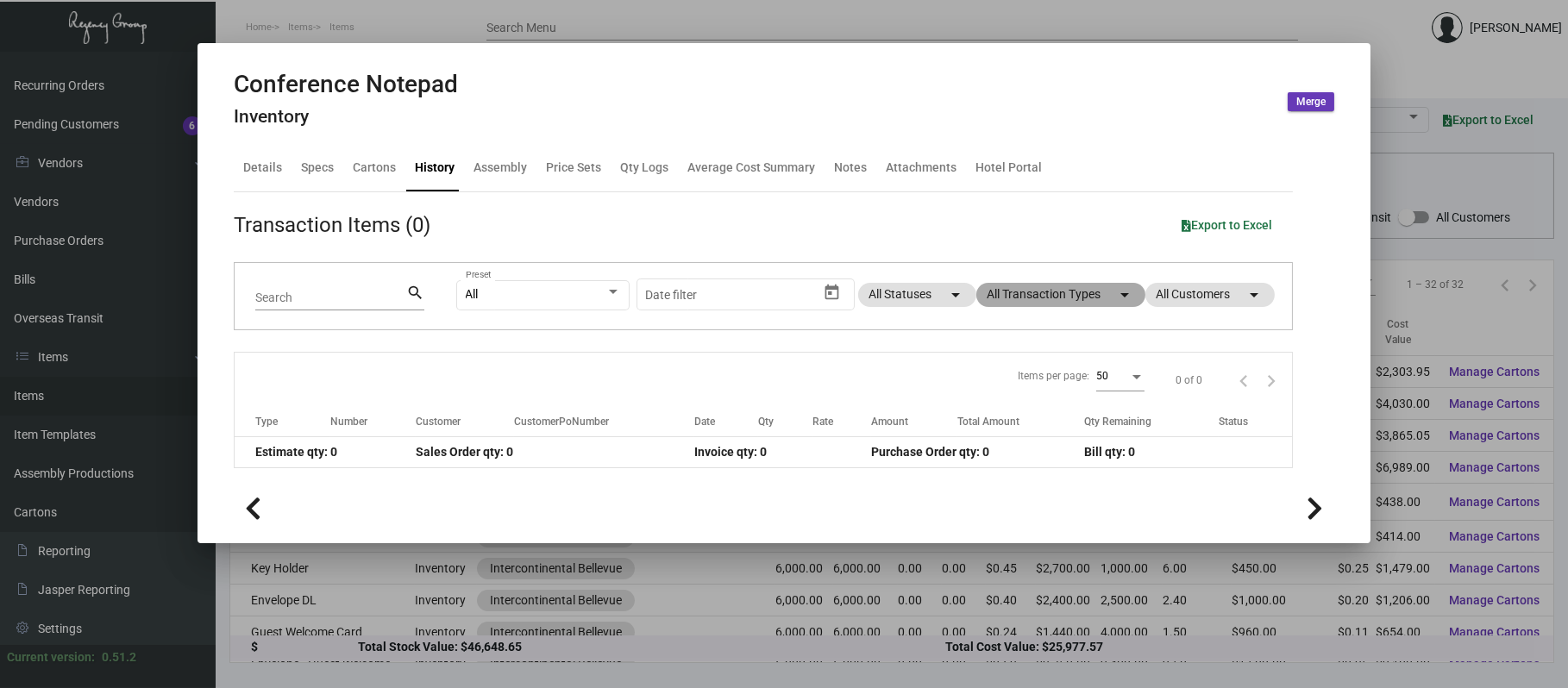
click at [1019, 284] on mat-chip "All Transaction Types arrow_drop_down" at bounding box center [1061, 294] width 169 height 24
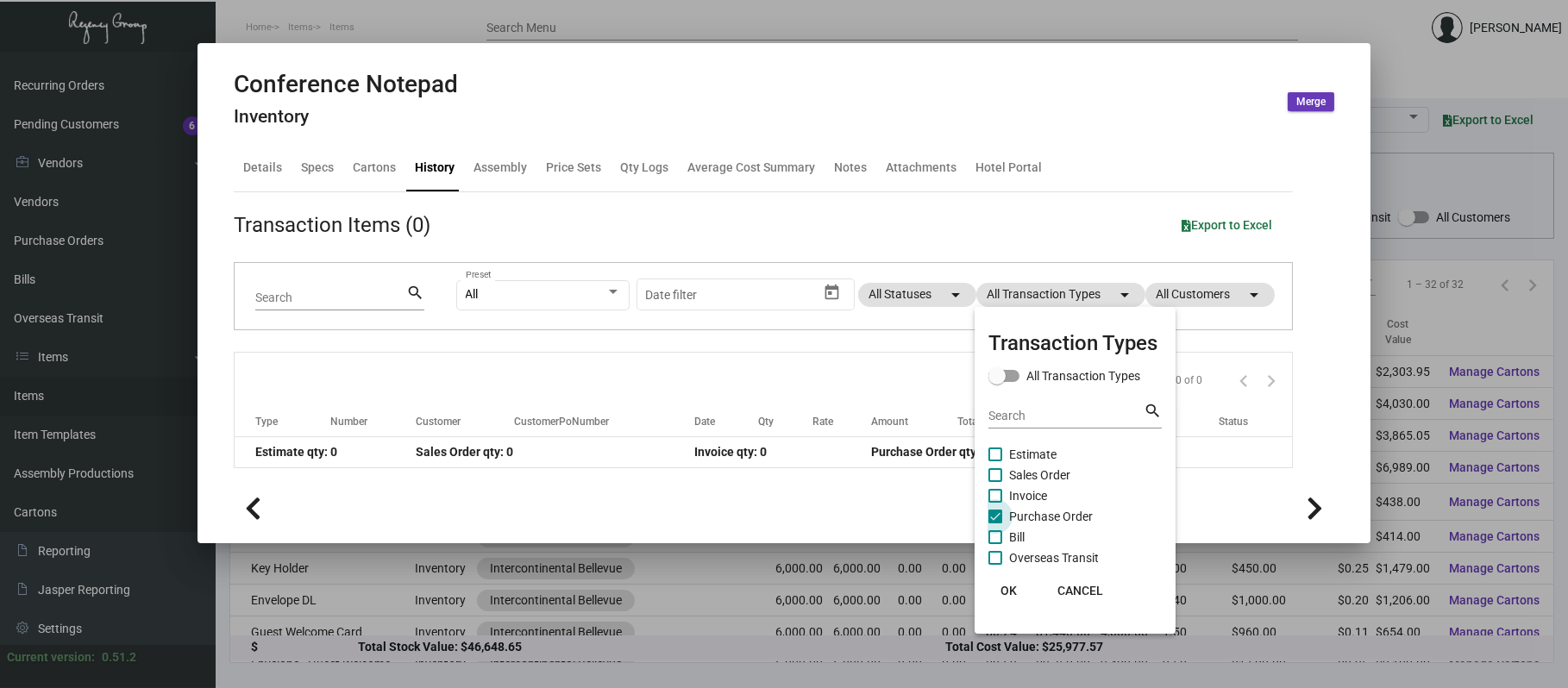
click at [1033, 515] on span "Purchase Order" at bounding box center [1051, 516] width 84 height 20
click at [995, 524] on input "Purchase Order" at bounding box center [994, 524] width 1 height 1
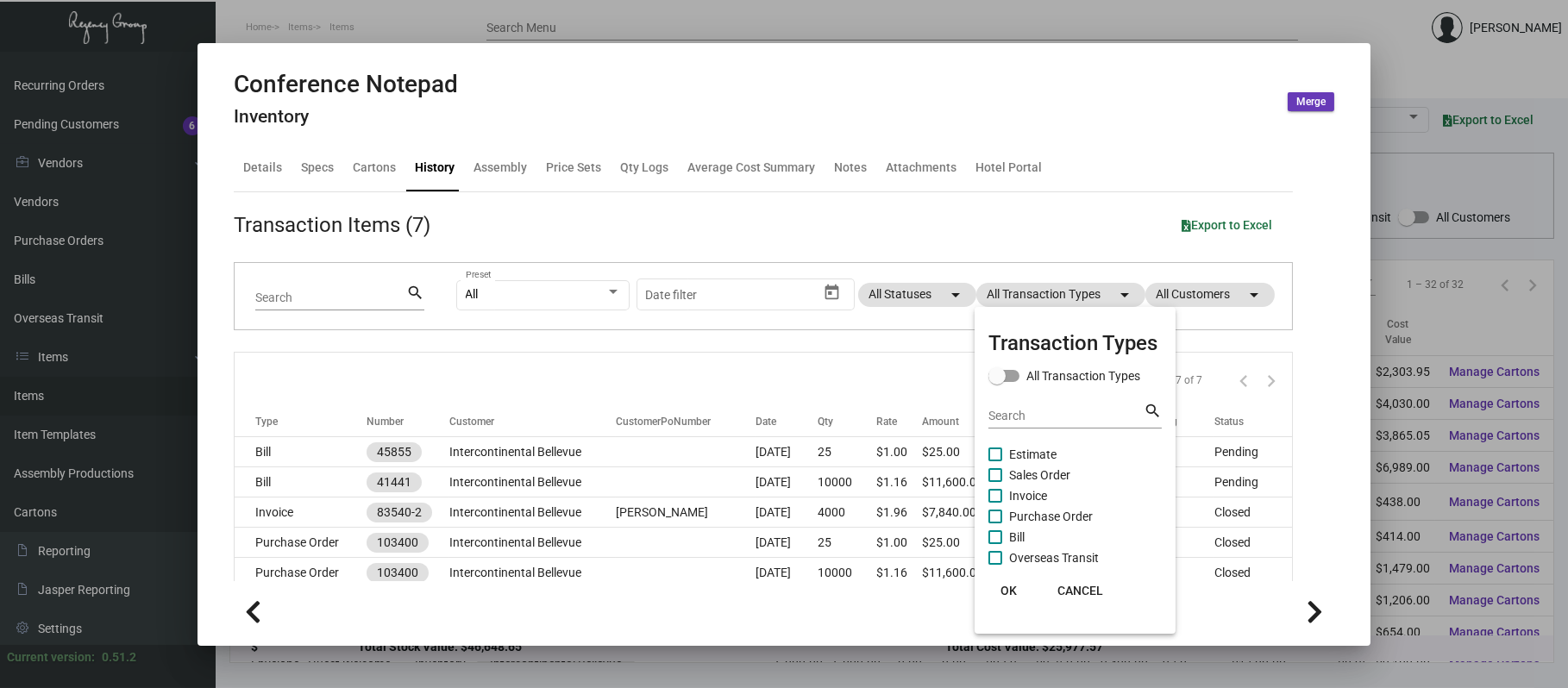
click at [1034, 518] on span "Purchase Order" at bounding box center [1051, 516] width 84 height 20
click at [995, 524] on input "Purchase Order" at bounding box center [994, 524] width 1 height 1
checkbox input "true"
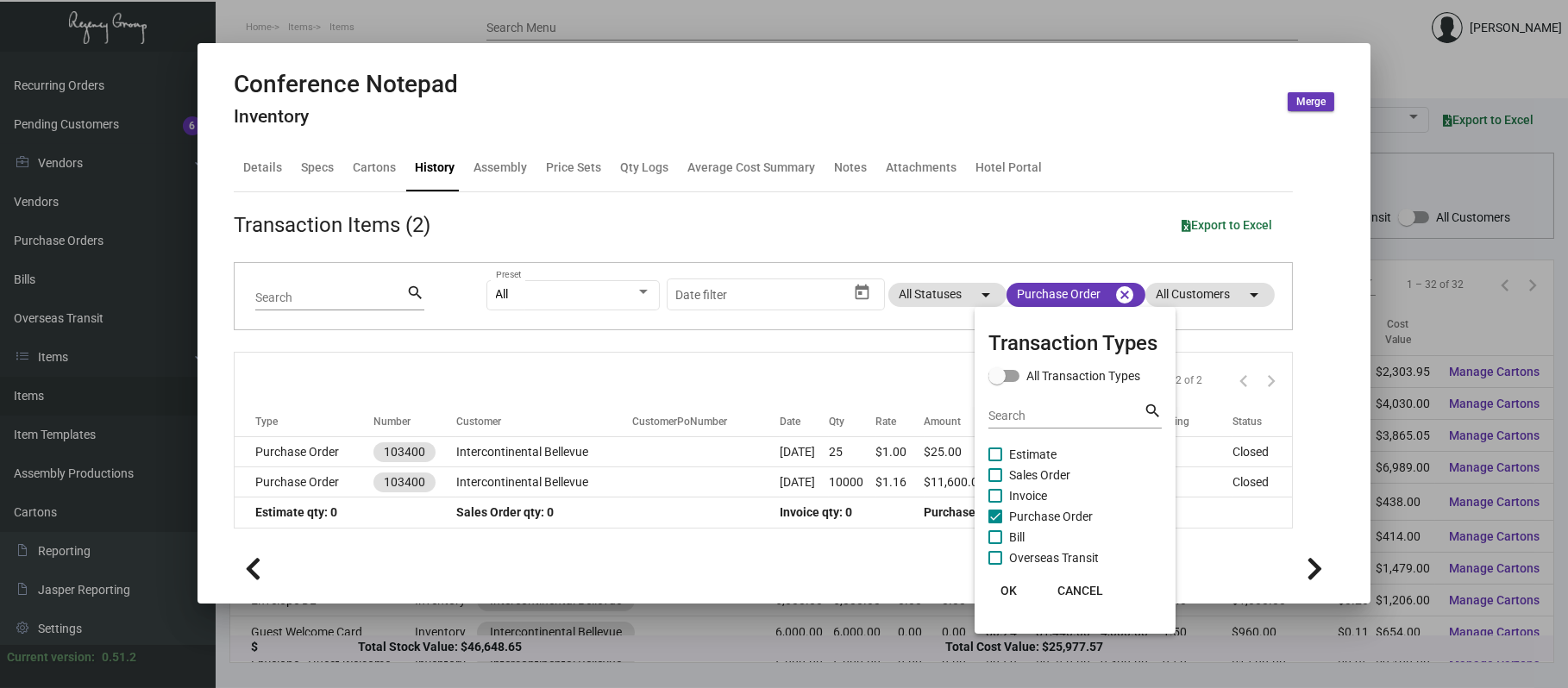
click at [507, 460] on div at bounding box center [784, 344] width 1568 height 688
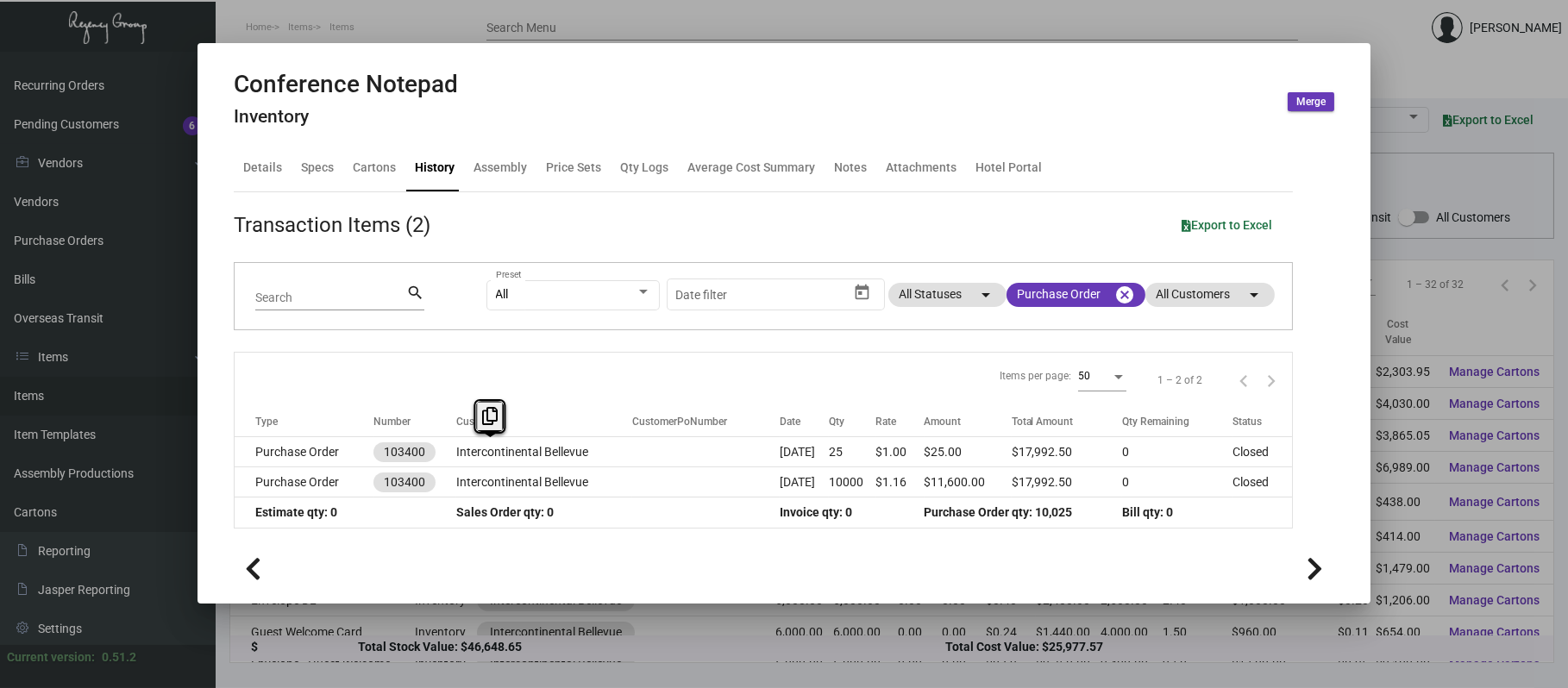
click at [507, 460] on td "Intercontinental Bellevue" at bounding box center [544, 452] width 176 height 30
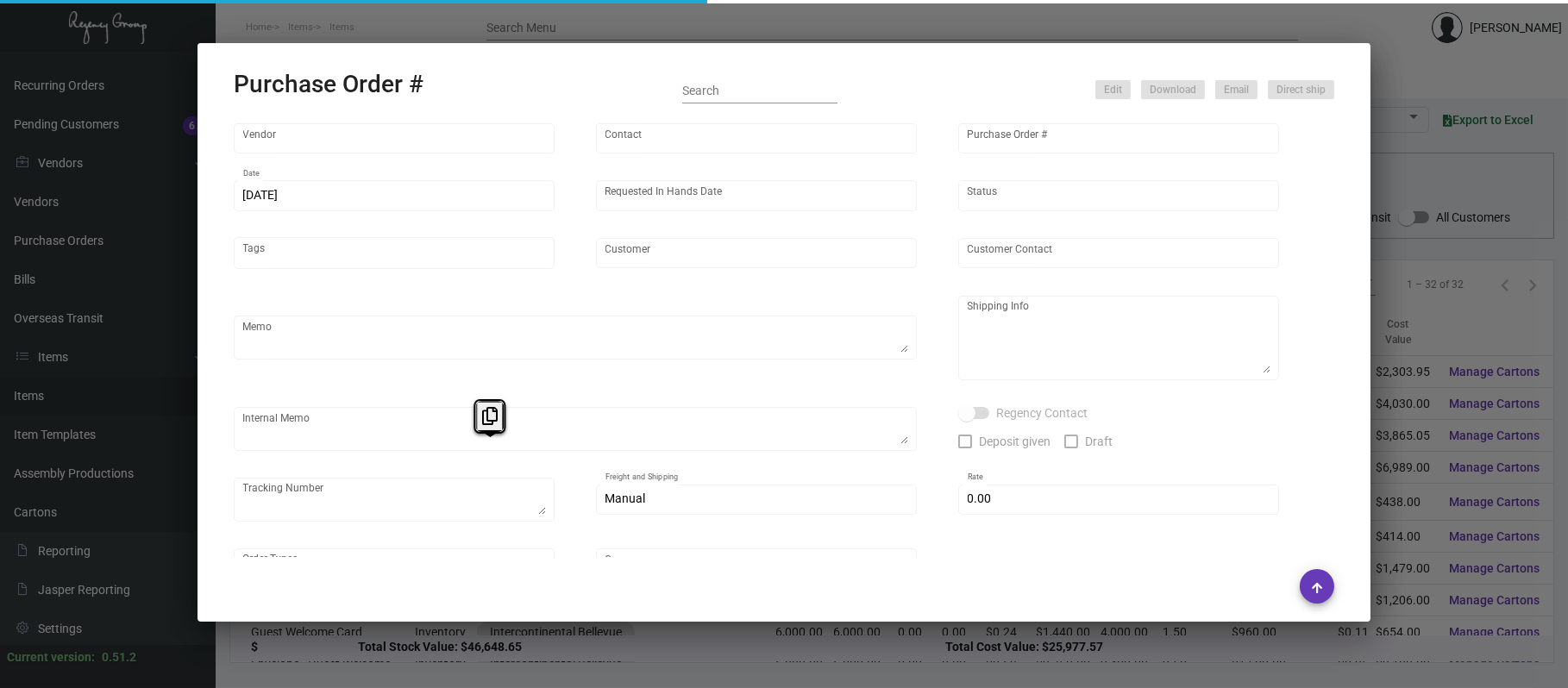
type input "Colonial Redi Record Corp."
type input "[PERSON_NAME]"
type input "103400"
type input "[DATE]"
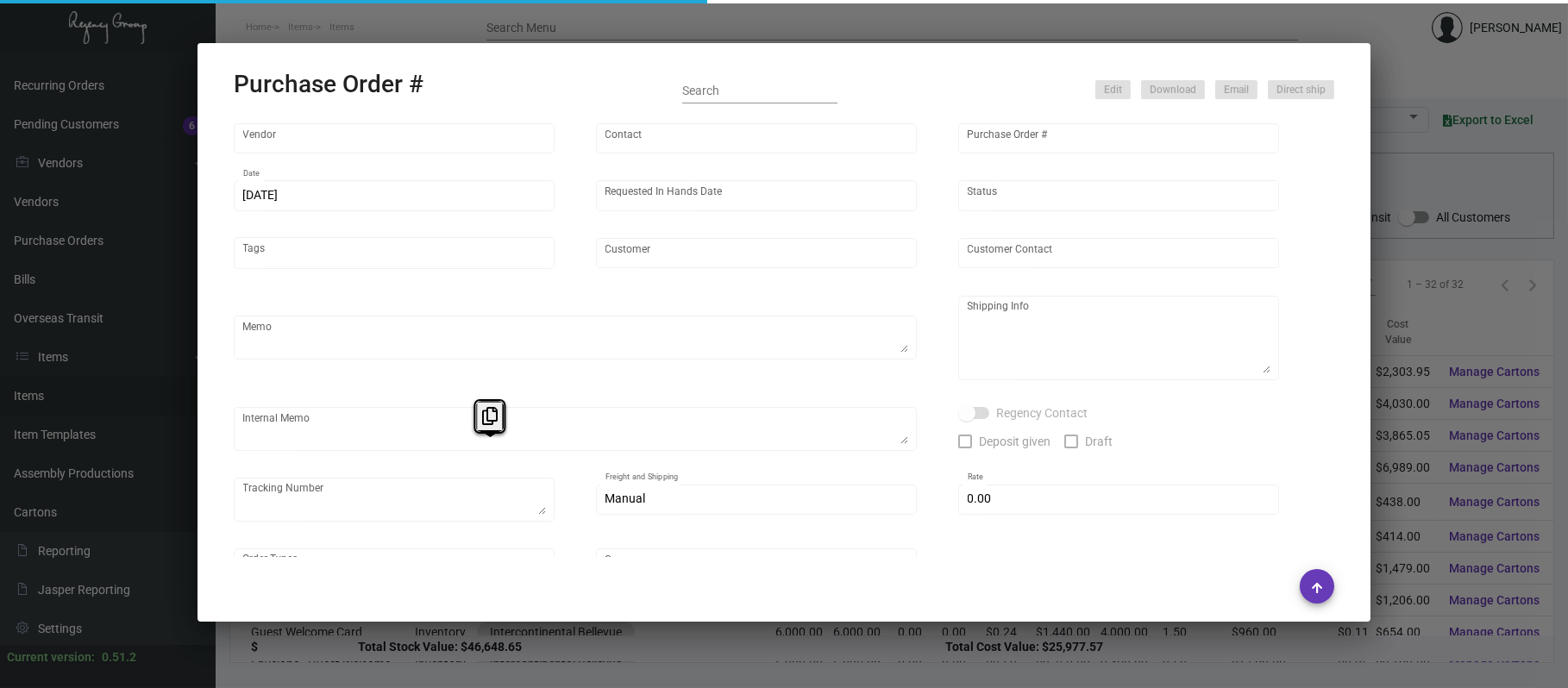
type input "Intercontinental Bellevue"
type textarea "Please reach out to SH for US labels."
type textarea "Qty - 6000 - Banquet Pad Qty - 6000 - Conference Notepad Regency Group NJ - [PE…"
type textarea "@SH - Split ship. 2/26 - 1 PALLET FAST FREIGHT/ROADRUNNER - 623050374 $725.00 D…"
checkbox input "true"
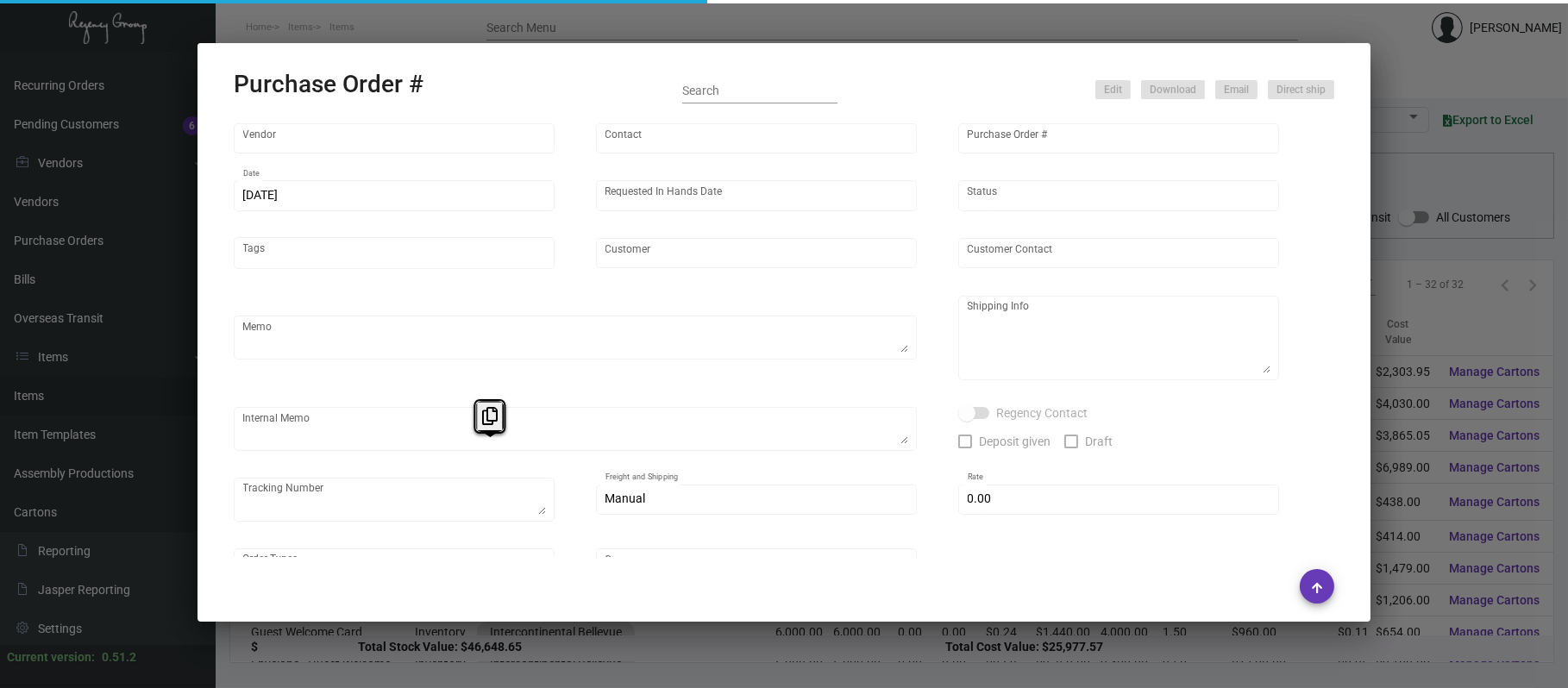
type input "$ 0.00"
type input "United States Dollar $"
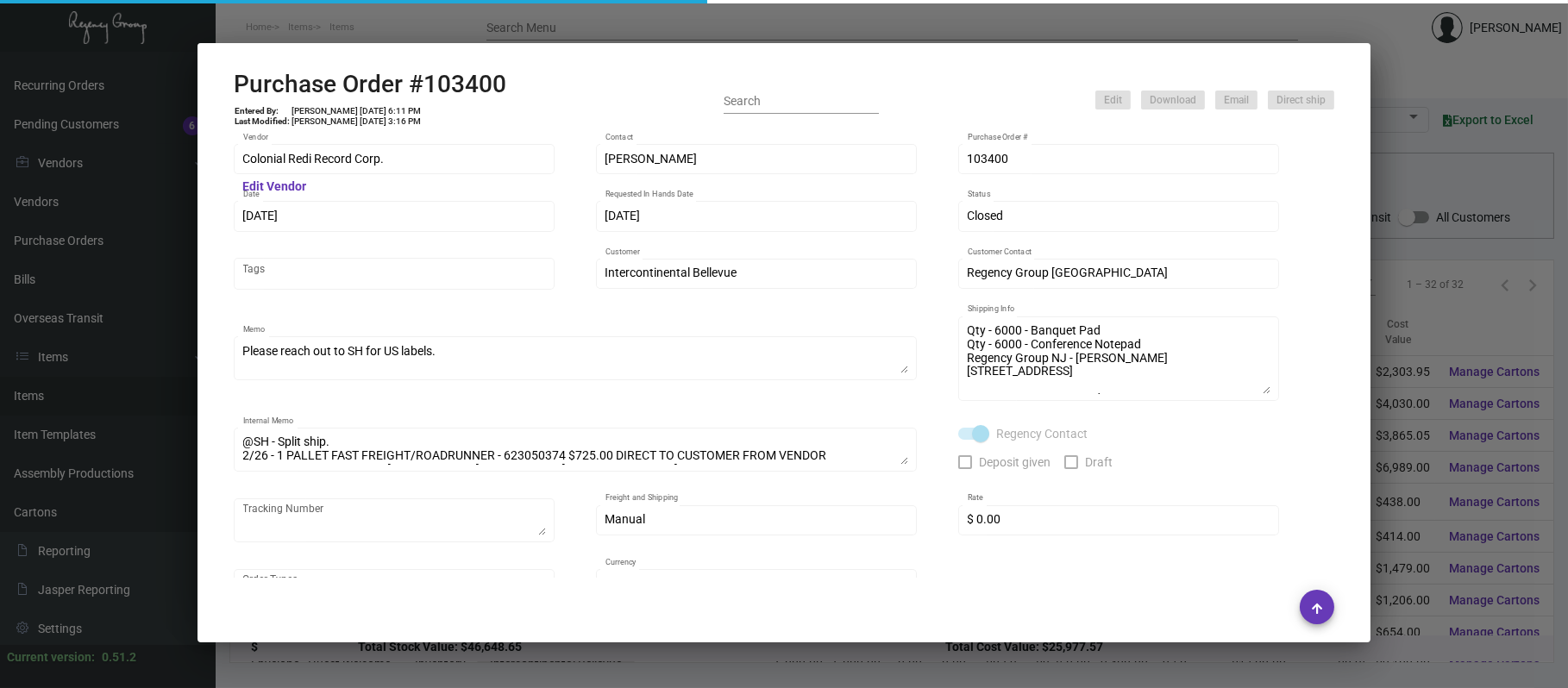
click at [468, 3] on div at bounding box center [784, 344] width 1568 height 688
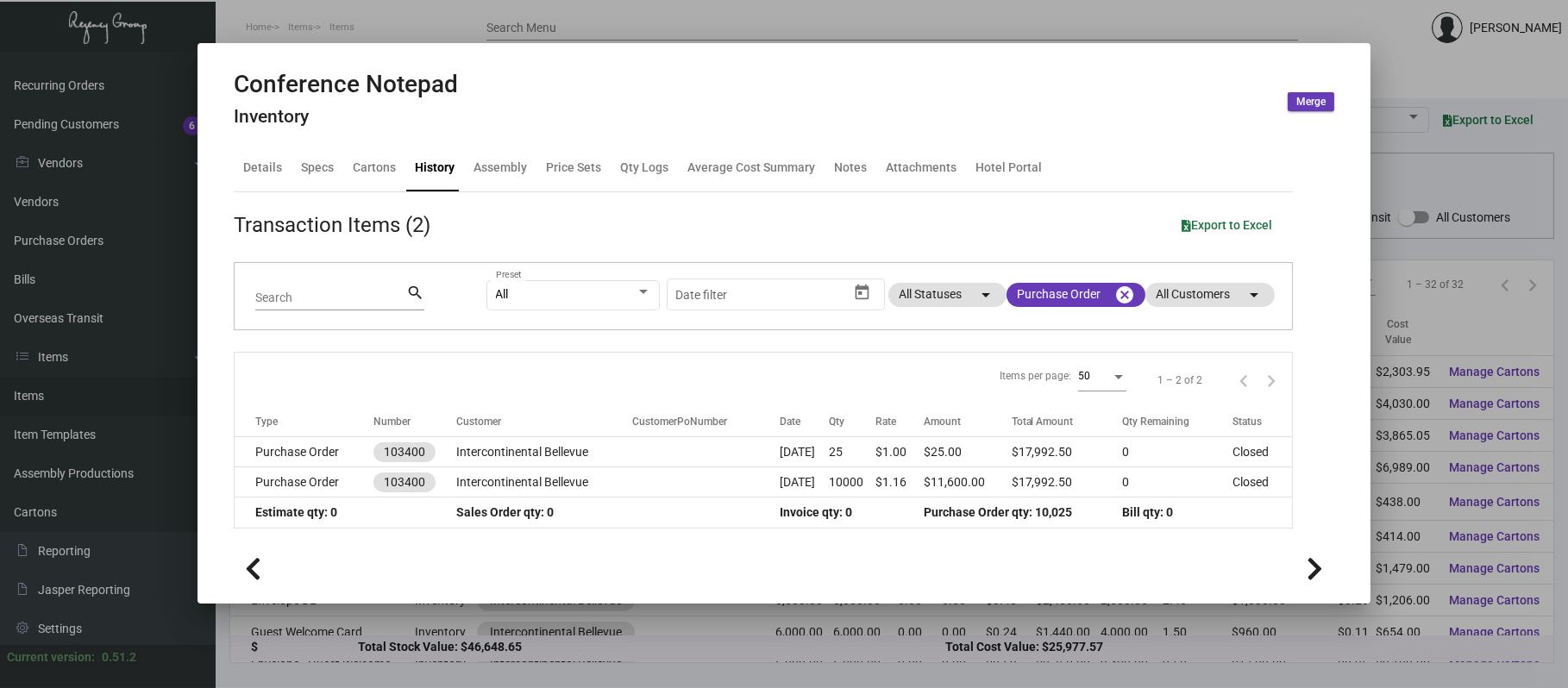
click at [434, 20] on div at bounding box center [784, 344] width 1568 height 688
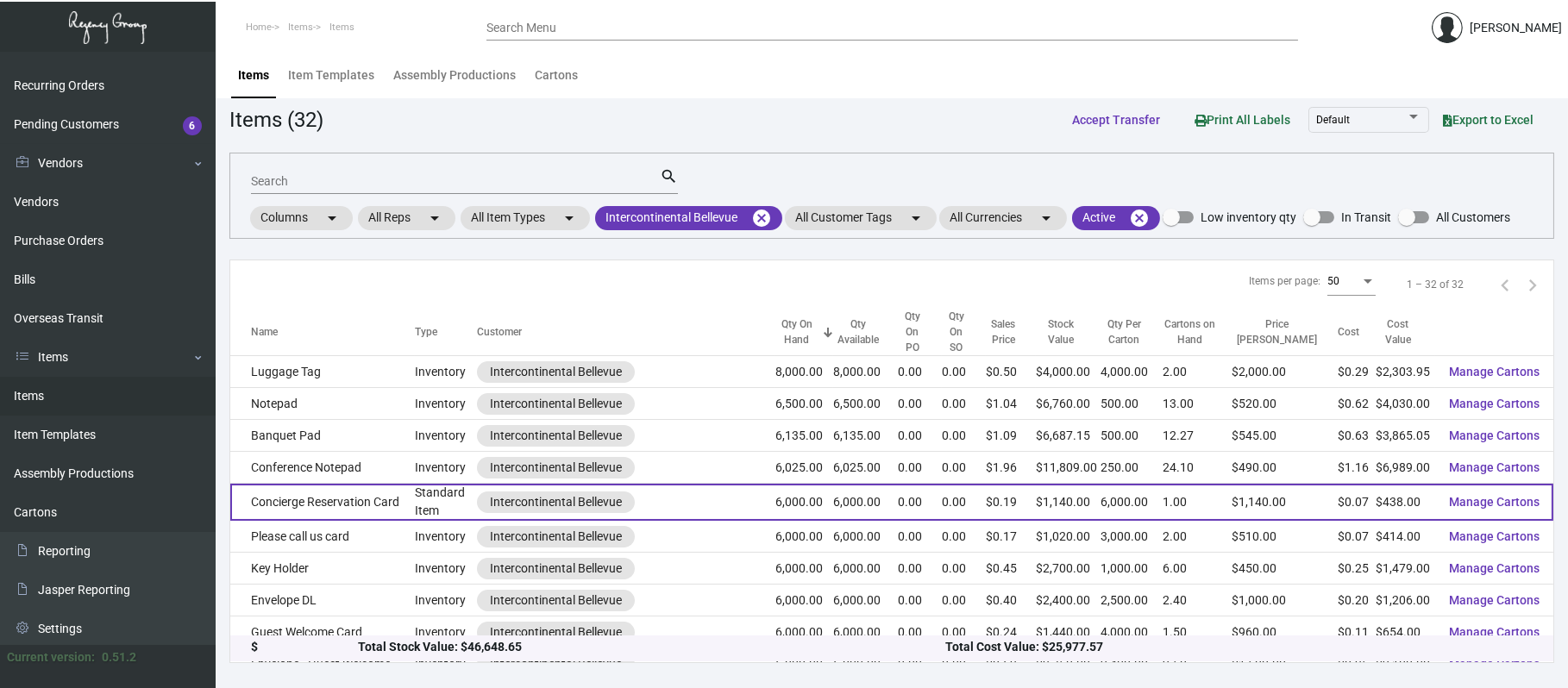
click at [362, 497] on td "Concierge Reservation Card" at bounding box center [323, 502] width 185 height 37
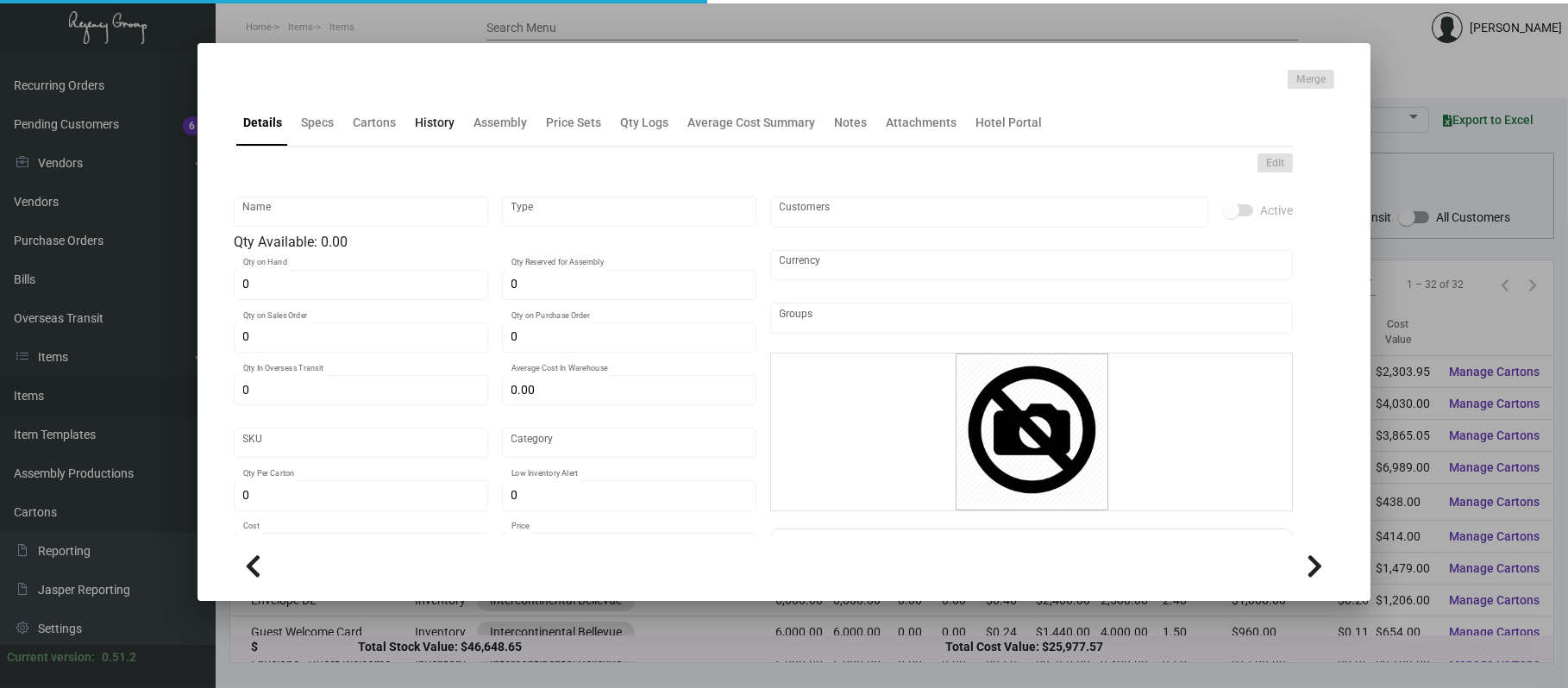
click at [433, 114] on div "History" at bounding box center [434, 123] width 40 height 18
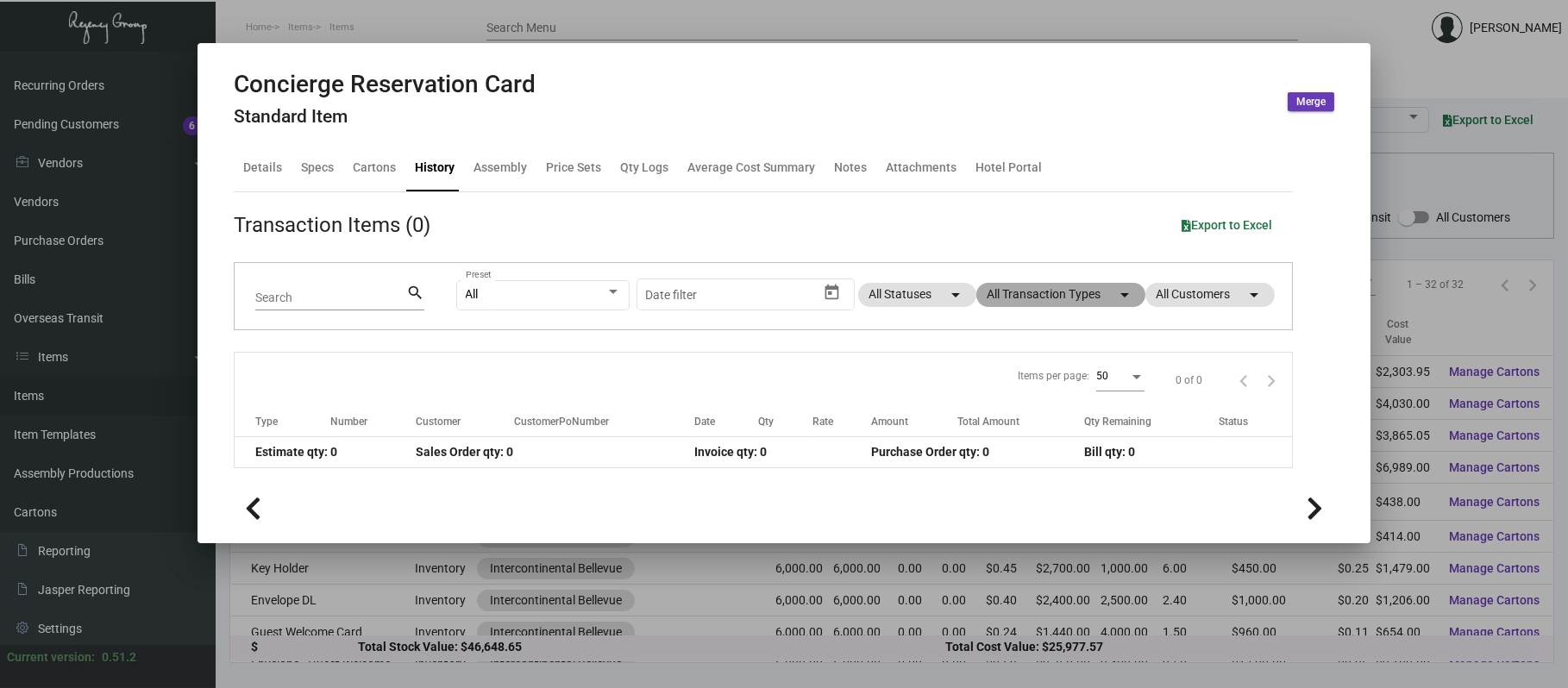
click at [1108, 299] on mat-chip "All Transaction Types arrow_drop_down" at bounding box center [1061, 294] width 169 height 24
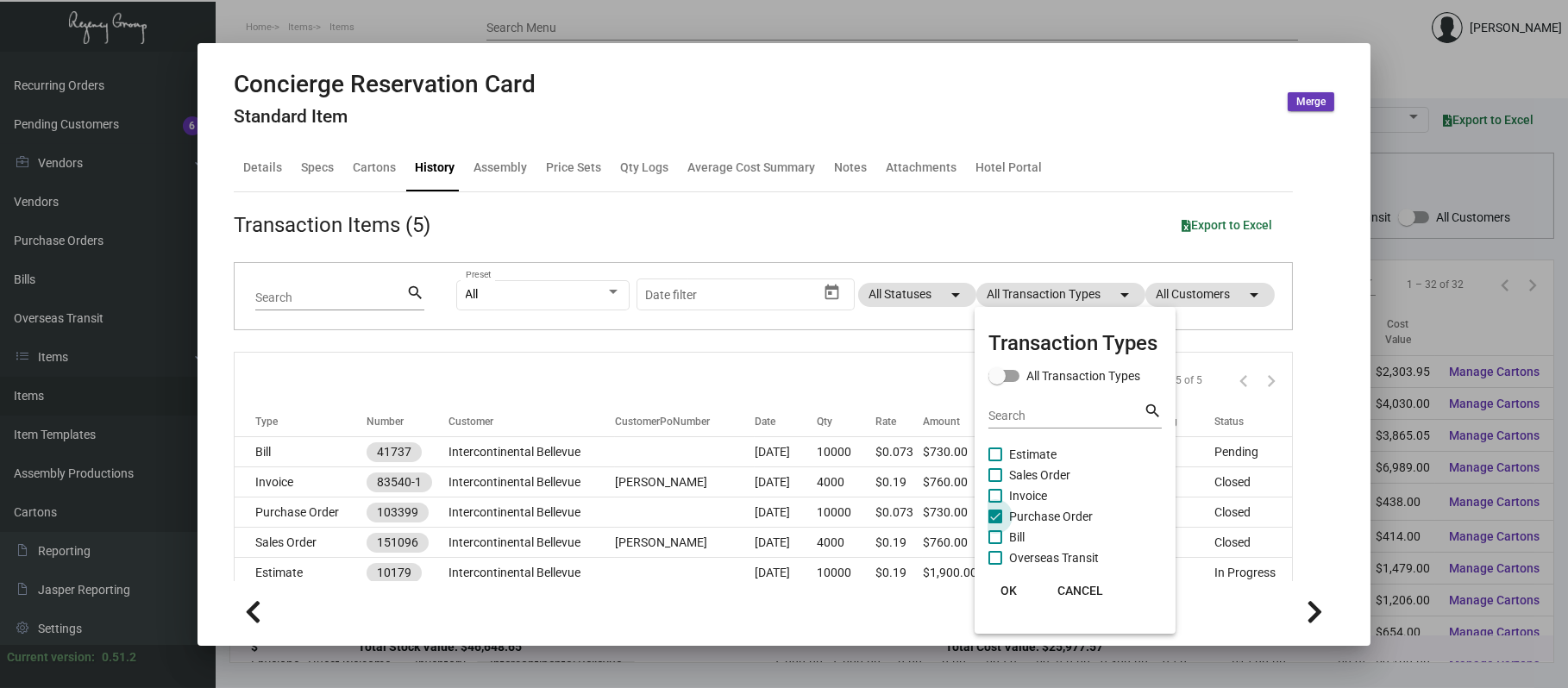
click at [1067, 516] on span "Purchase Order" at bounding box center [1051, 516] width 84 height 20
click at [995, 524] on input "Purchase Order" at bounding box center [994, 524] width 1 height 1
click at [1069, 516] on span "Purchase Order" at bounding box center [1051, 516] width 84 height 20
click at [995, 524] on input "Purchase Order" at bounding box center [994, 524] width 1 height 1
checkbox input "true"
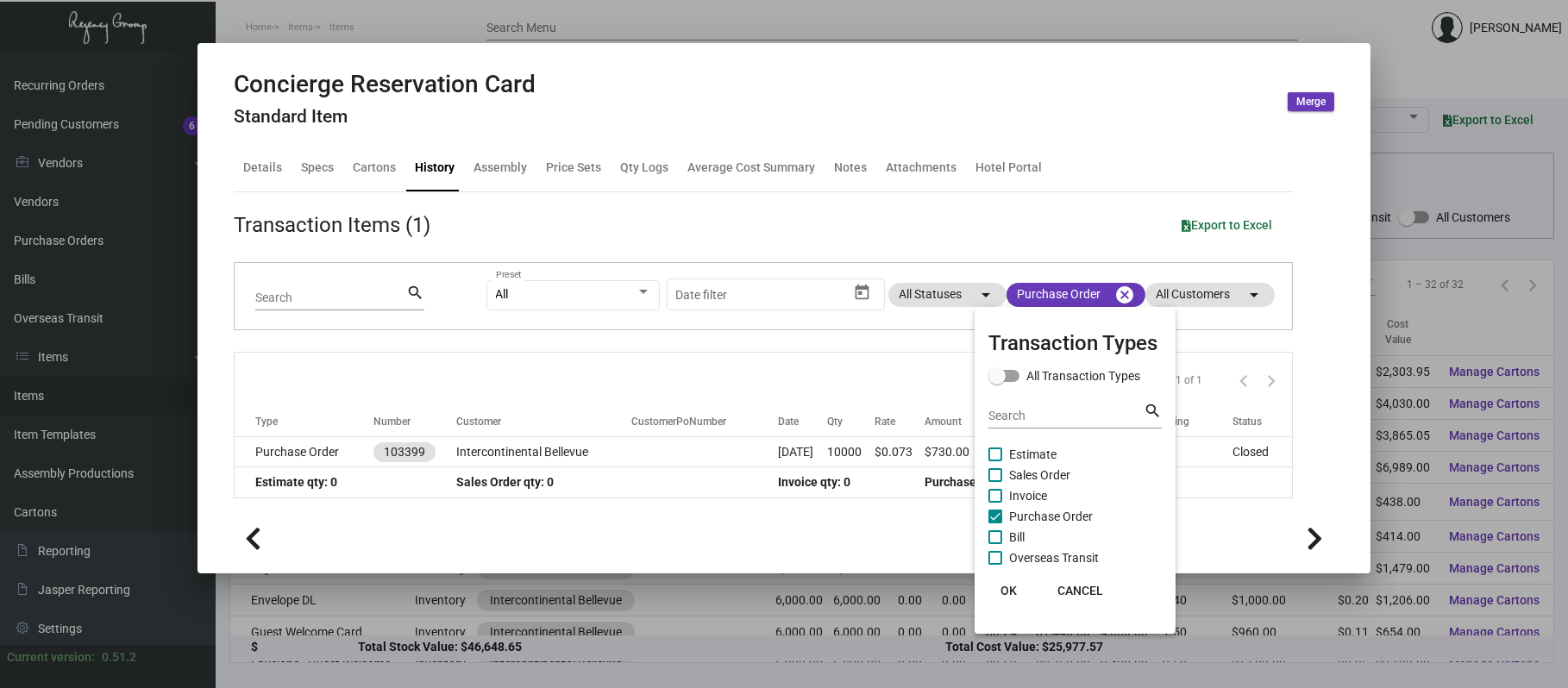
click at [633, 452] on div at bounding box center [784, 344] width 1568 height 688
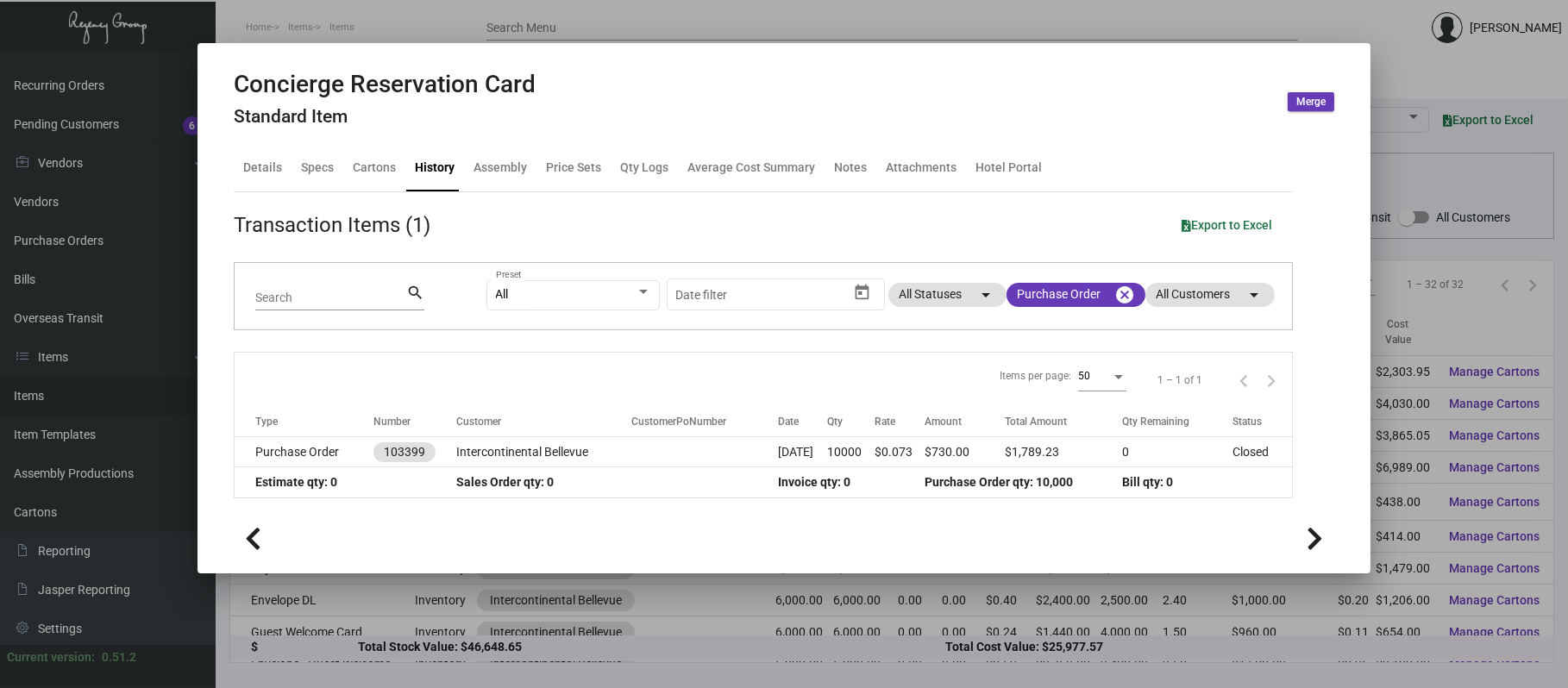
click at [633, 452] on td at bounding box center [704, 452] width 147 height 30
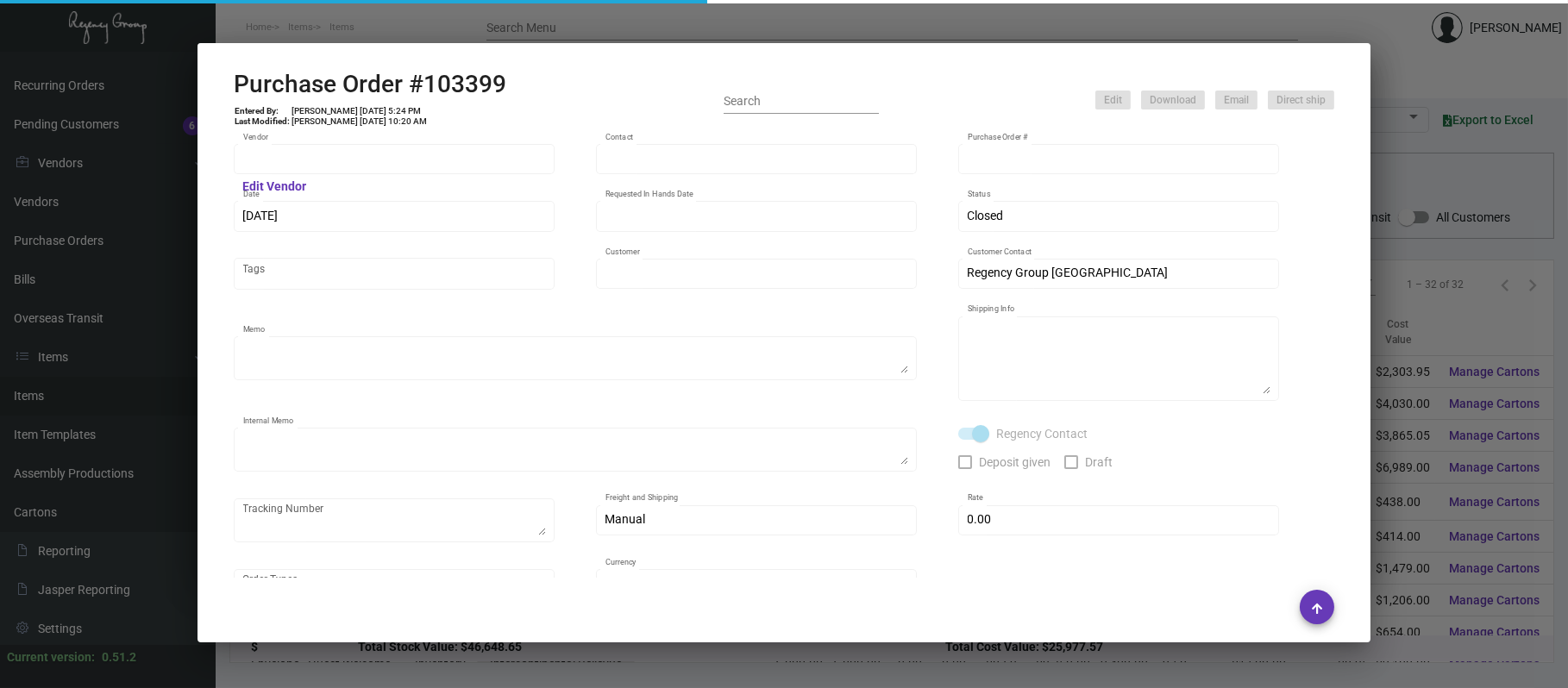
type input "Impact Printing"
type input "Impact Orders"
type input "103399"
type input "[DATE]"
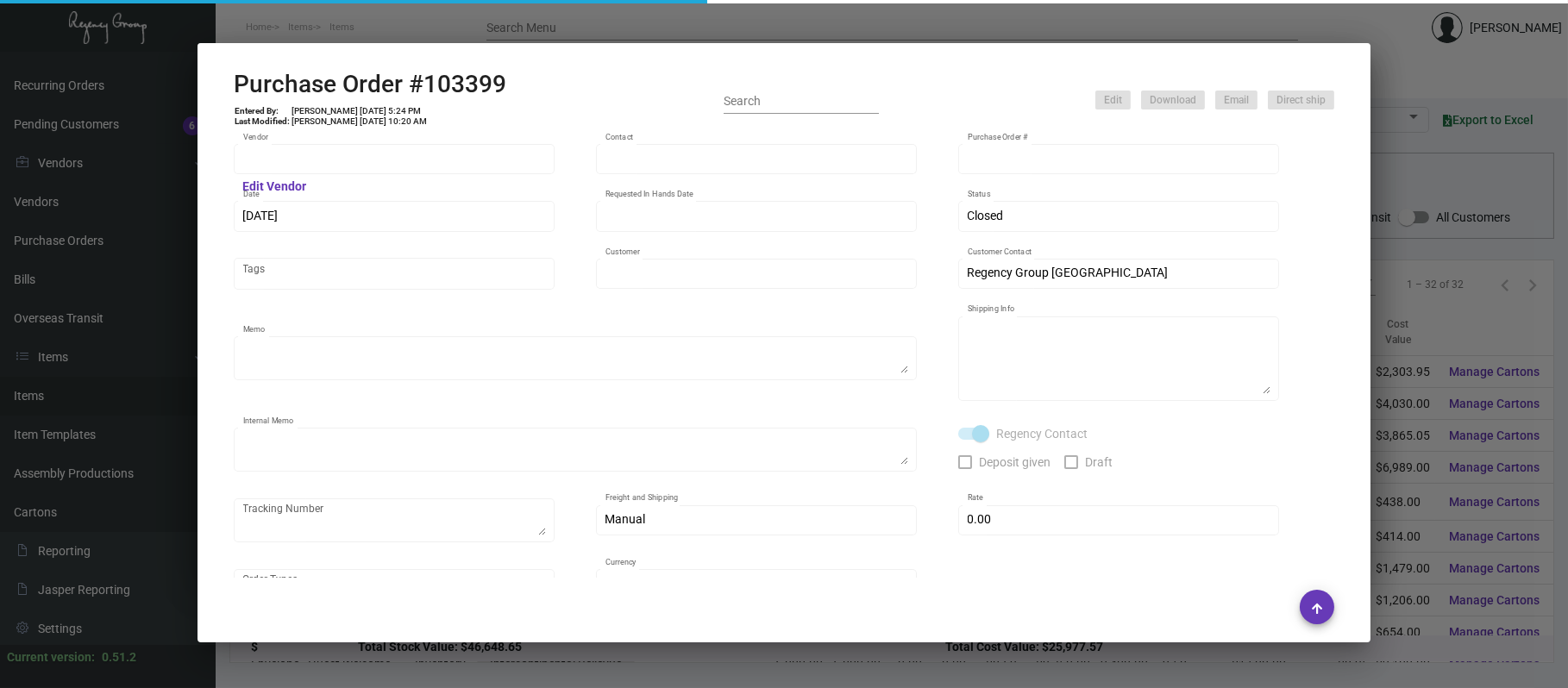
type input "Intercontinental Bellevue"
type textarea "Please reach out to SH for UPS labels, / Quote# 45934 / 45933 / 45579"
type textarea "Qty - 6000 - Please tell us cards Qty - 250 - Menu Pillow (No Icon) Qty - 1500 …"
type textarea "@SH - Please split ship. [DATE] Shipped direct to hotel Qty - 4000 - Please tel…"
checkbox input "true"
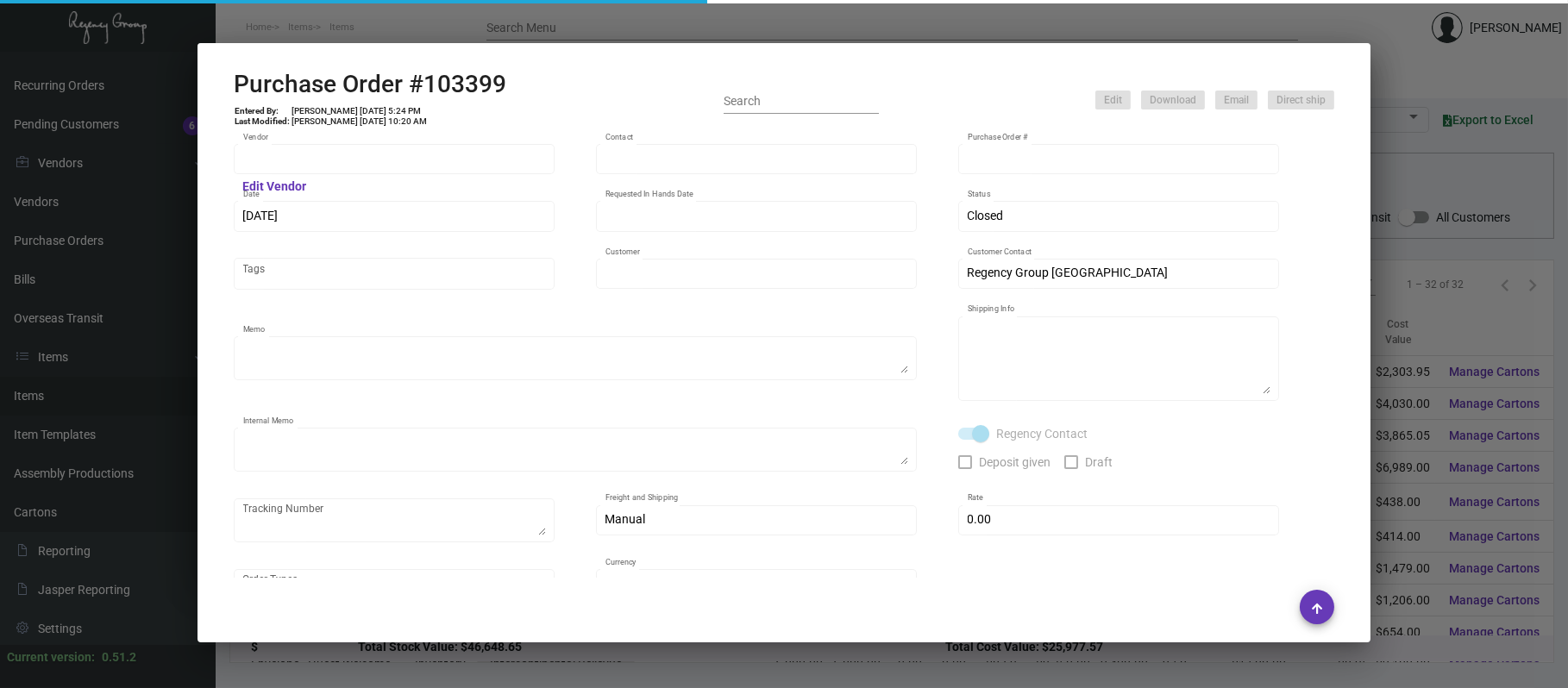
type input "$ 0.00"
type input "United States Dollar $"
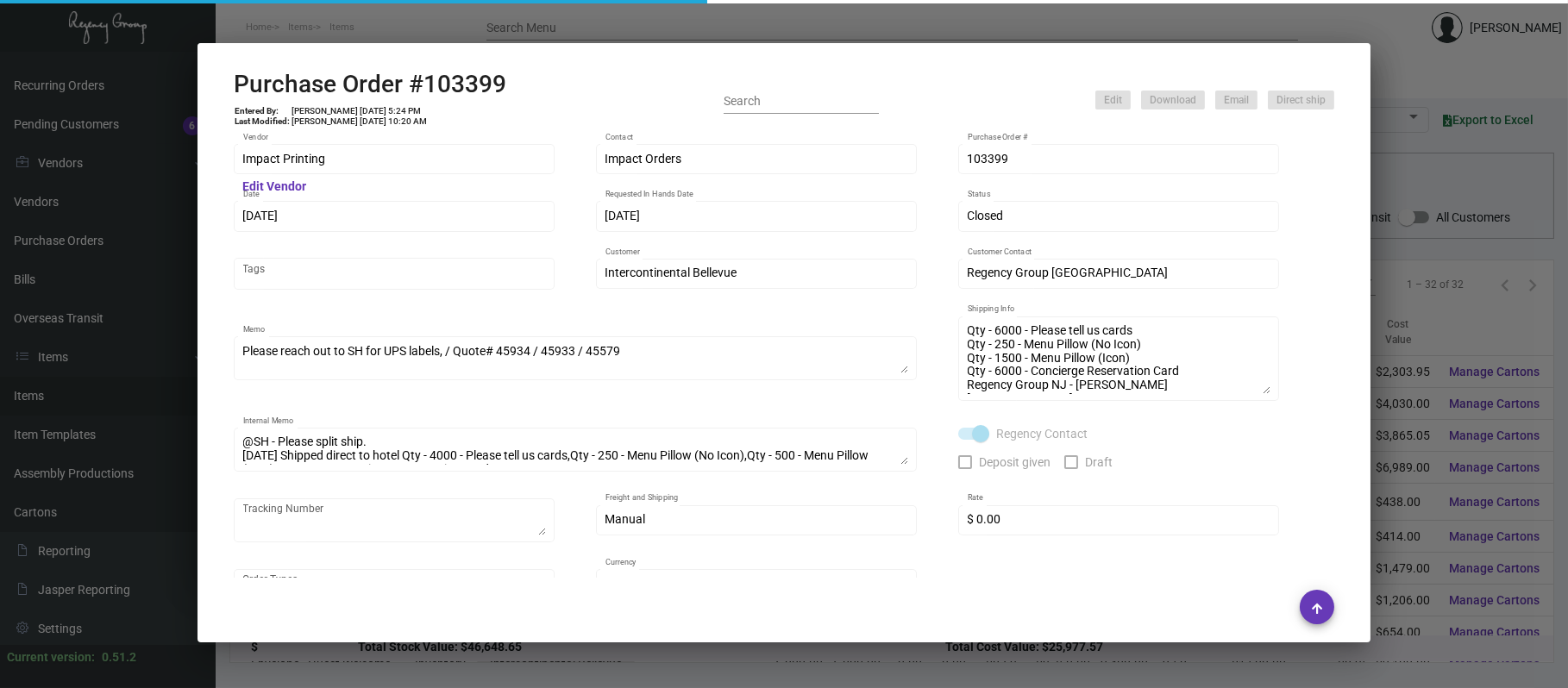
click at [525, 21] on div at bounding box center [784, 344] width 1568 height 688
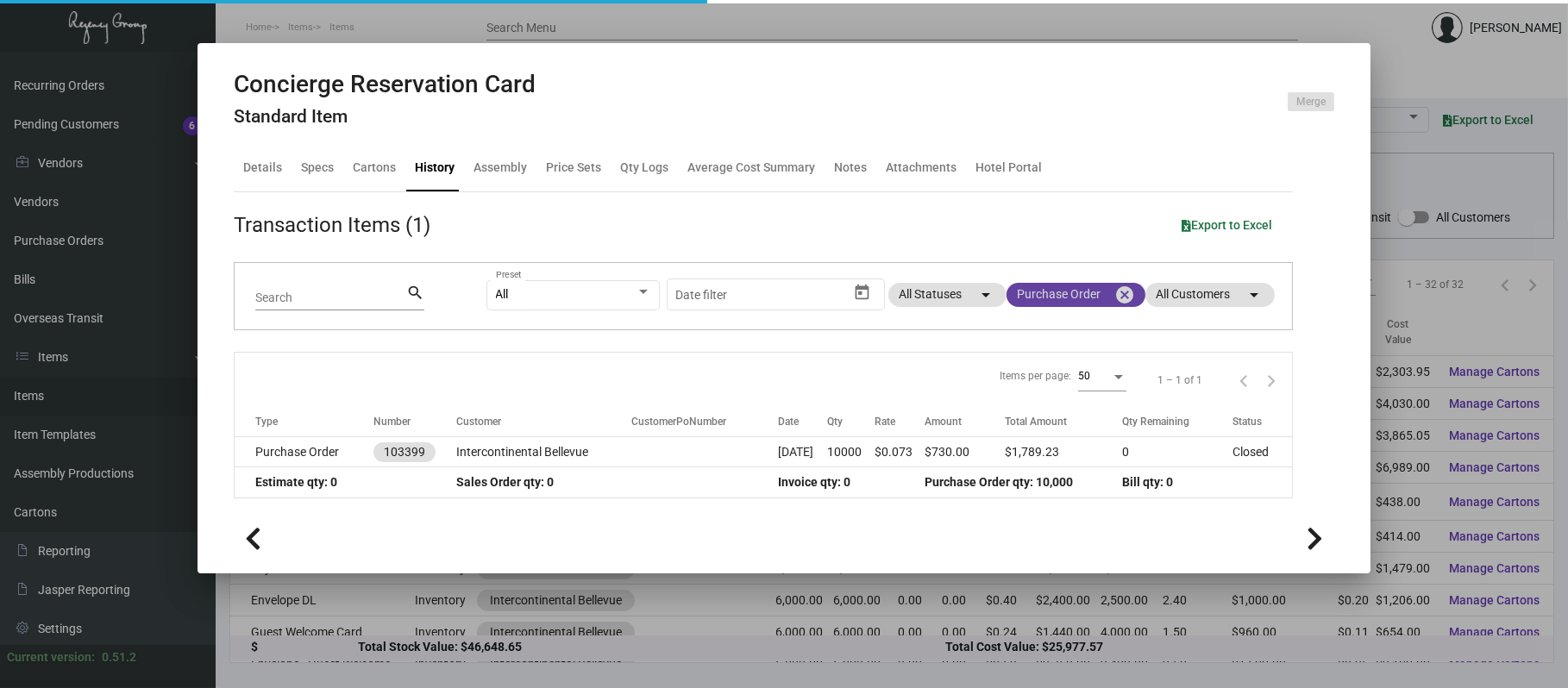
click at [1124, 298] on mat-icon "cancel" at bounding box center [1124, 294] width 20 height 20
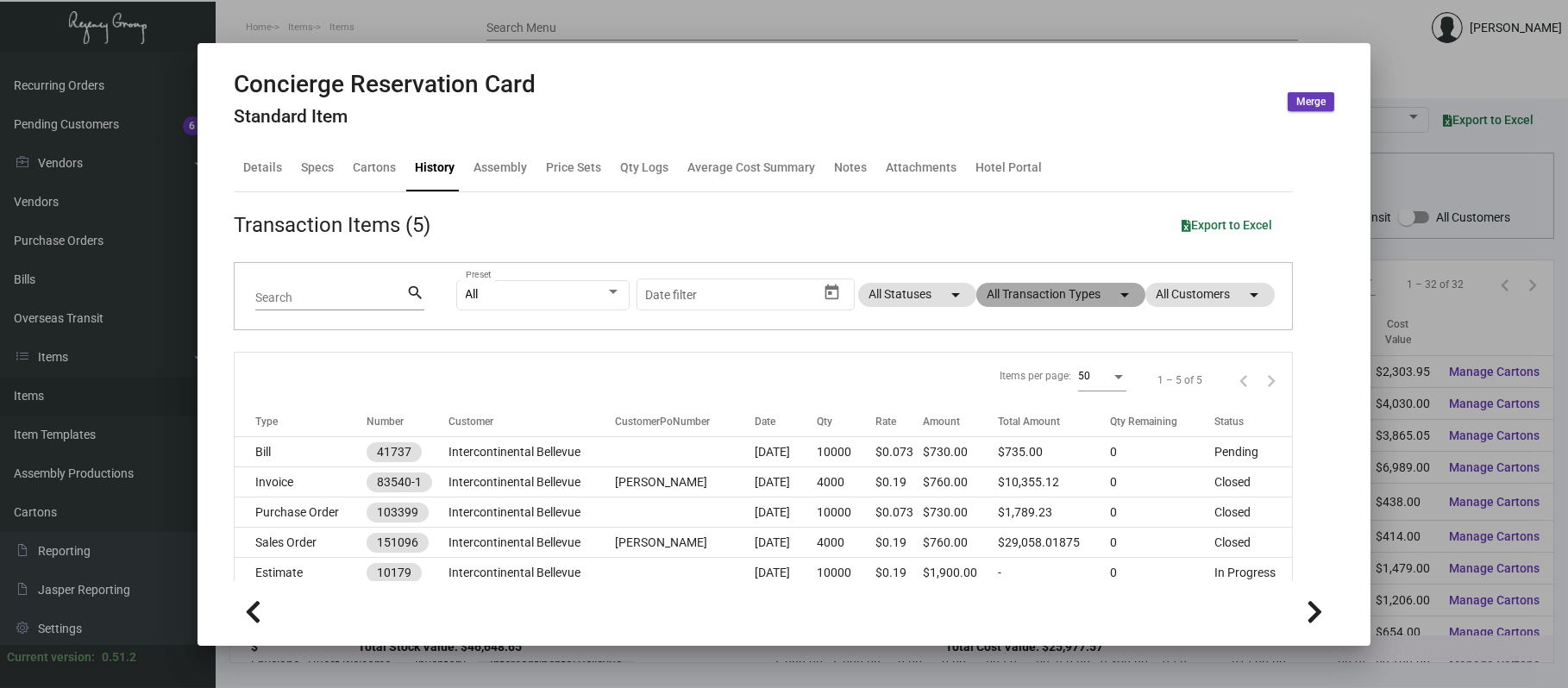
click at [1062, 294] on mat-chip "All Transaction Types arrow_drop_down" at bounding box center [1061, 294] width 169 height 24
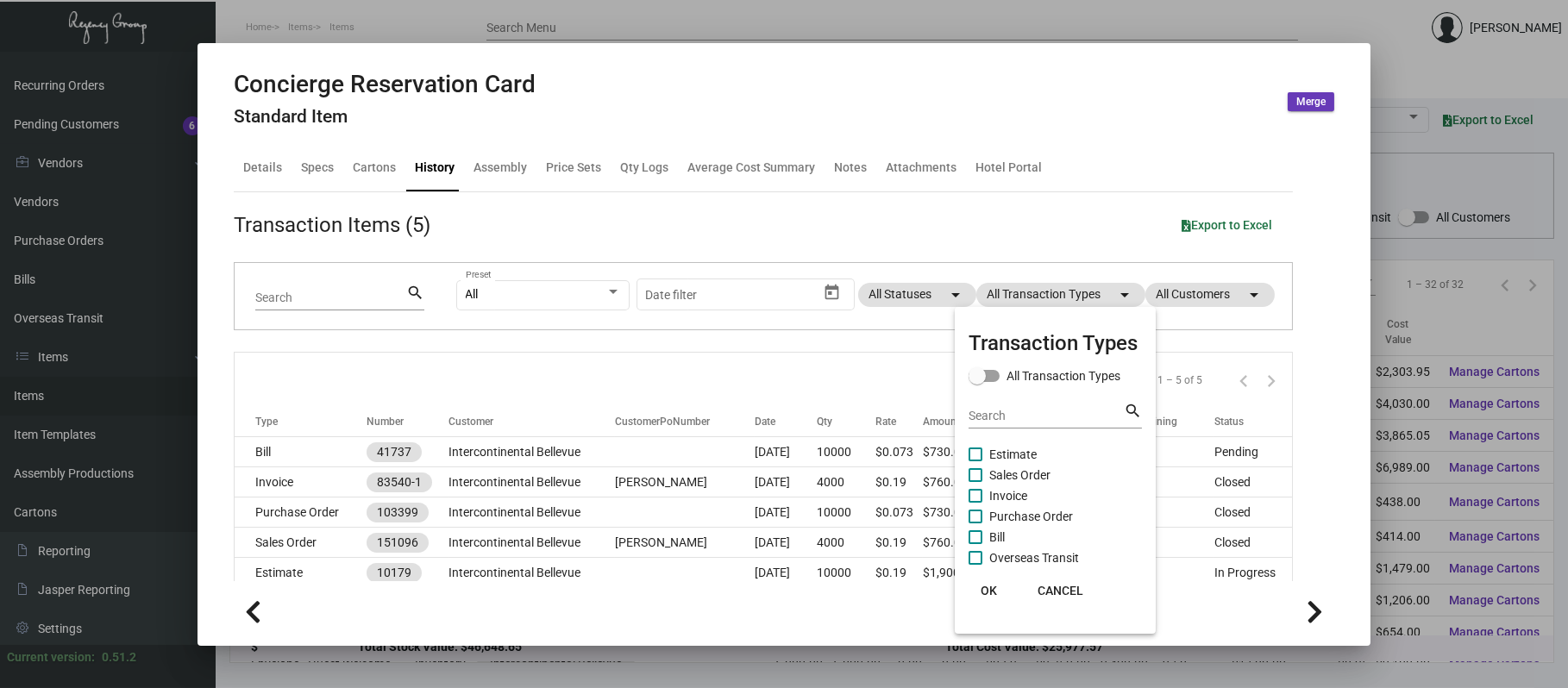
click at [1038, 472] on span "Sales Order" at bounding box center [1019, 475] width 61 height 20
click at [976, 482] on input "Sales Order" at bounding box center [975, 482] width 1 height 1
checkbox input "true"
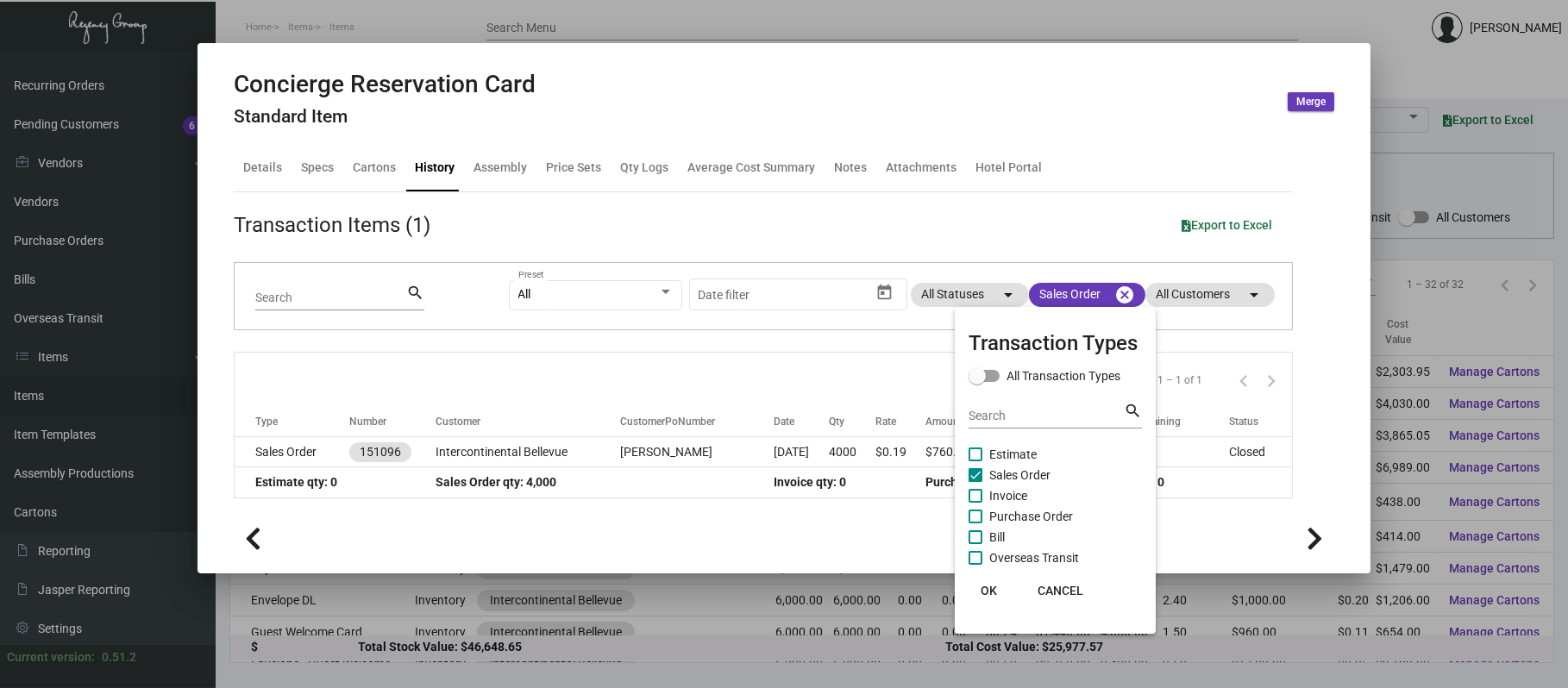
click at [812, 20] on div at bounding box center [784, 344] width 1568 height 688
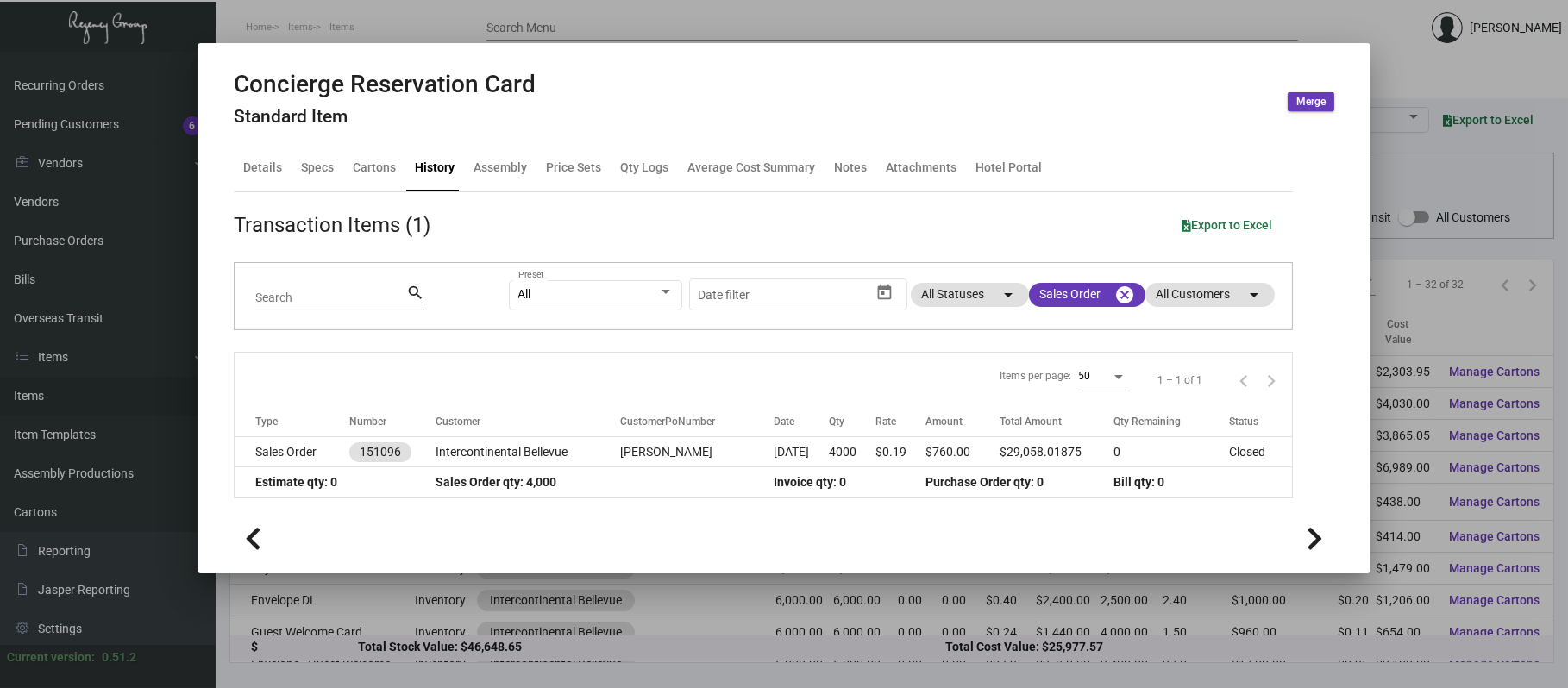
click at [817, 27] on div at bounding box center [784, 344] width 1568 height 688
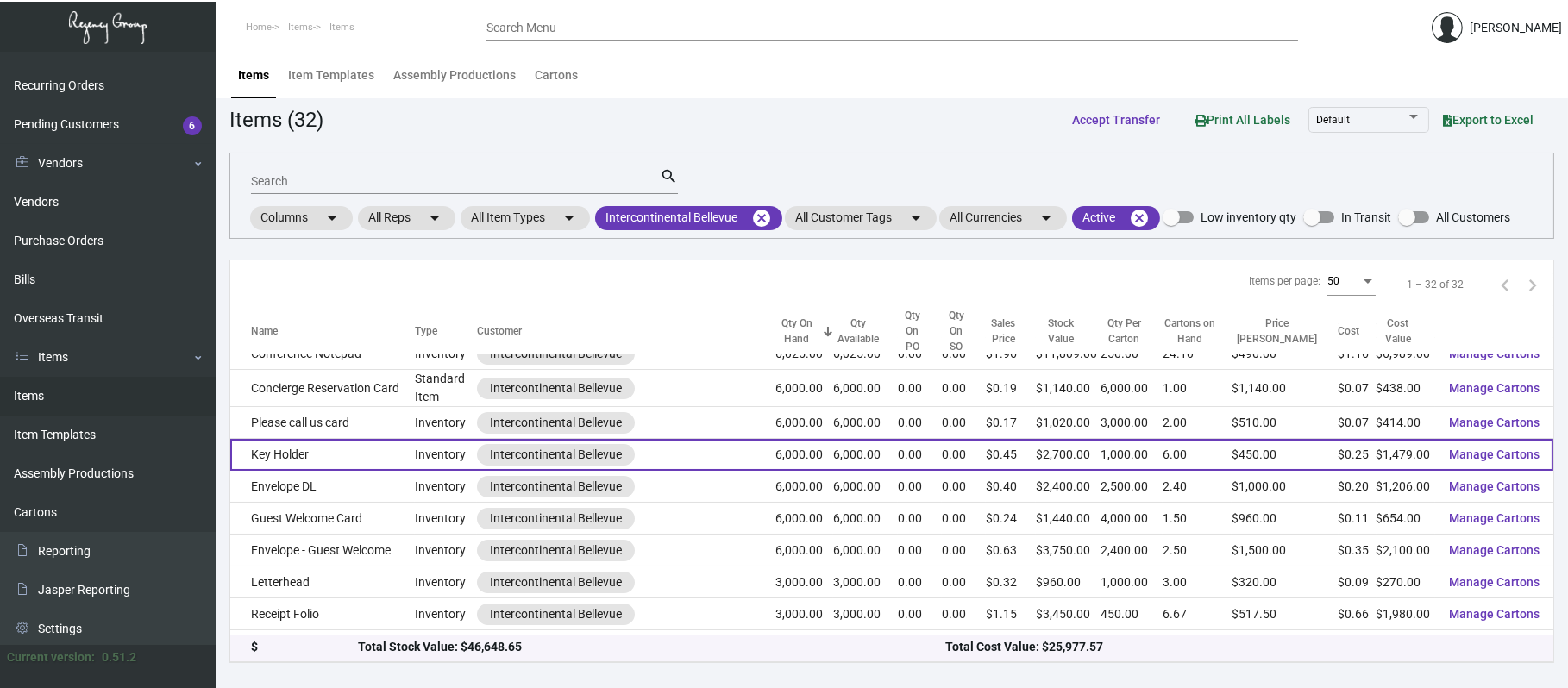
scroll to position [116, 0]
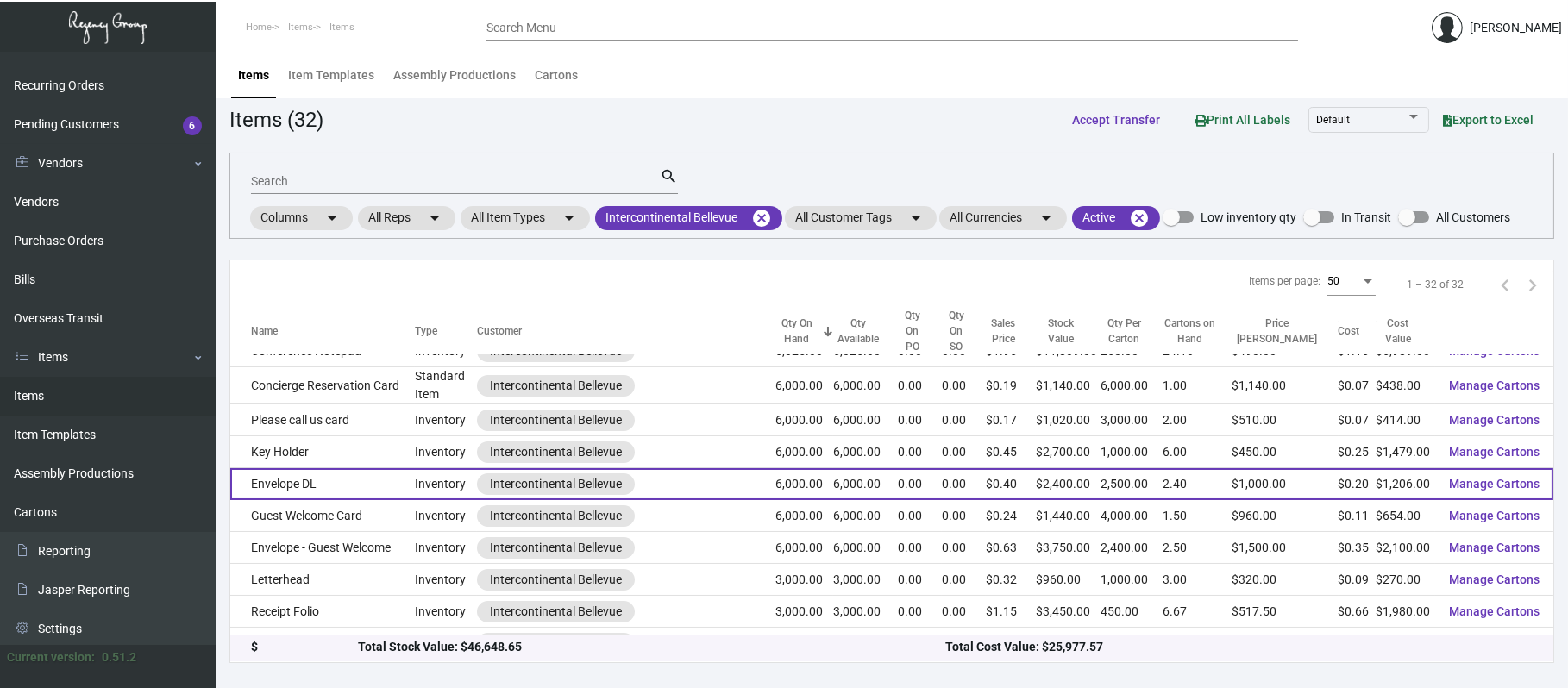
click at [325, 468] on td "Envelope DL" at bounding box center [323, 484] width 185 height 32
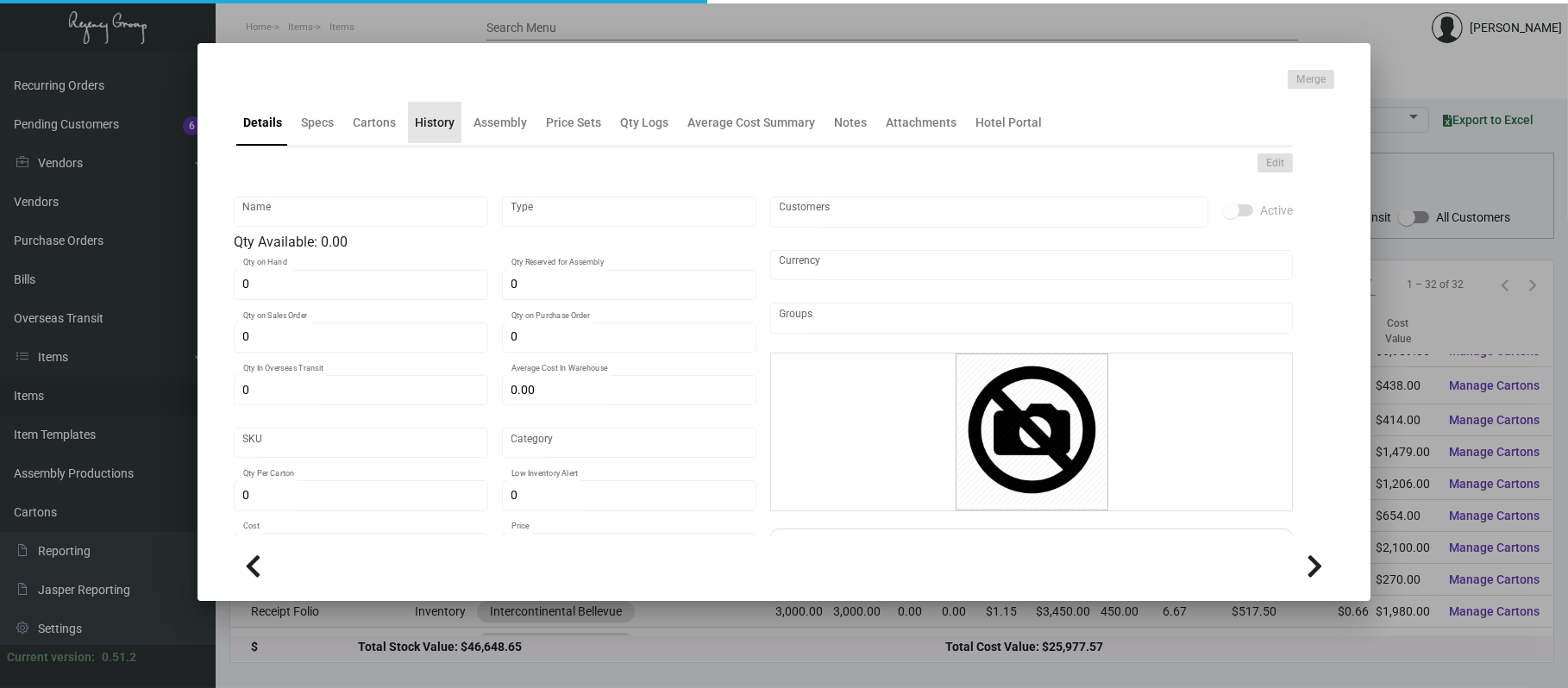
click at [444, 132] on div "History" at bounding box center [435, 122] width 53 height 42
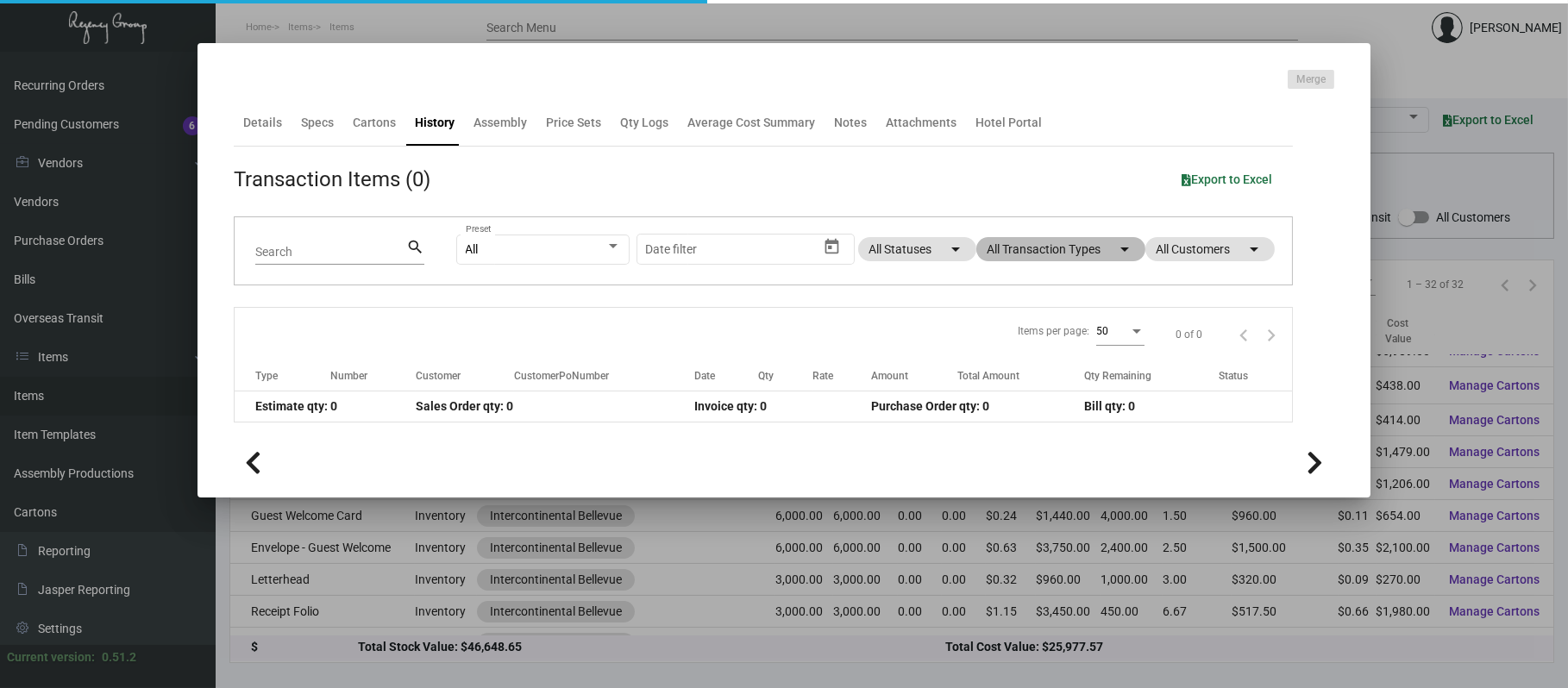
click at [1046, 246] on mat-chip "All Transaction Types arrow_drop_down" at bounding box center [1061, 249] width 169 height 24
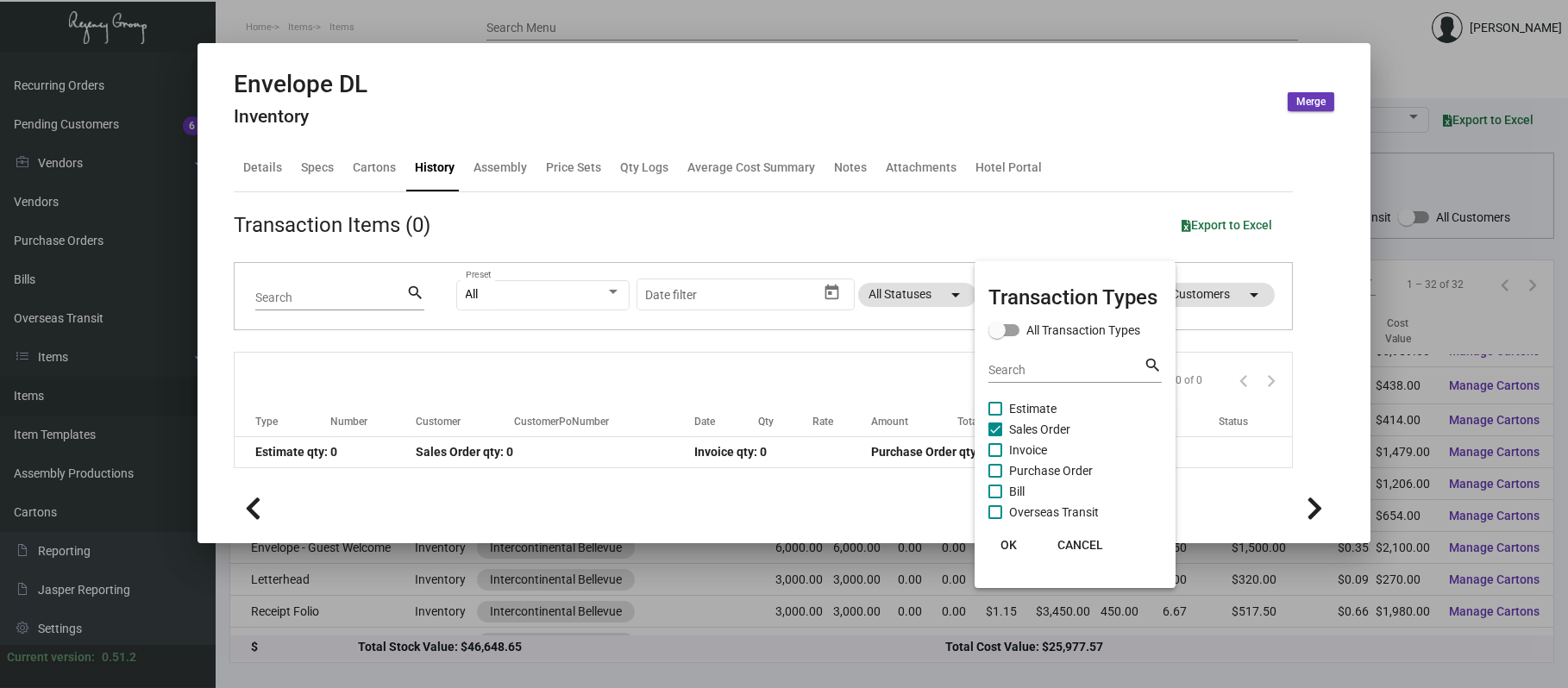
click at [1068, 470] on span "Purchase Order" at bounding box center [1051, 470] width 84 height 20
click at [995, 477] on input "Purchase Order" at bounding box center [994, 477] width 1 height 1
checkbox input "true"
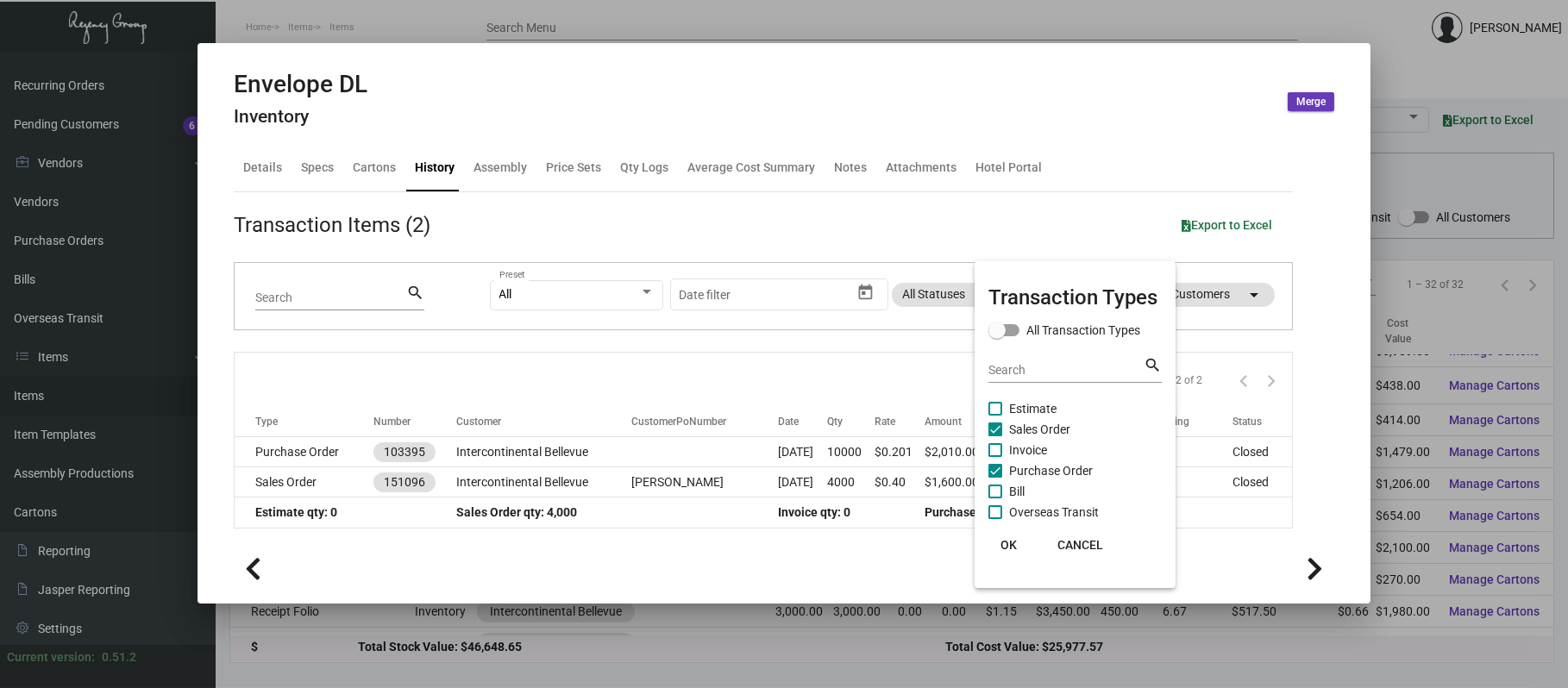
click at [1039, 424] on span "Sales Order" at bounding box center [1040, 428] width 61 height 20
click at [995, 436] on input "Sales Order" at bounding box center [994, 436] width 1 height 1
checkbox input "false"
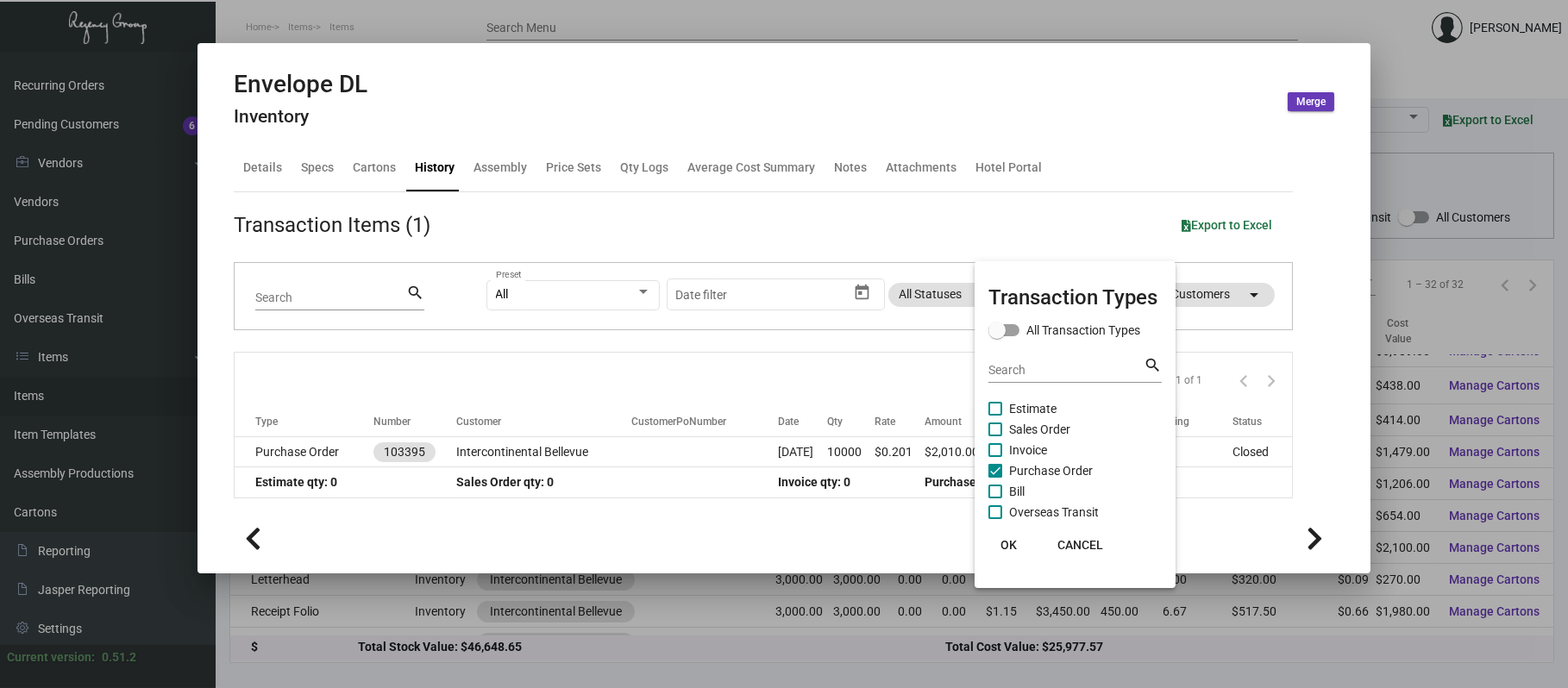
click at [669, 454] on div at bounding box center [784, 344] width 1568 height 688
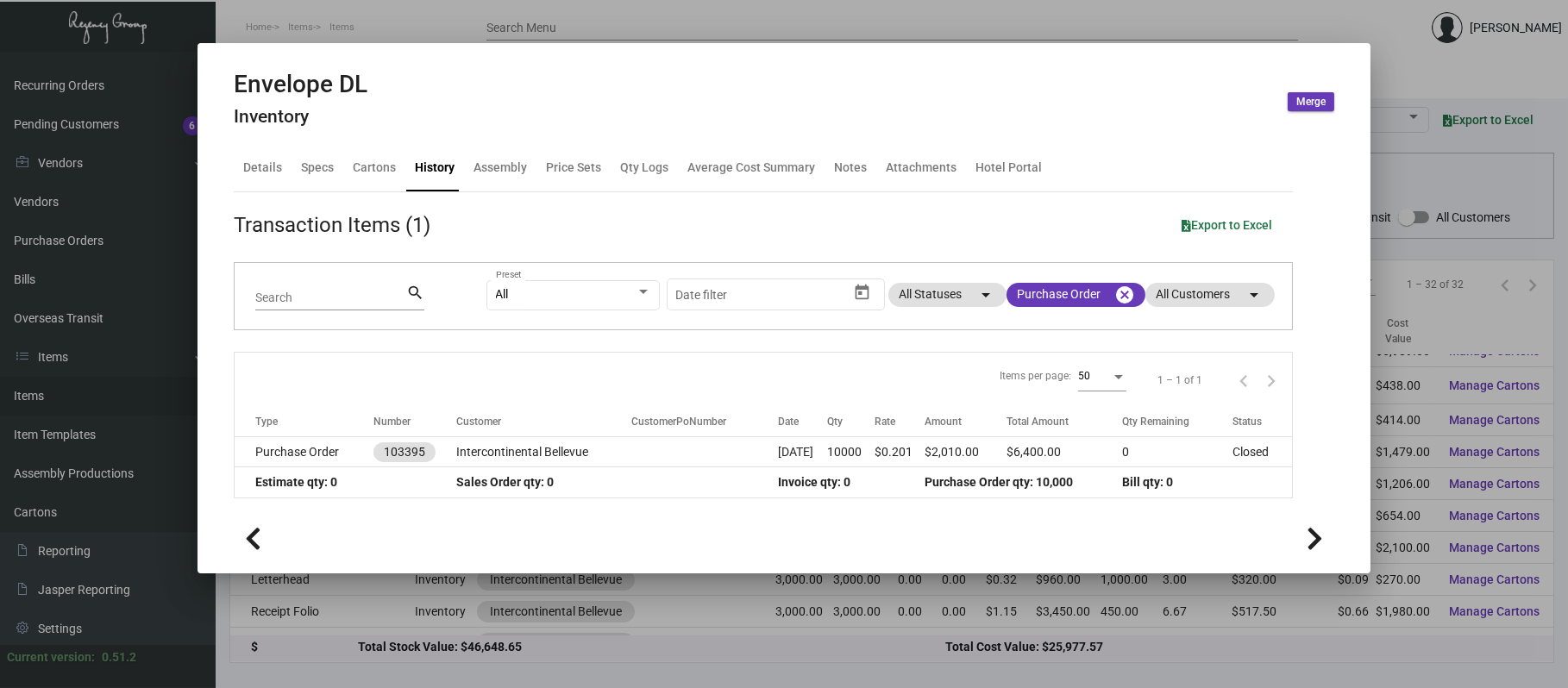
click at [669, 454] on td at bounding box center [704, 452] width 147 height 30
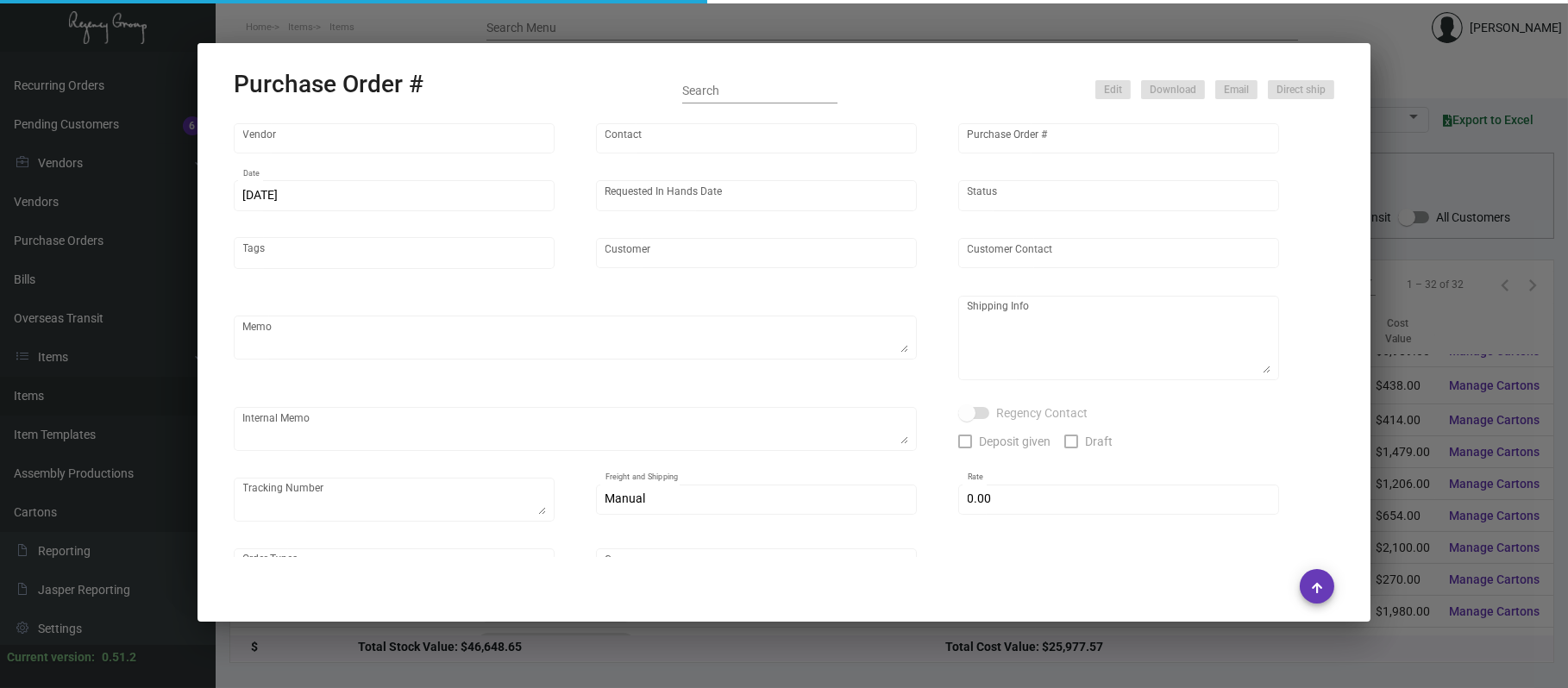
type input "Herald Printing Ltd."
type input "[PERSON_NAME]"
type input "103395"
type input "[DATE]"
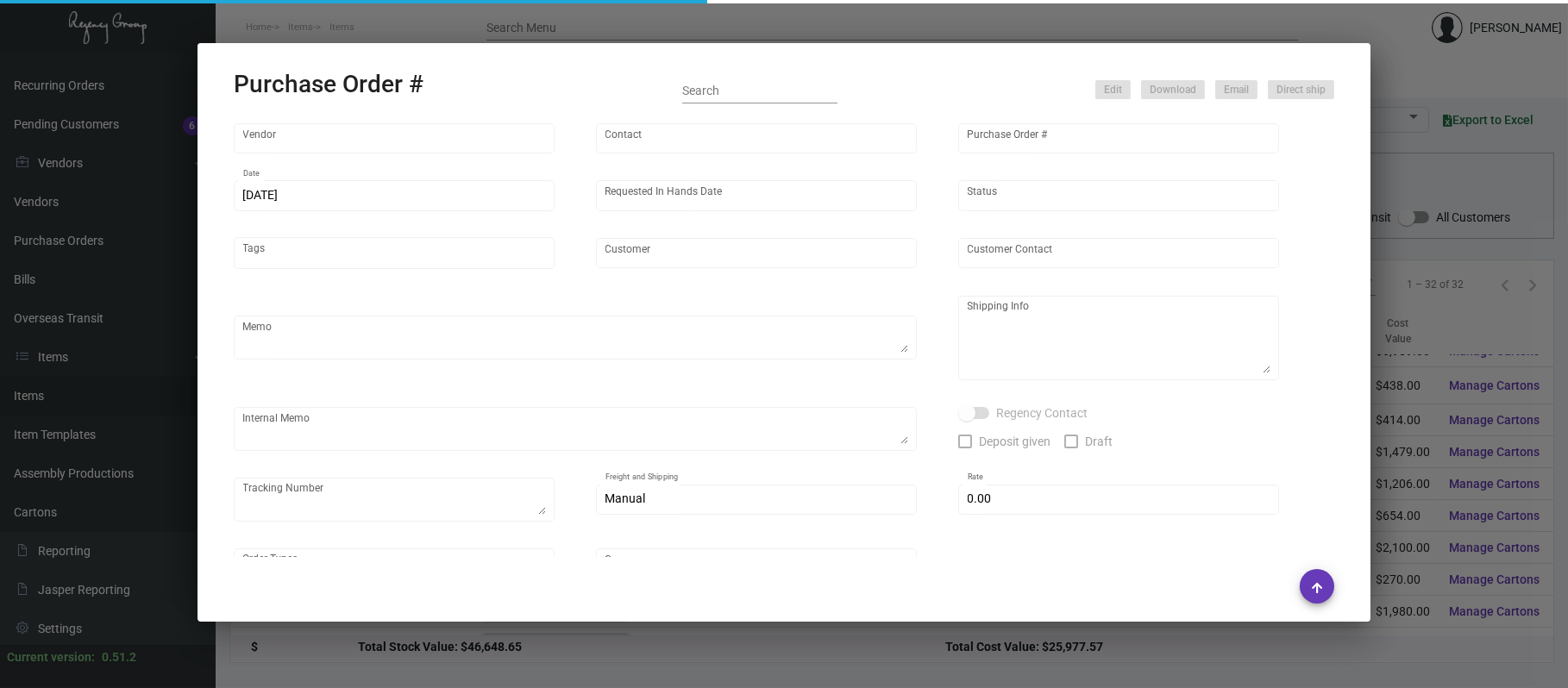
type input "Intercontinental Bellevue"
type textarea "QT109616E / QT109675 / QT109628 - Please reach out to SH for UPS labels,"
type textarea "Qty - 3000 - Receipt Folio Qty - 6000 - Envelope Qty - 6000 - Guest Welcome Car…"
type textarea "2/27 "Welcome Cards – Done now Pocket Folder – Complete on 3/6 Envelopes – Comp…"
checkbox input "true"
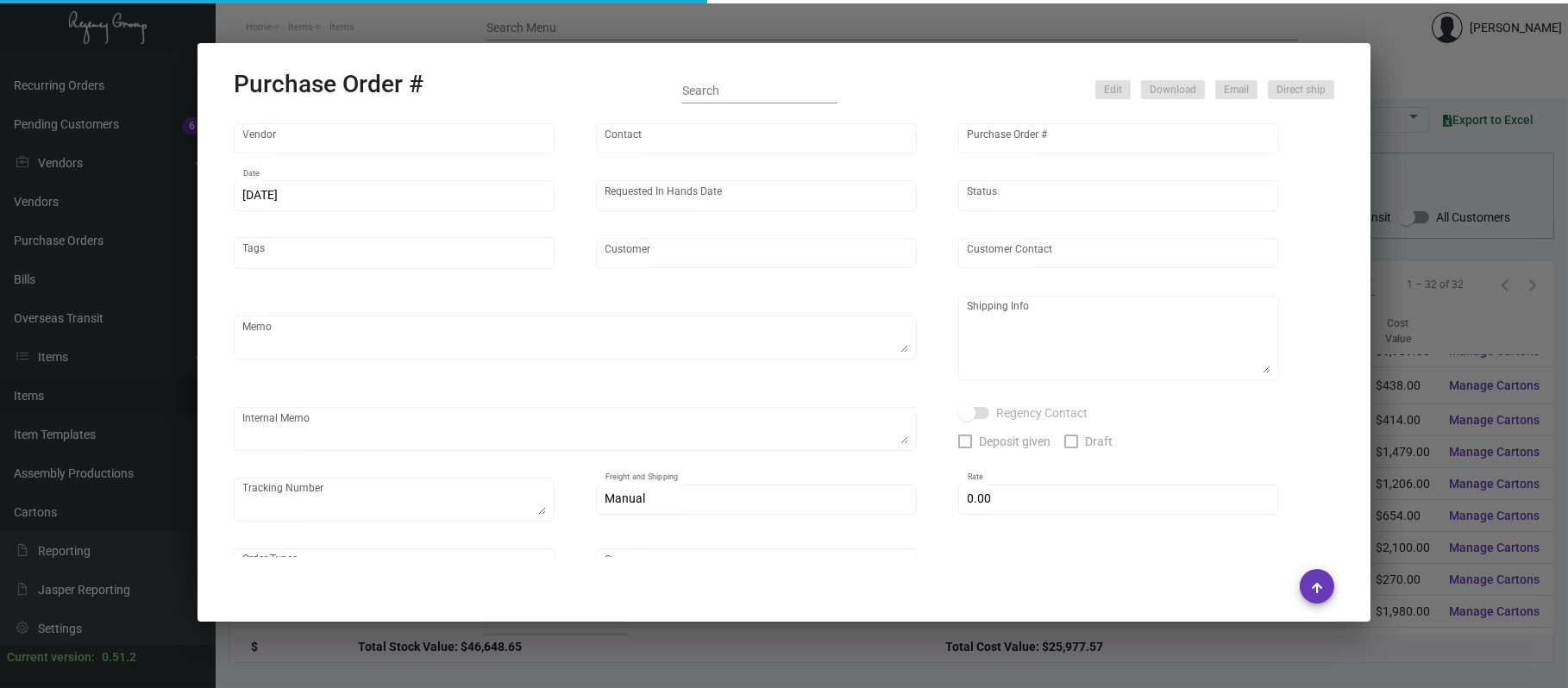
type input "$ 0.00"
type input "United States Dollar $"
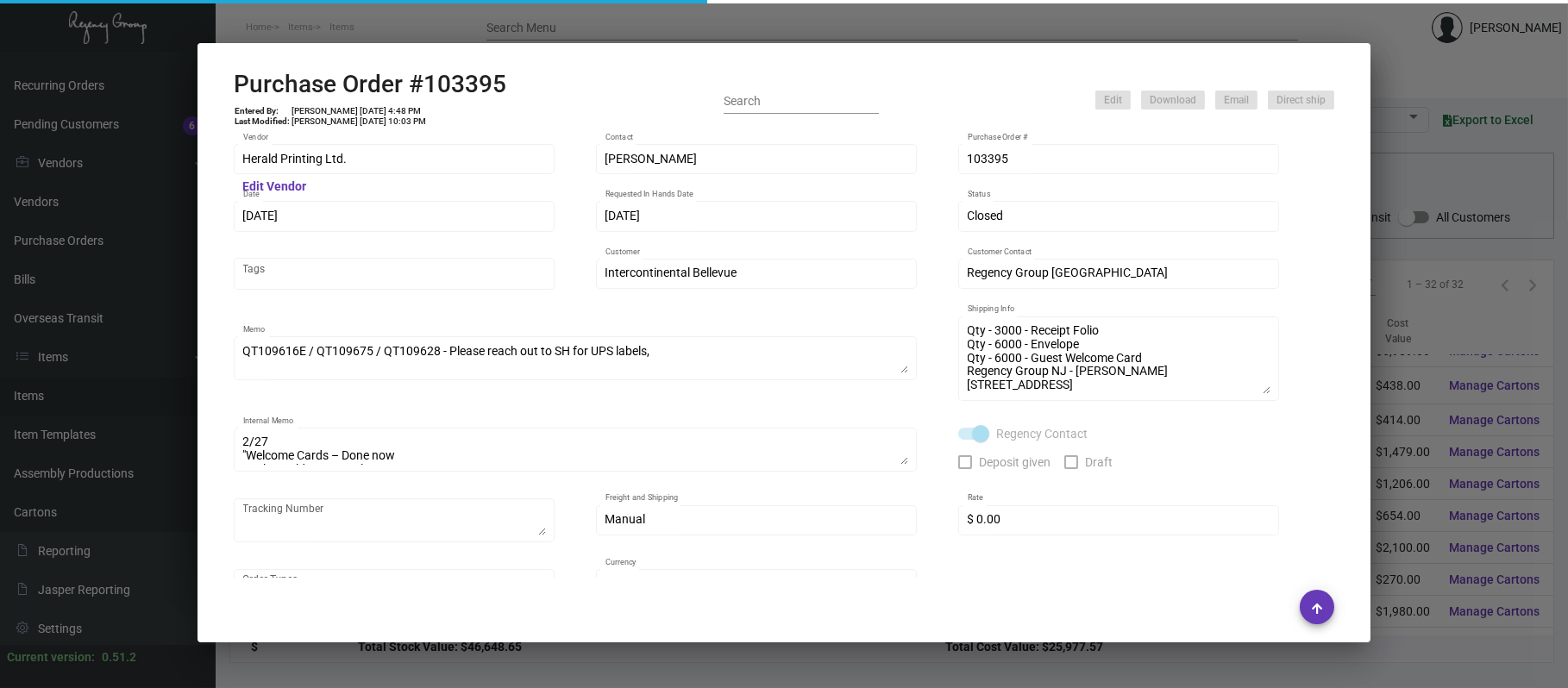
click at [561, 17] on div at bounding box center [784, 344] width 1568 height 688
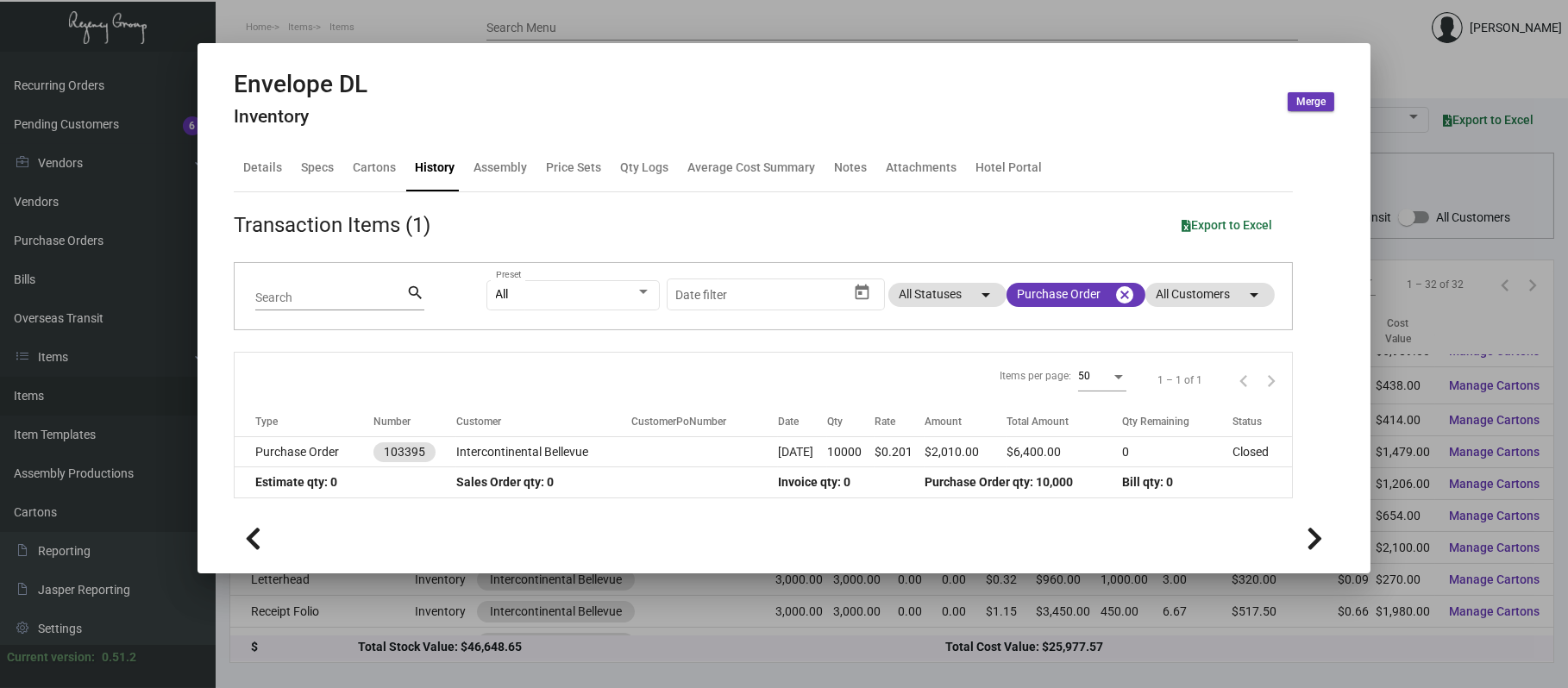
click at [426, 14] on div at bounding box center [784, 344] width 1568 height 688
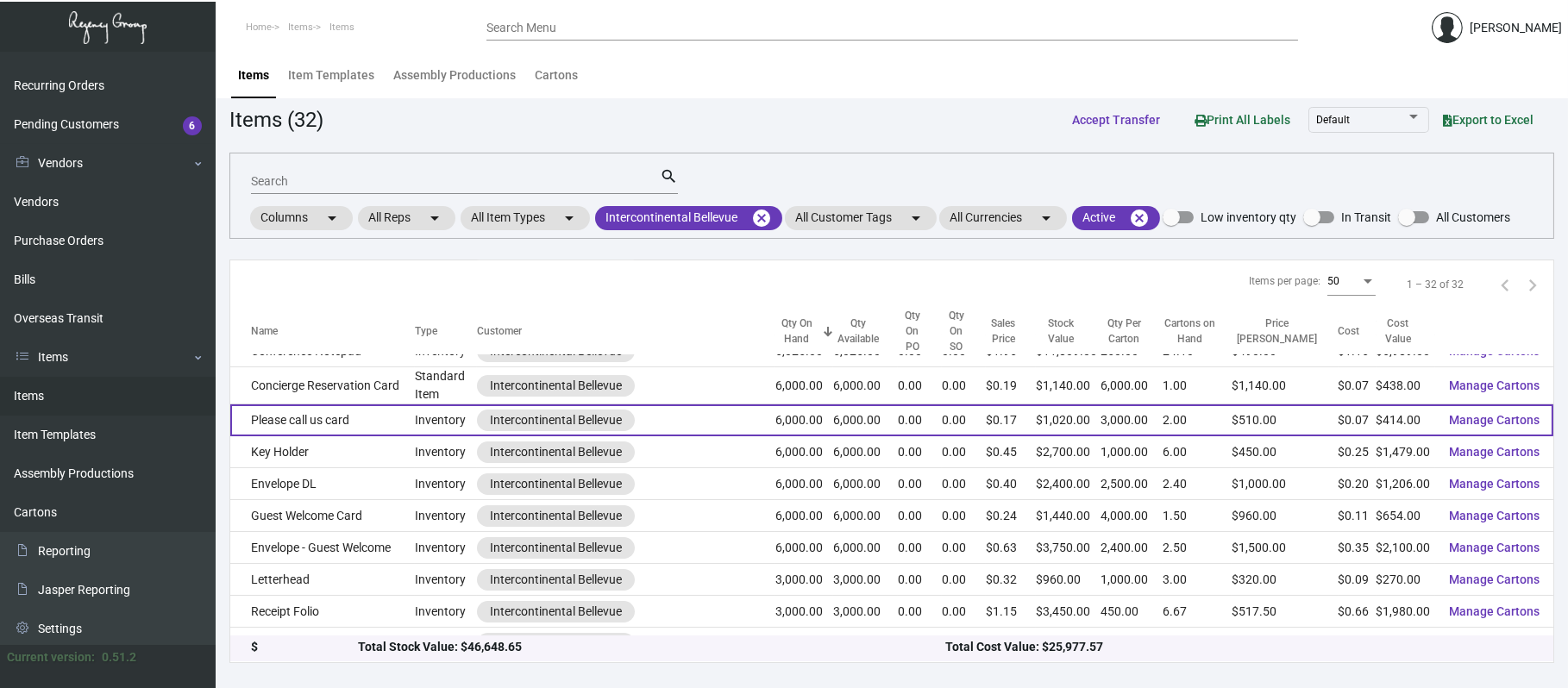
click at [284, 404] on td "Please call us card" at bounding box center [323, 420] width 185 height 32
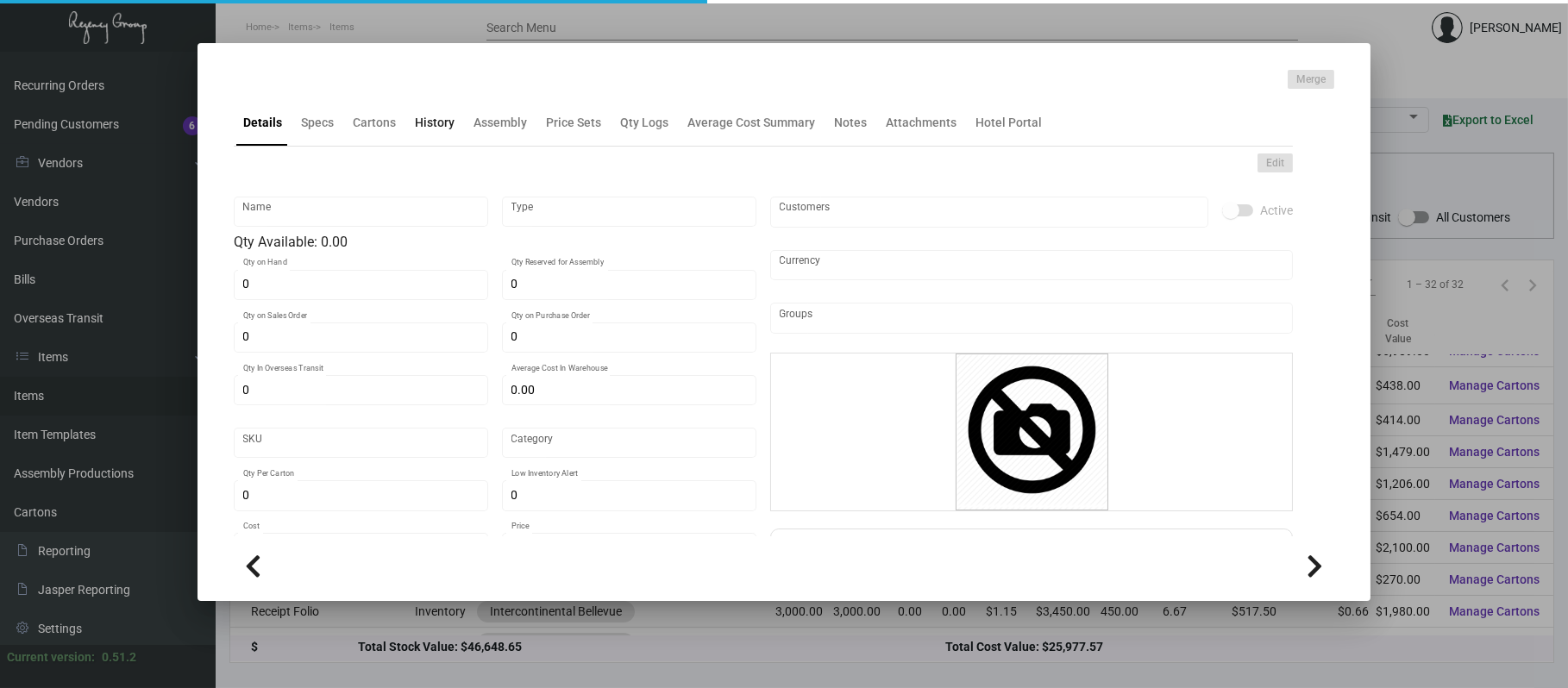
click at [439, 111] on div "History" at bounding box center [435, 122] width 53 height 42
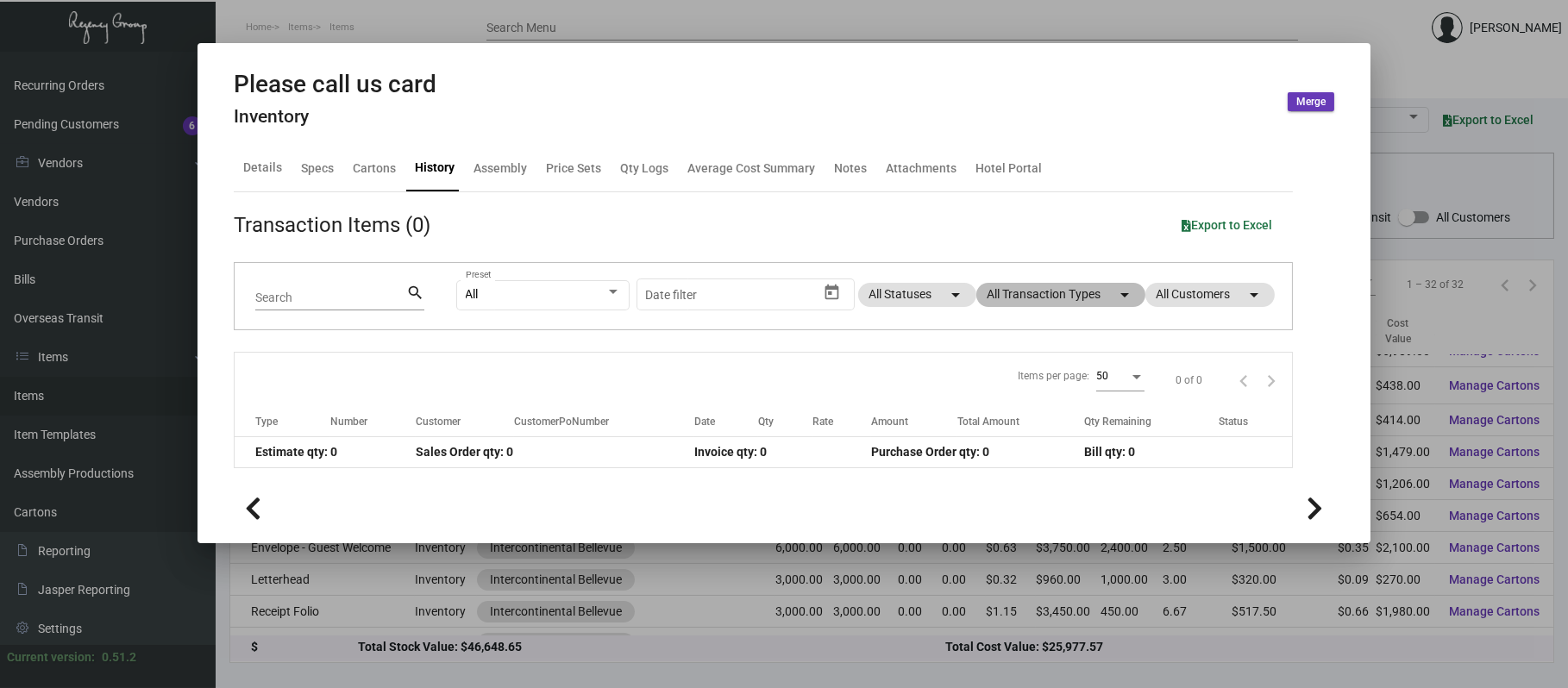
click at [996, 290] on mat-chip "All Transaction Types arrow_drop_down" at bounding box center [1061, 294] width 169 height 24
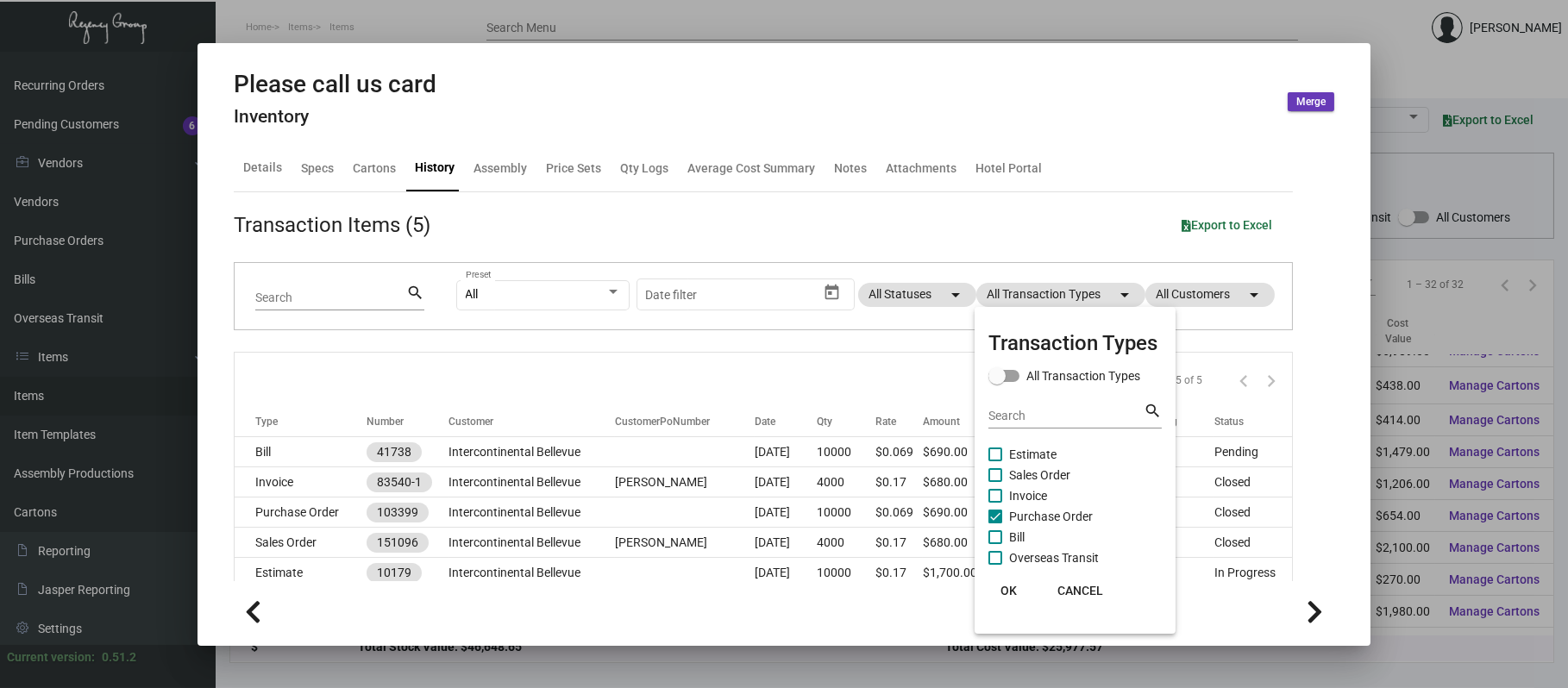
click at [1027, 511] on span "Purchase Order" at bounding box center [1051, 516] width 84 height 20
click at [995, 524] on input "Purchase Order" at bounding box center [994, 524] width 1 height 1
click at [1031, 513] on span "Purchase Order" at bounding box center [1051, 516] width 84 height 20
click at [995, 524] on input "Purchase Order" at bounding box center [994, 524] width 1 height 1
checkbox input "true"
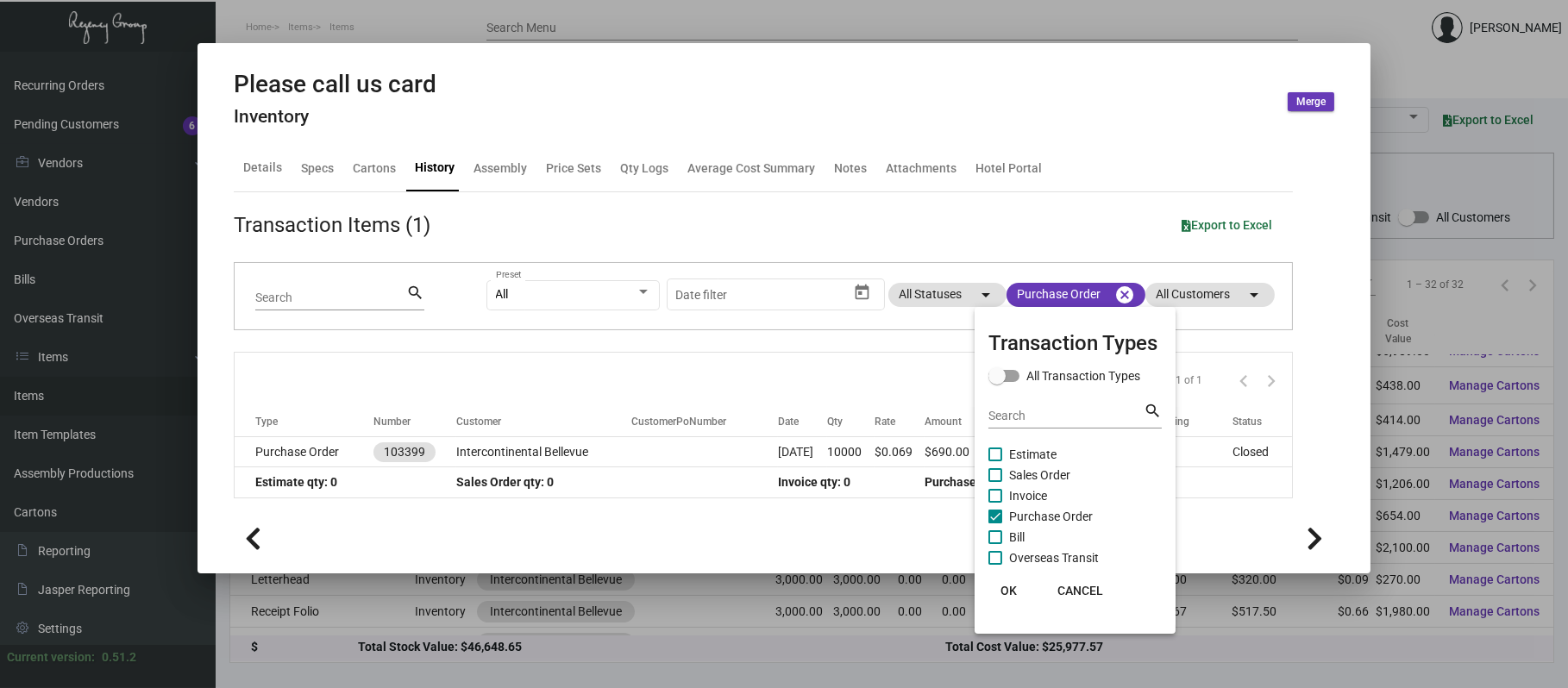
click at [629, 461] on div at bounding box center [784, 344] width 1568 height 688
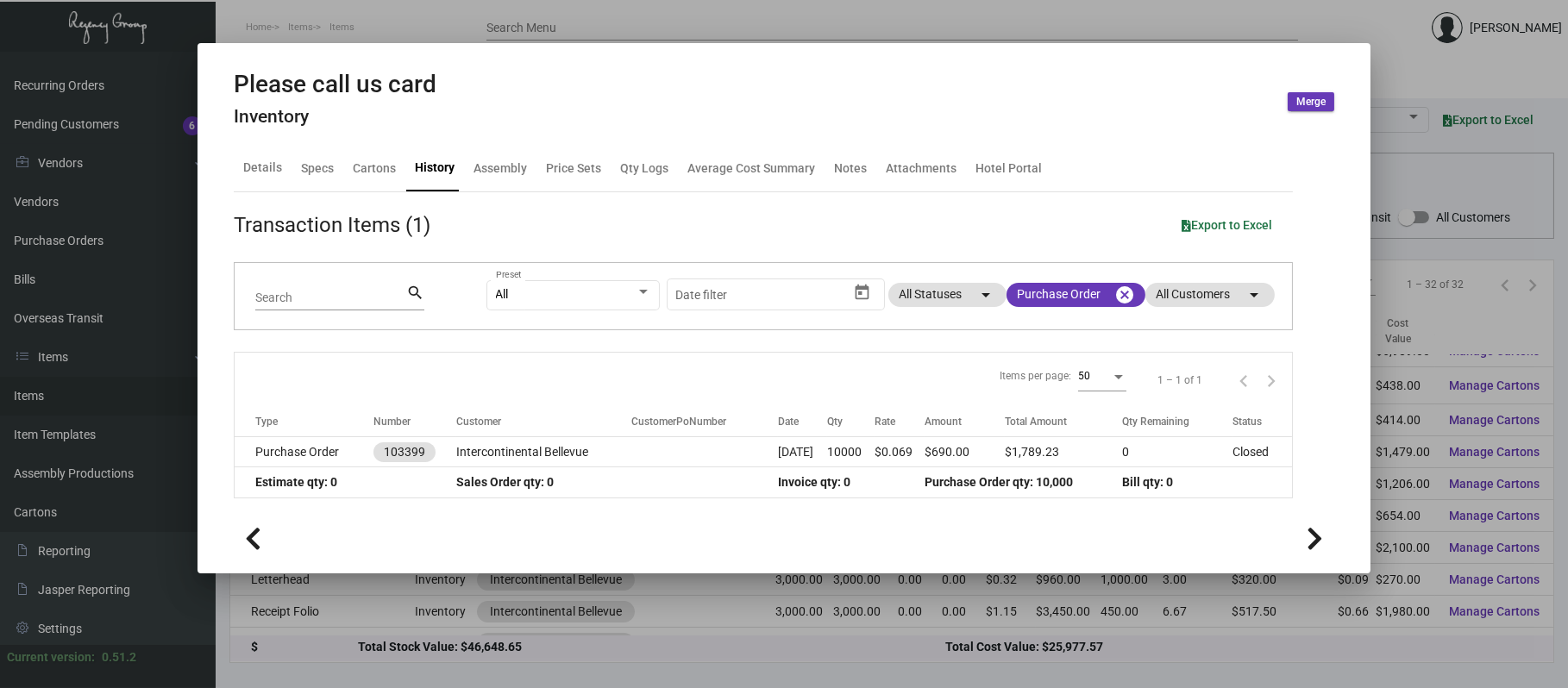
click at [631, 461] on td at bounding box center [704, 452] width 147 height 30
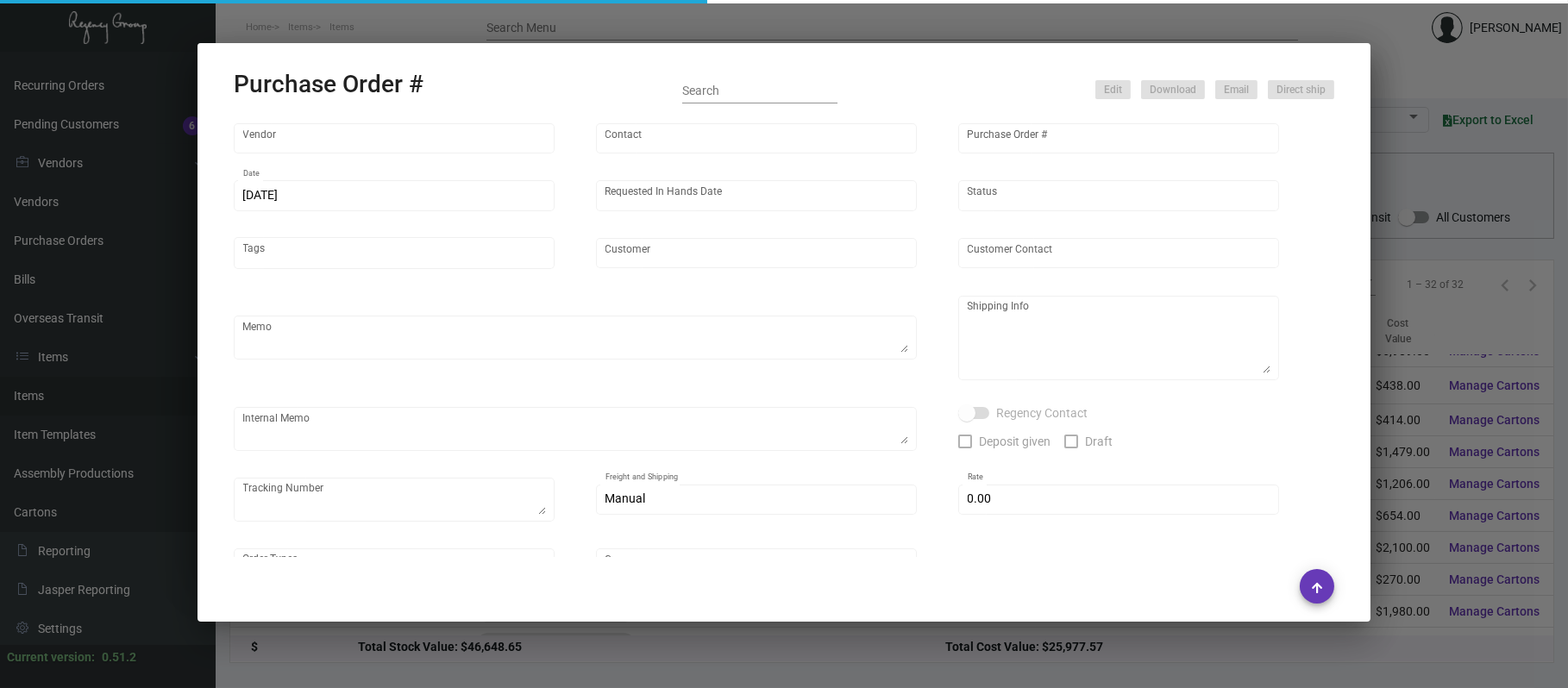
type input "Impact Printing"
type input "Impact Orders"
type input "103399"
type input "[DATE]"
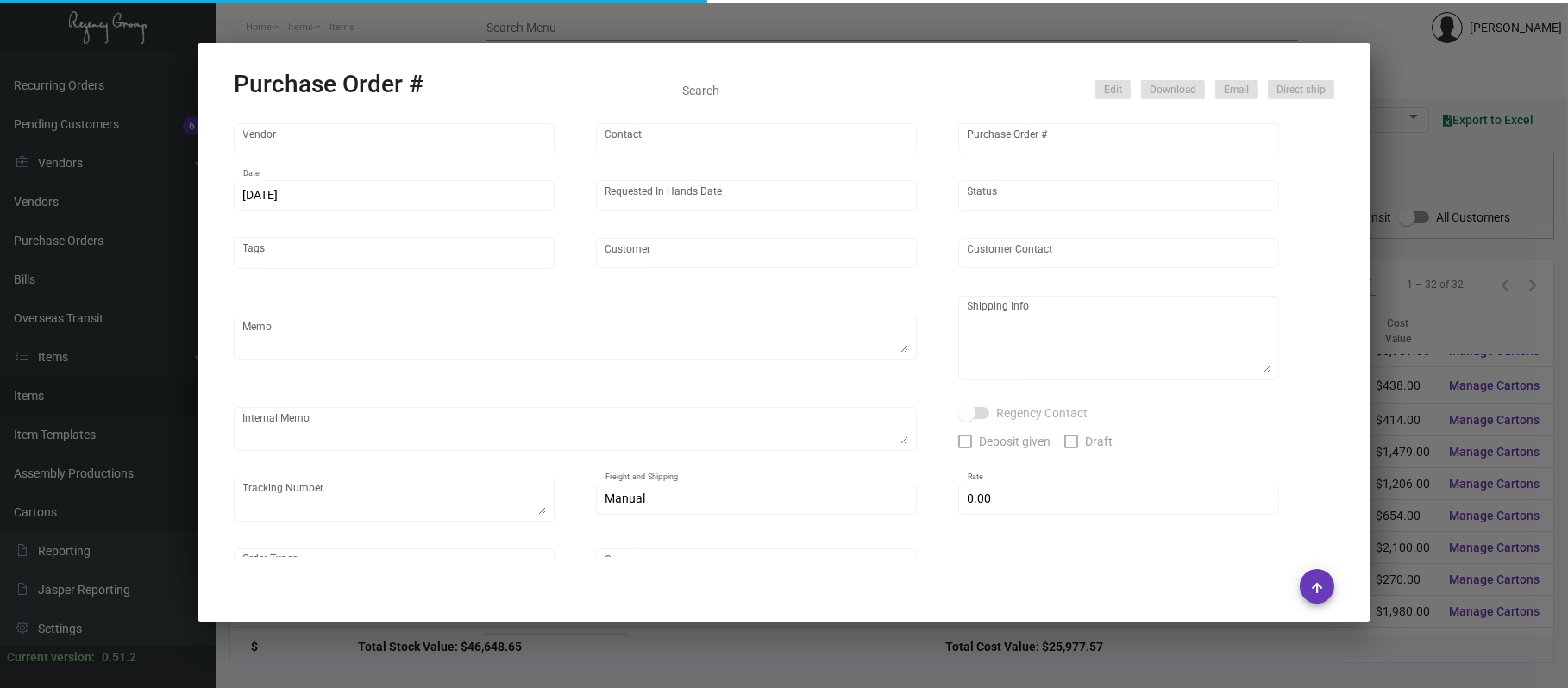
type input "Intercontinental Bellevue"
type textarea "Please reach out to SH for UPS labels, / Quote# 45934 / 45933 / 45579"
type textarea "Qty - 6000 - Please tell us cards Qty - 250 - Menu Pillow (No Icon) Qty - 1500 …"
type textarea "@SH - Please split ship. [DATE] Shipped direct to hotel Qty - 4000 - Please tel…"
checkbox input "true"
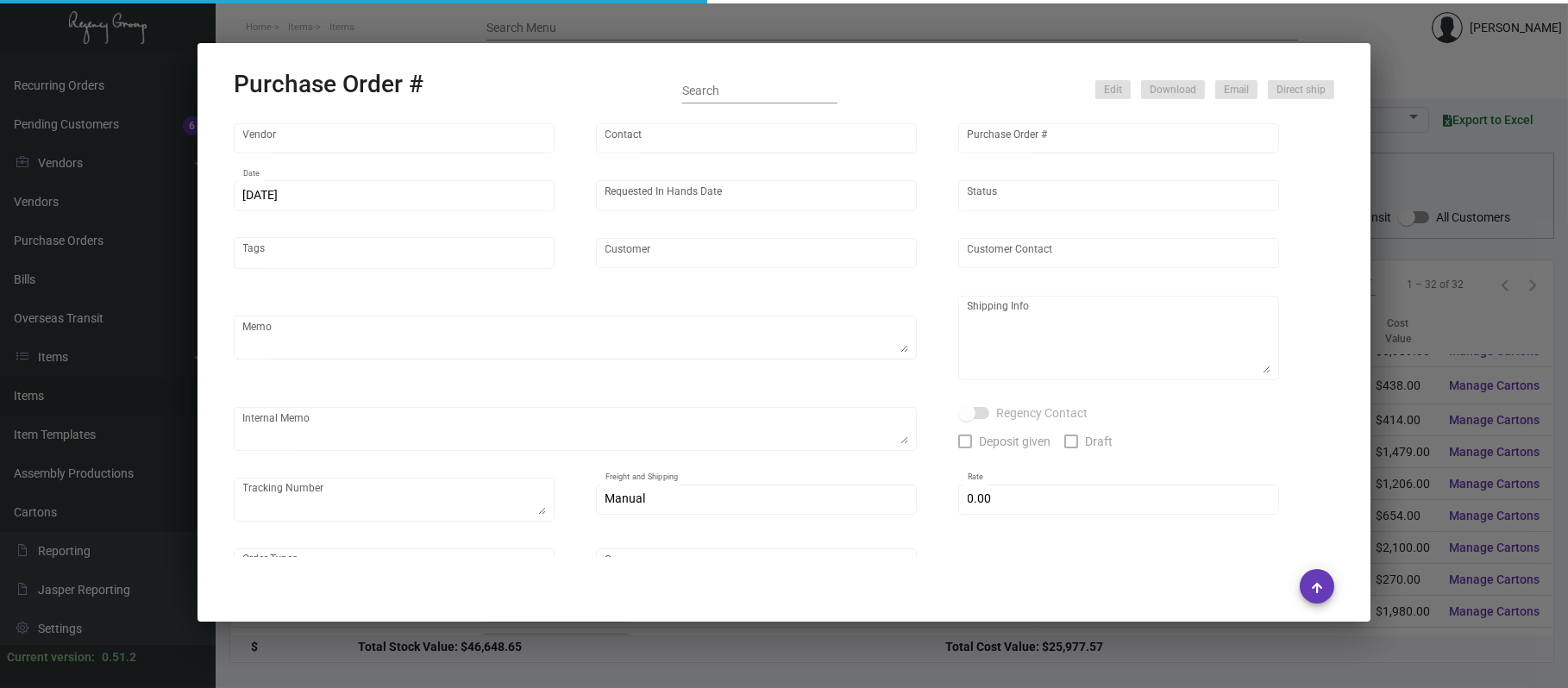
type input "$ 0.00"
type input "United States Dollar $"
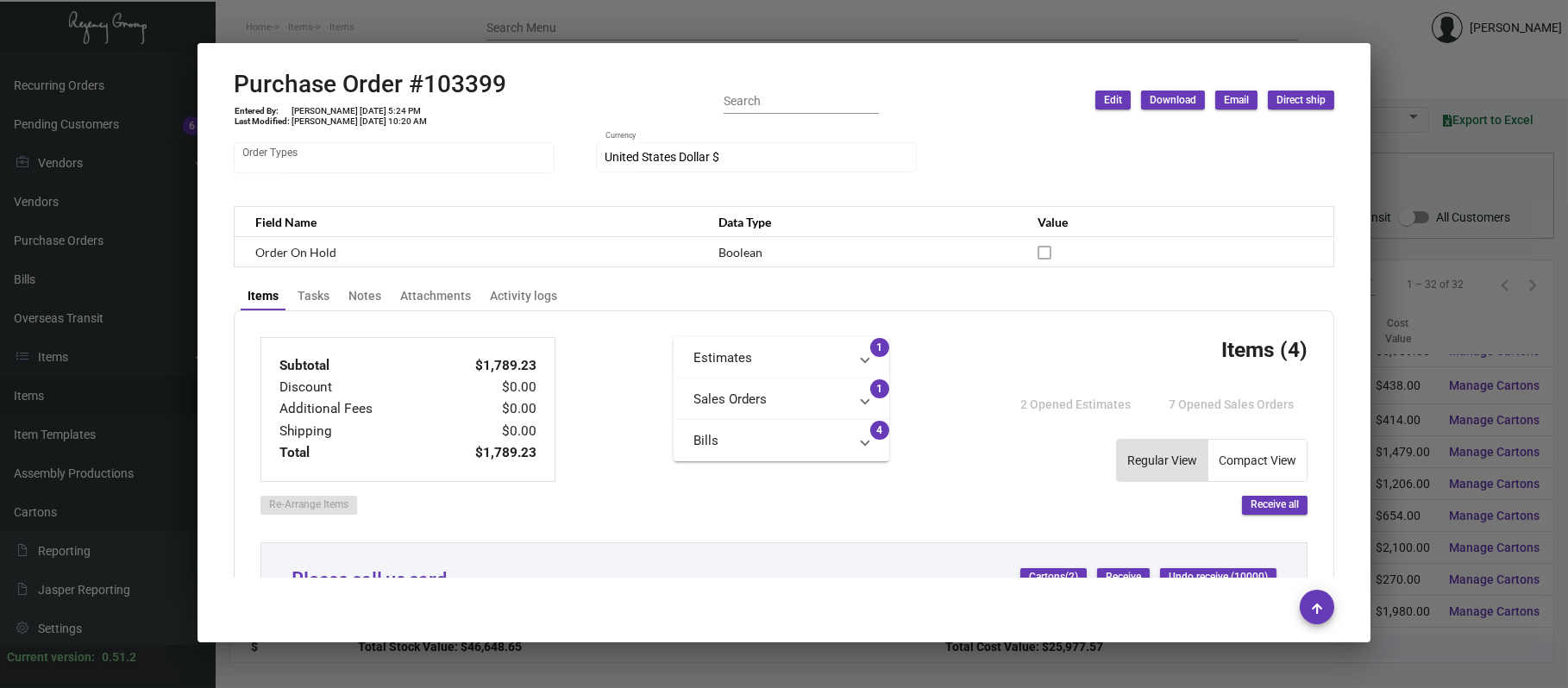
scroll to position [430, 0]
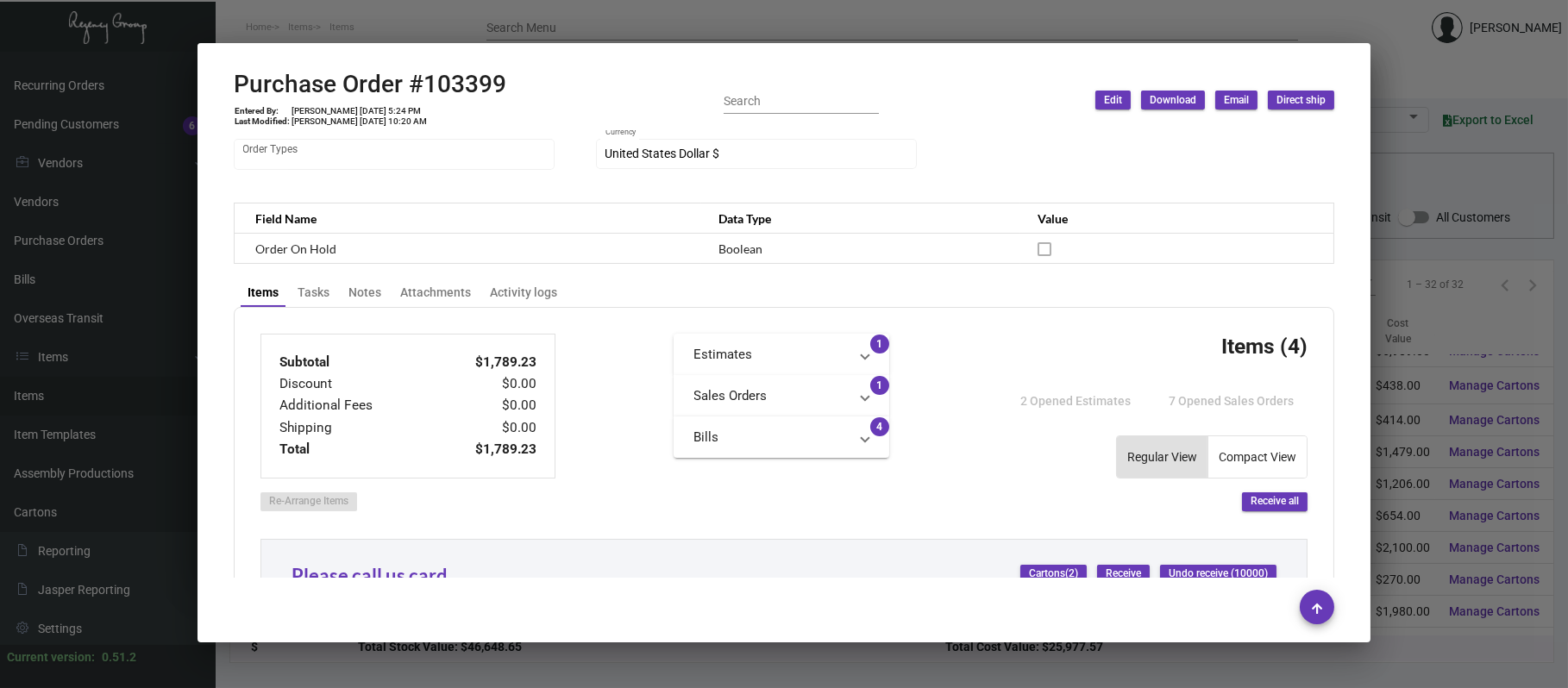
click at [537, 11] on div at bounding box center [784, 344] width 1568 height 688
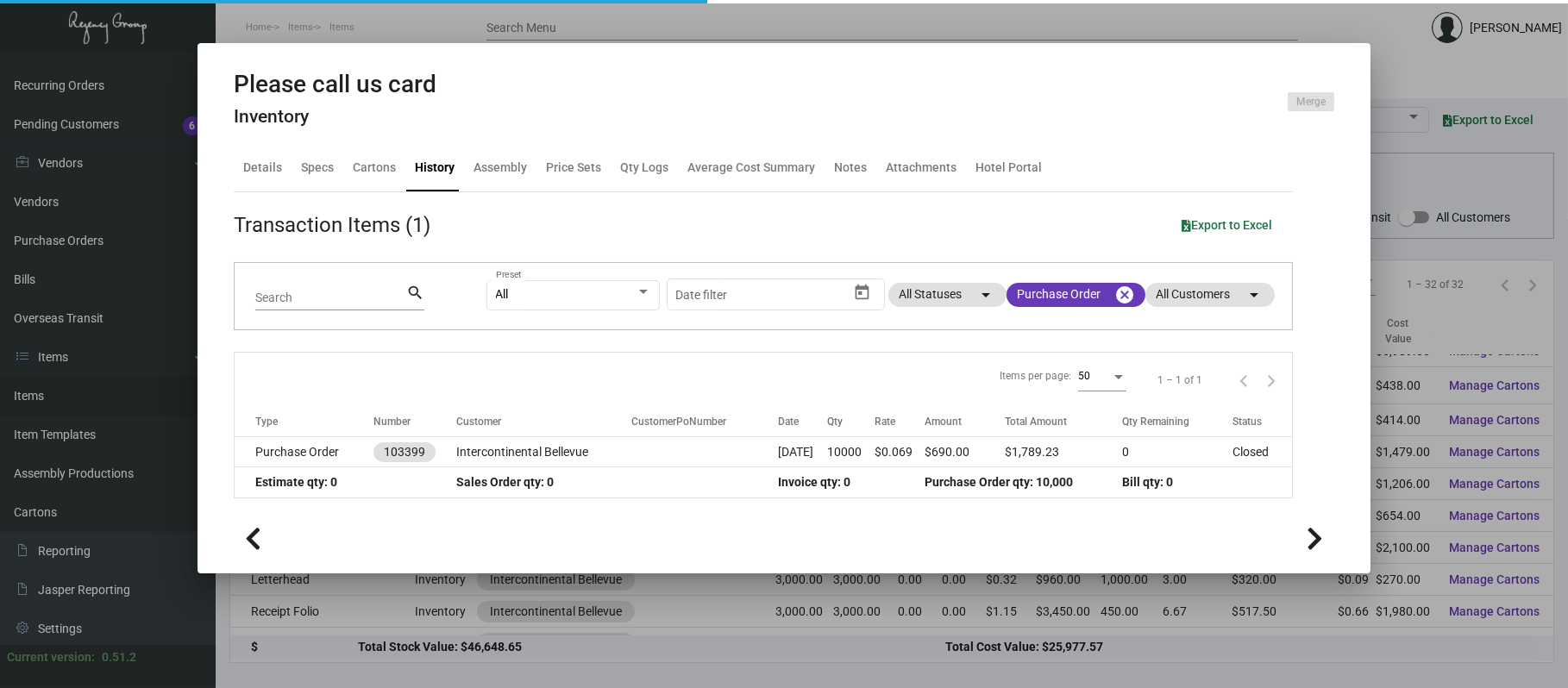
click at [547, 22] on div at bounding box center [784, 344] width 1568 height 688
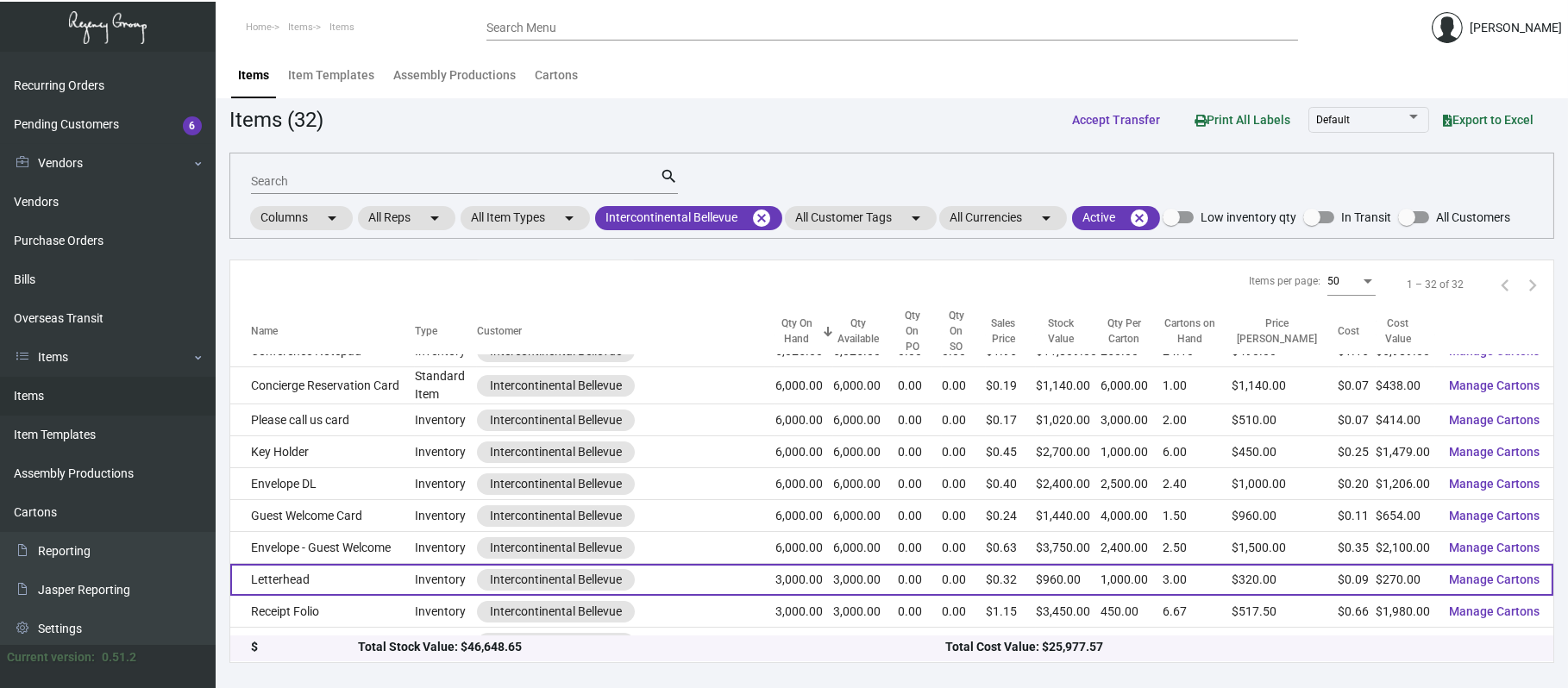
click at [356, 565] on td "Letterhead" at bounding box center [323, 580] width 185 height 32
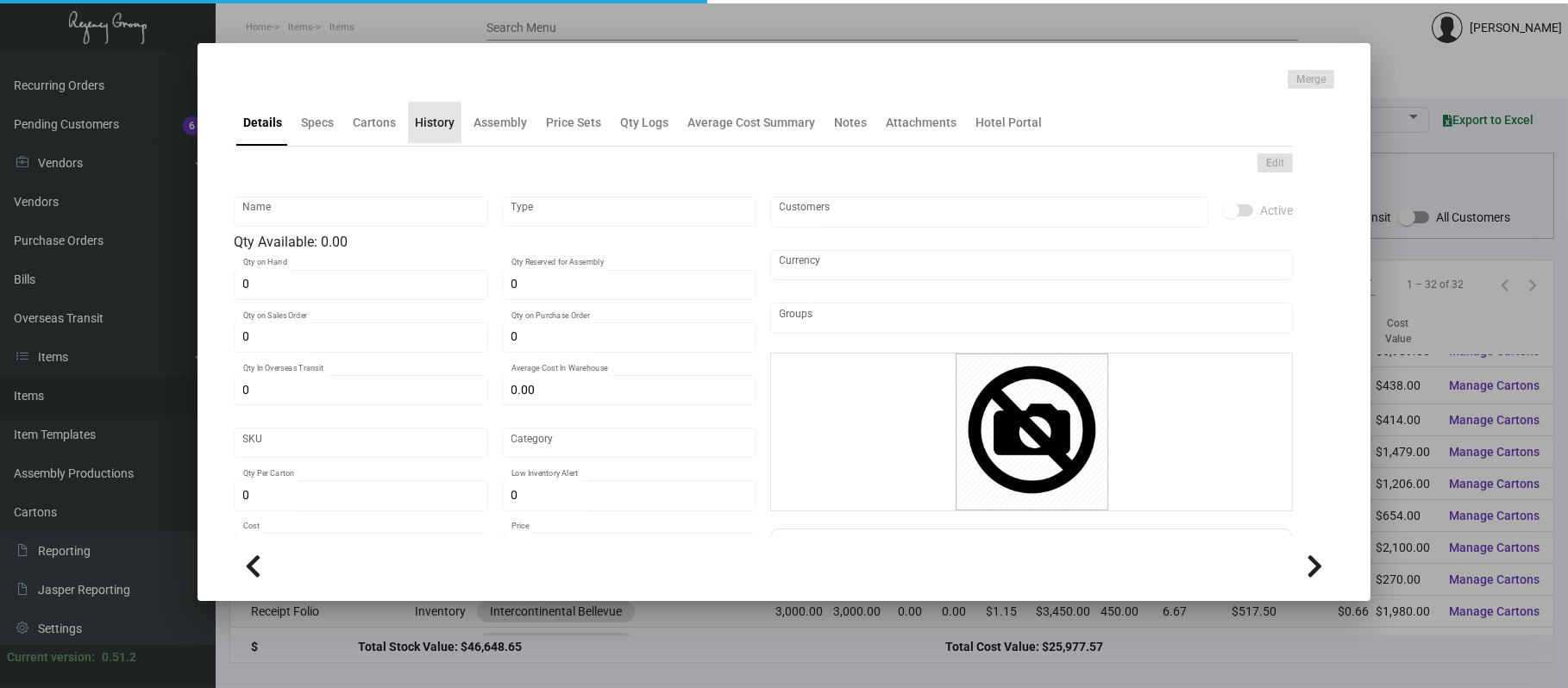
click at [433, 130] on div "History" at bounding box center [434, 123] width 40 height 18
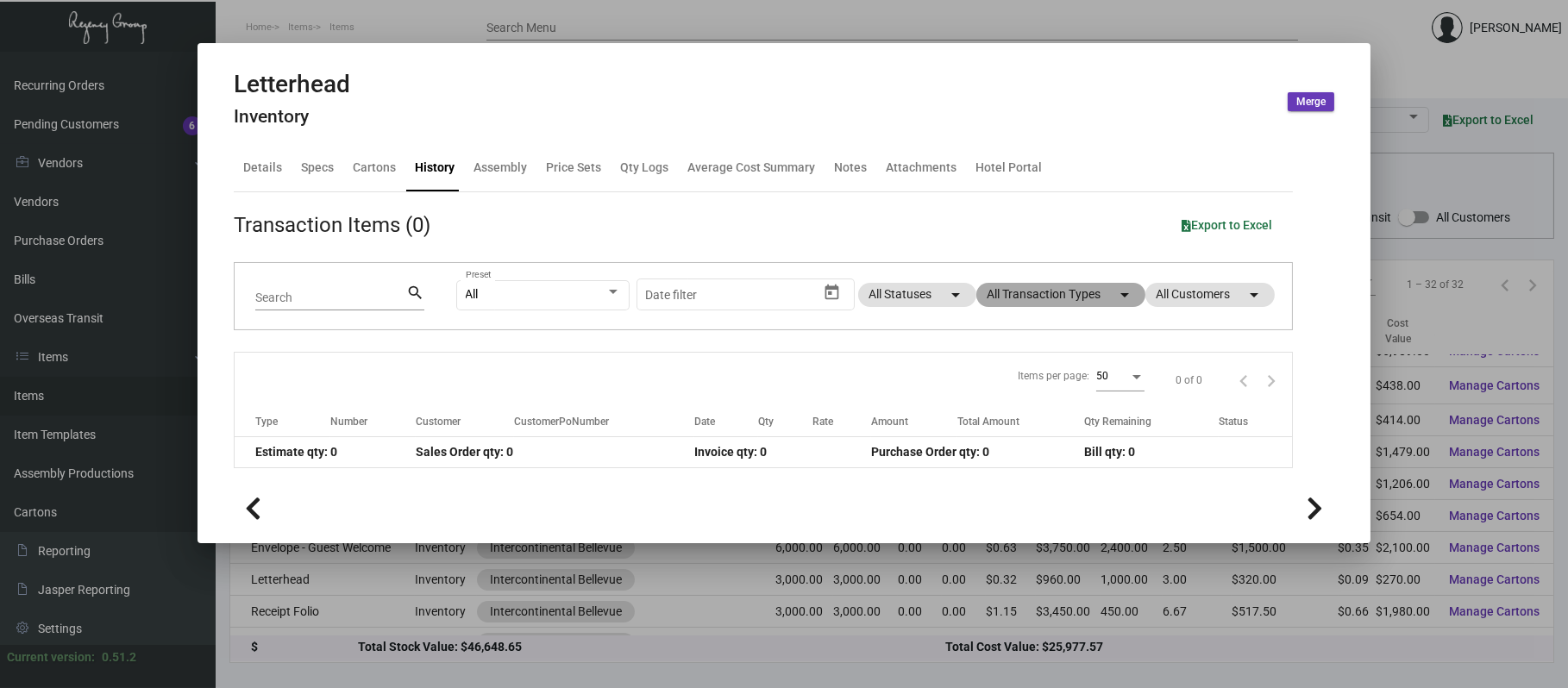
click at [1048, 296] on mat-chip "All Transaction Types arrow_drop_down" at bounding box center [1061, 294] width 169 height 24
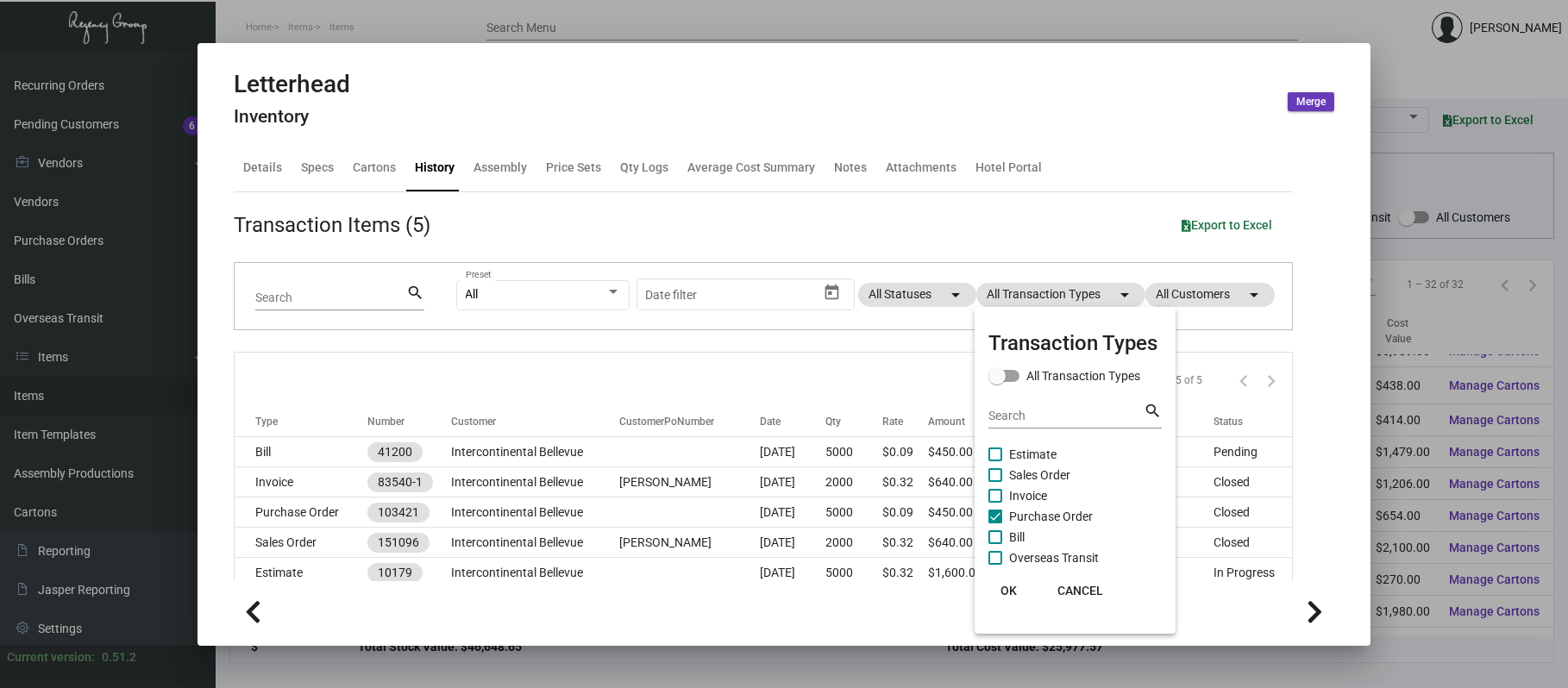
click at [1039, 511] on span "Purchase Order" at bounding box center [1051, 516] width 84 height 20
click at [995, 524] on input "Purchase Order" at bounding box center [994, 524] width 1 height 1
click at [1046, 517] on span "Purchase Order" at bounding box center [1051, 516] width 84 height 20
click at [995, 524] on input "Purchase Order" at bounding box center [994, 524] width 1 height 1
checkbox input "true"
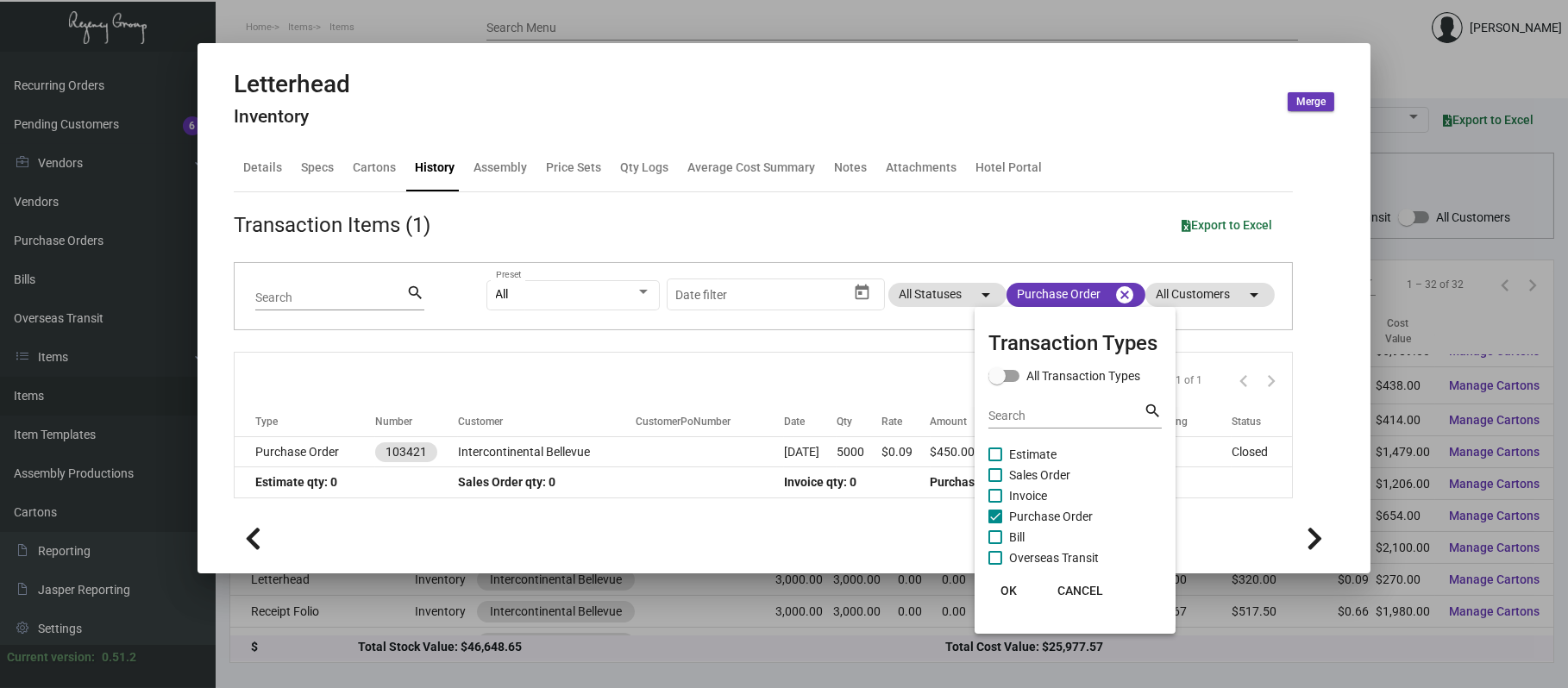
click at [562, 465] on div at bounding box center [784, 344] width 1568 height 688
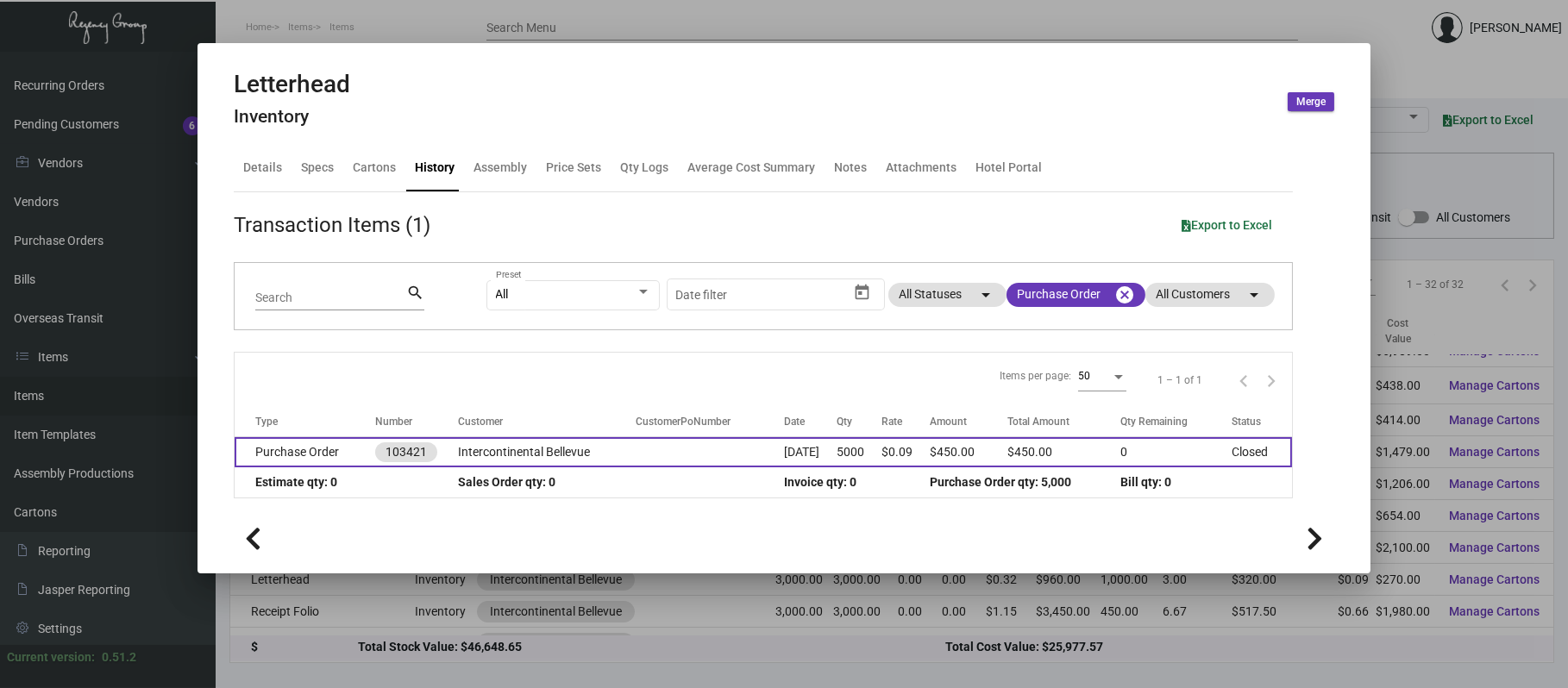
click at [551, 456] on td "Intercontinental Bellevue" at bounding box center [547, 452] width 178 height 30
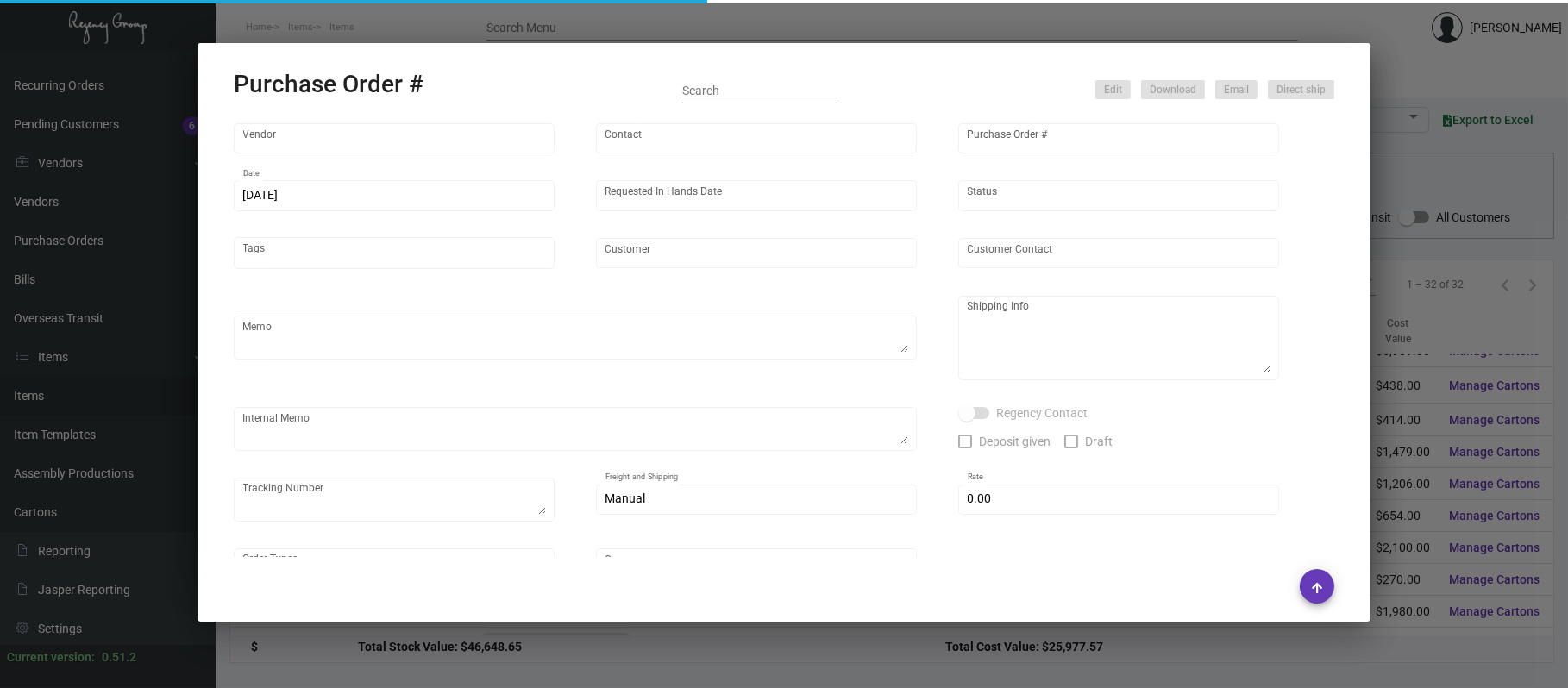
type input "Offset Press Inc"
type input "[PERSON_NAME] -"
type input "103421"
type input "[DATE]"
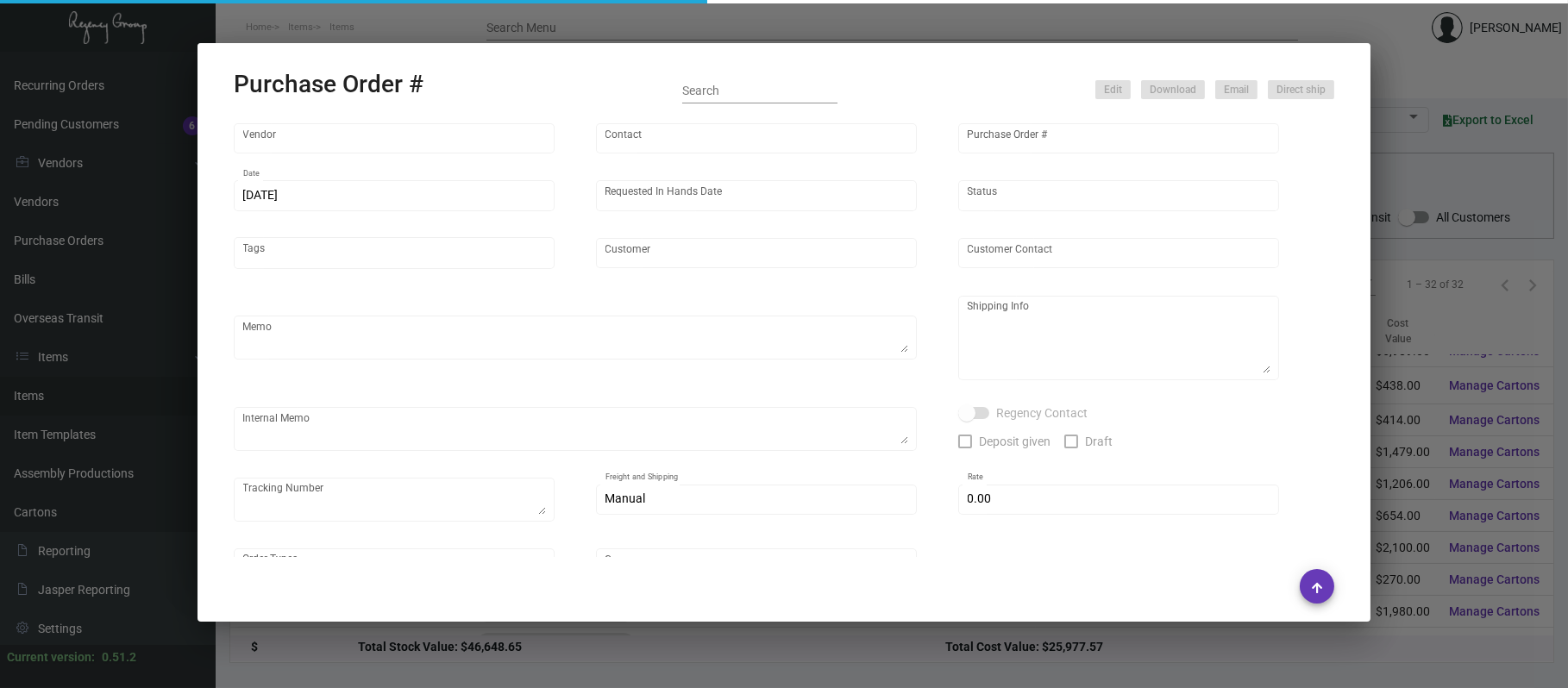
type input "Intercontinental Bellevue"
type textarea "Please reach out to SH for UPS labels."
type textarea "Qty - 3000 Regency Group NJ - [PERSON_NAME] [STREET_ADDRESS] Qty - 2000 Interco…"
type textarea "@SH - Please split ship [DATE] Shipped direct to Hotel 2K by UPS TK#1Z1AY276039…"
checkbox input "true"
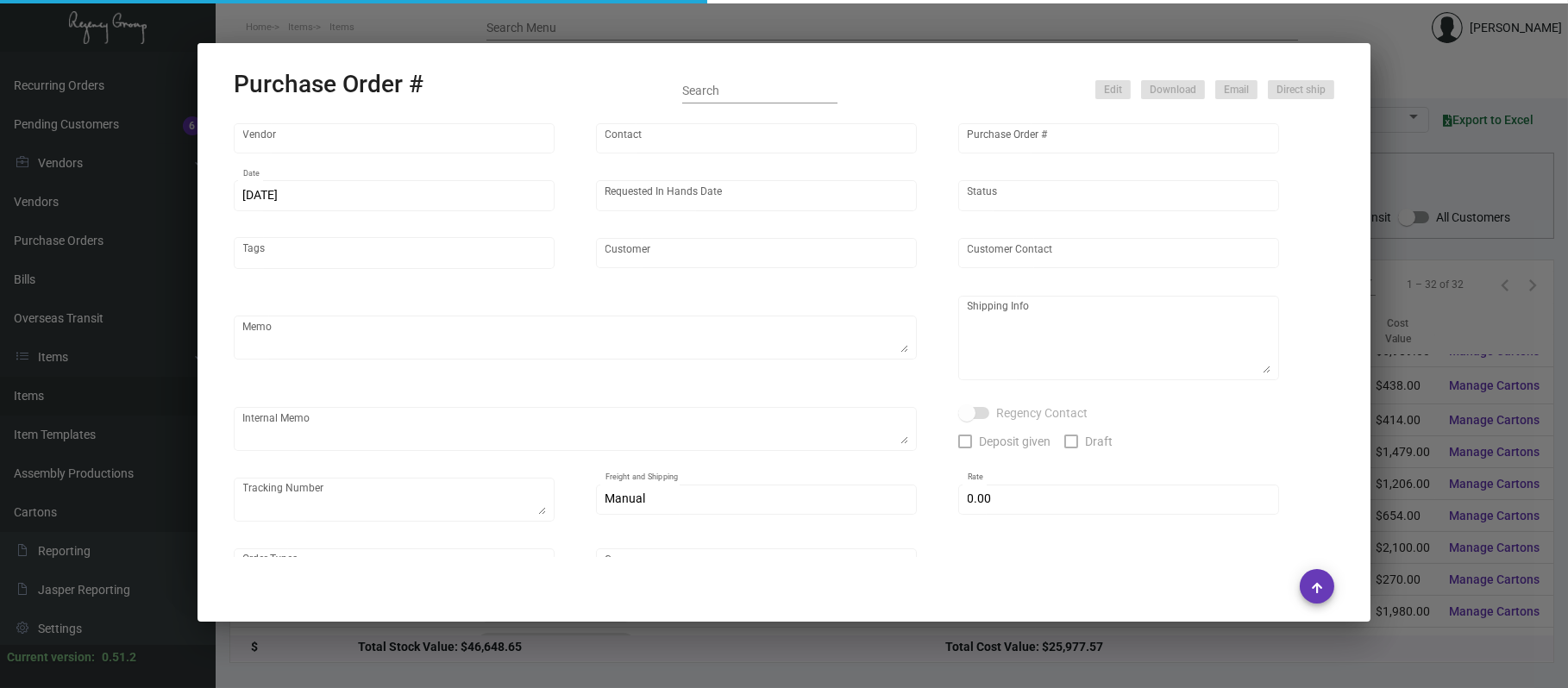
type input "$ 0.00"
type input "United States Dollar $"
